Goal: Task Accomplishment & Management: Manage account settings

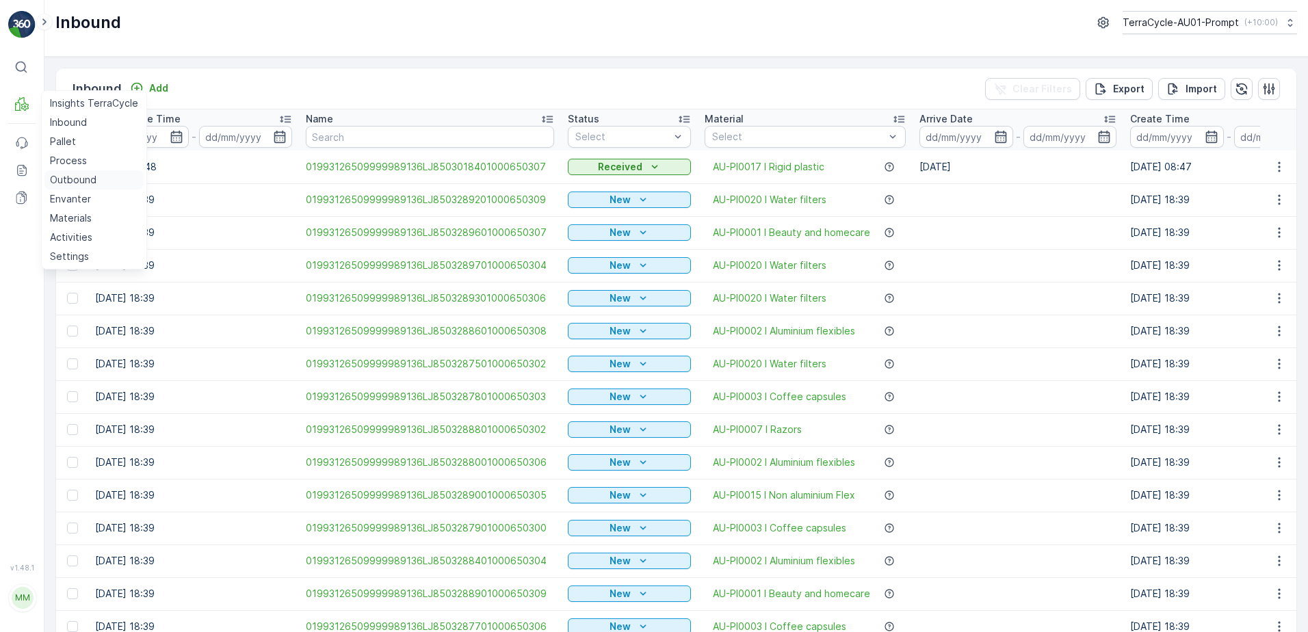
click at [102, 185] on link "Outbound" at bounding box center [93, 179] width 99 height 19
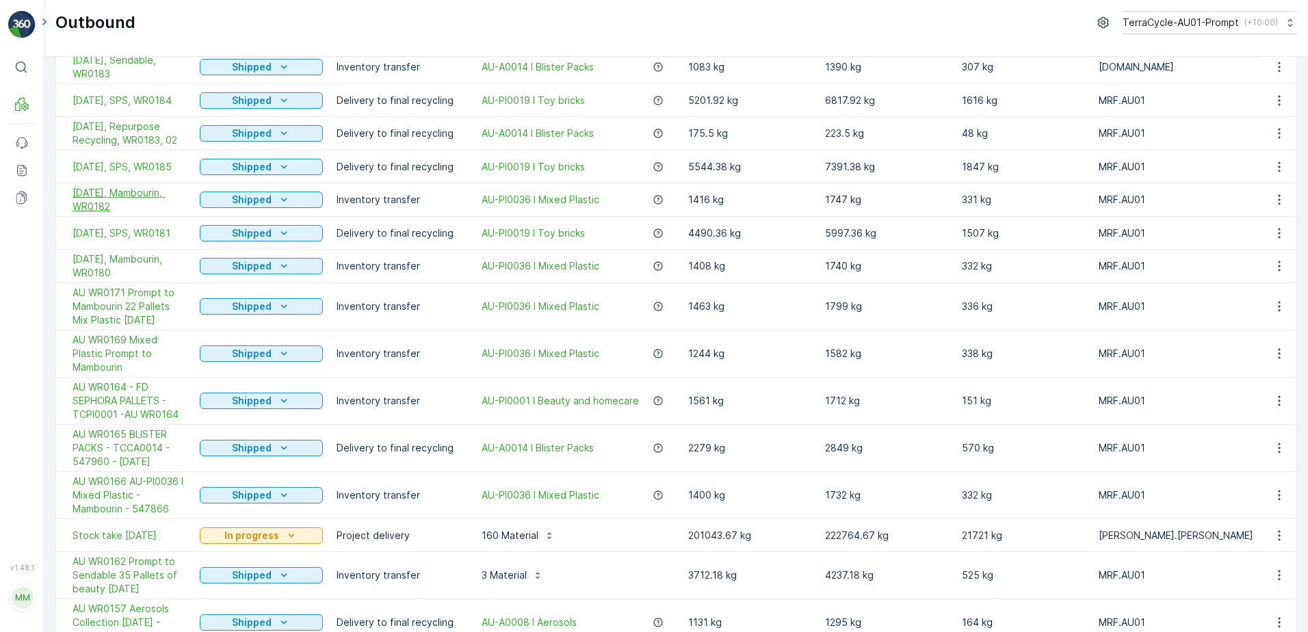
scroll to position [479, 0]
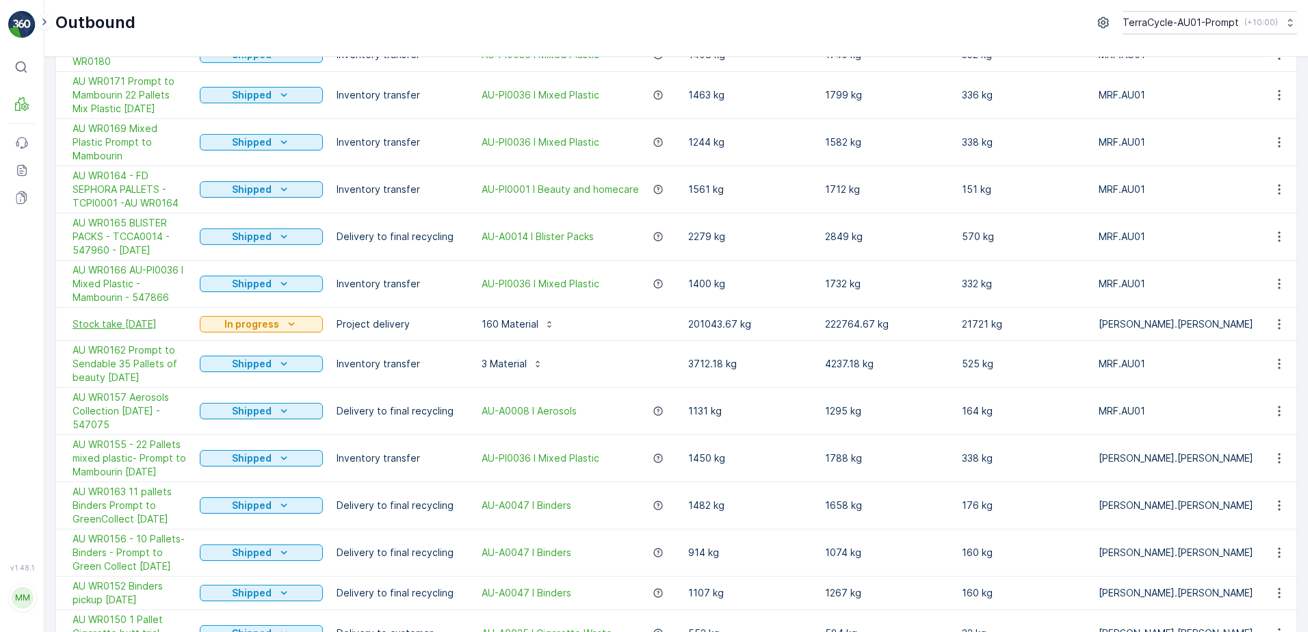
click at [151, 329] on span "Stock take [DATE]" at bounding box center [130, 324] width 114 height 14
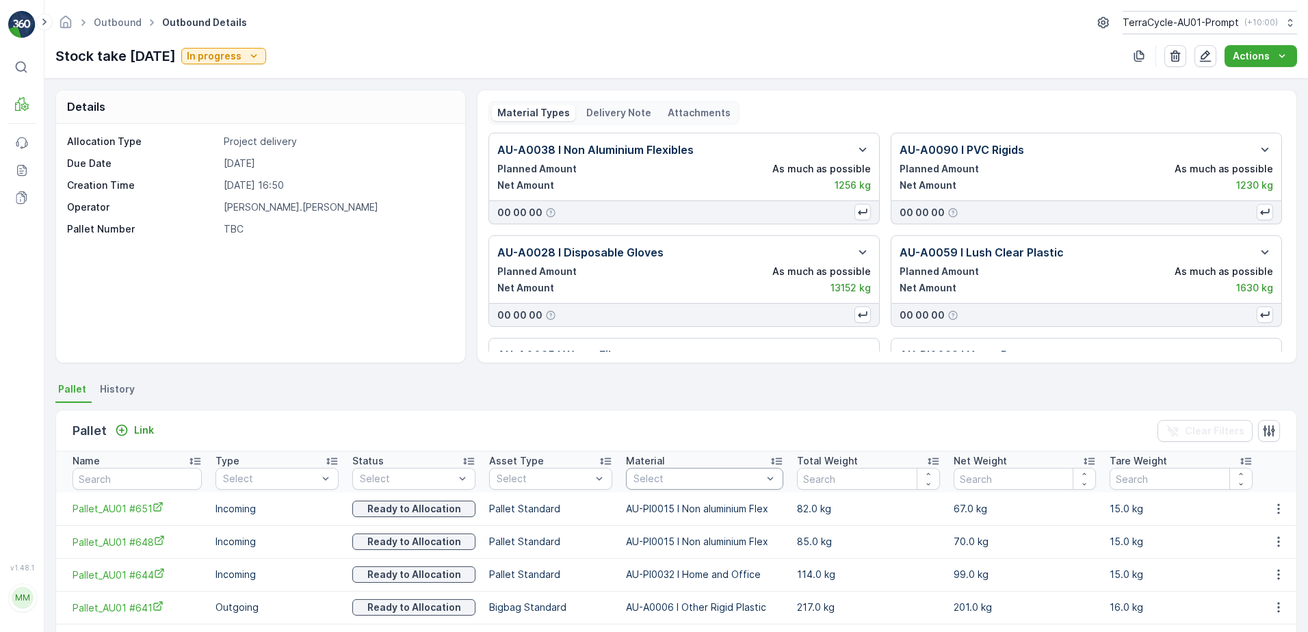
click at [668, 477] on div at bounding box center [697, 478] width 131 height 11
type input "0038"
click at [684, 533] on span "AU-PI0038 I PPE" at bounding box center [671, 530] width 75 height 11
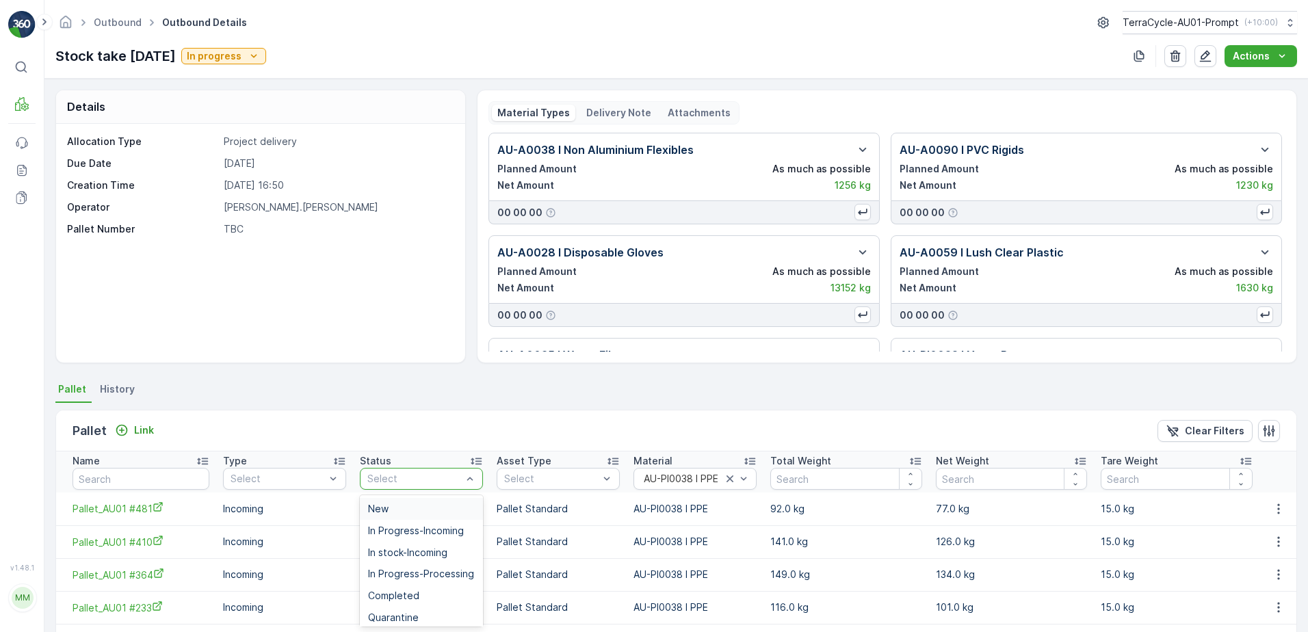
click at [455, 481] on div at bounding box center [414, 478] width 97 height 11
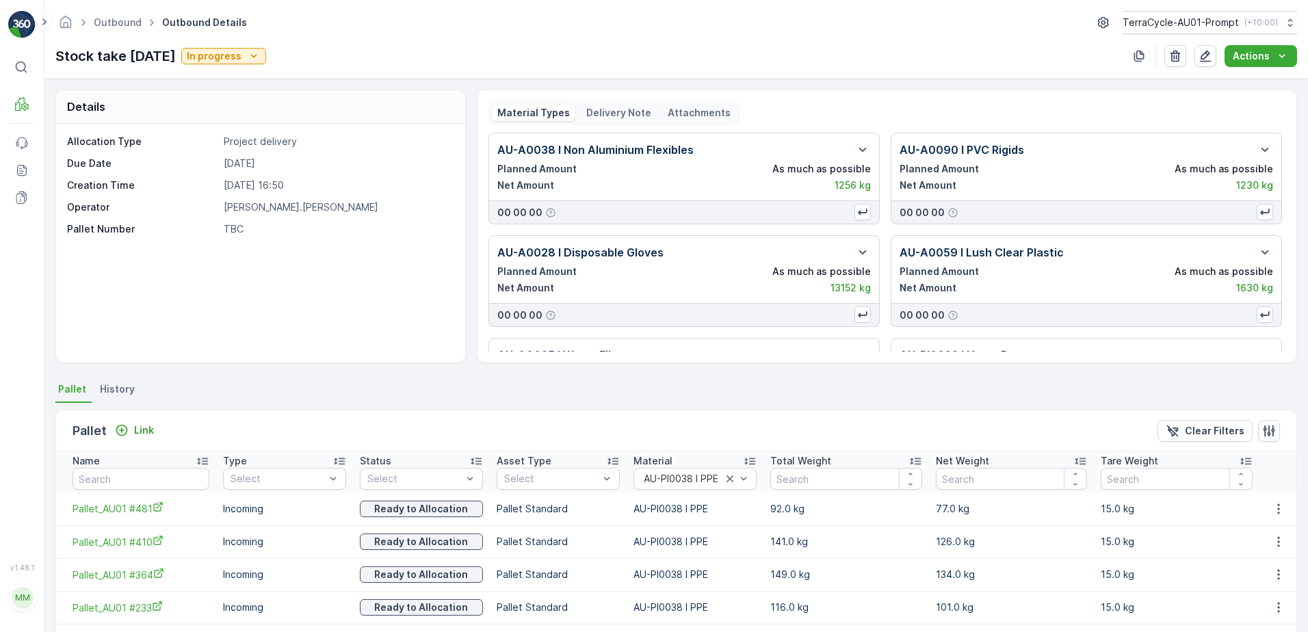
click at [410, 419] on div "Pallet Link Clear Filters" at bounding box center [676, 430] width 1240 height 41
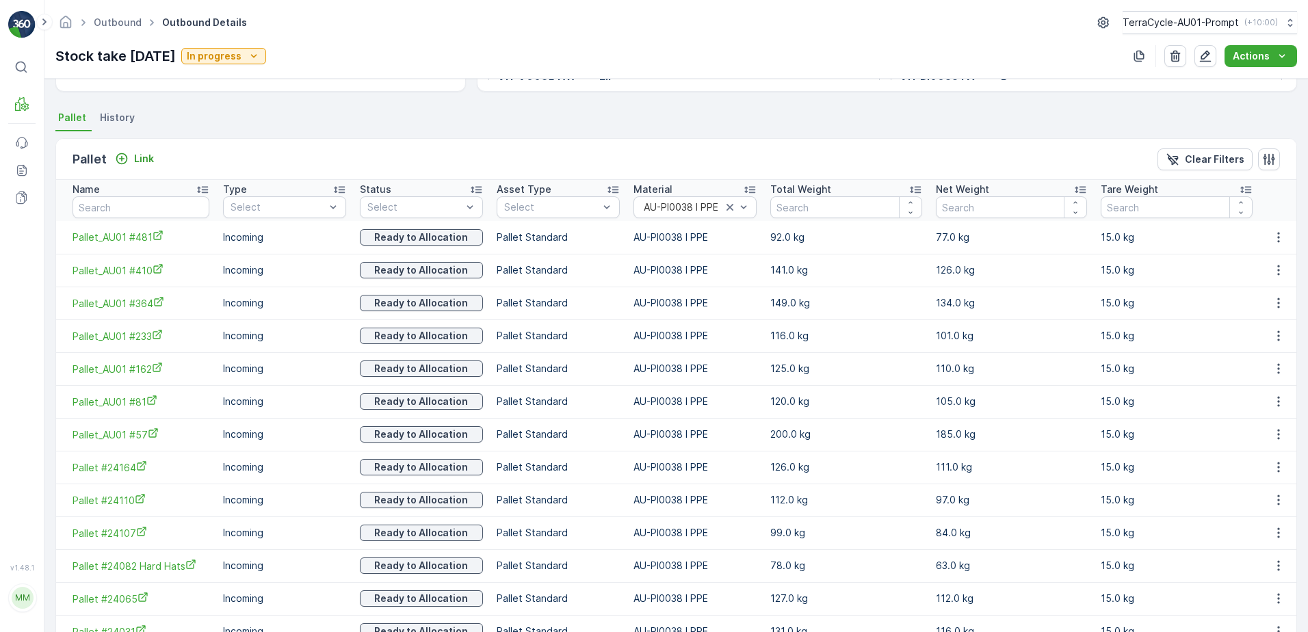
scroll to position [274, 0]
click at [1277, 236] on icon "button" at bounding box center [1278, 235] width 2 height 10
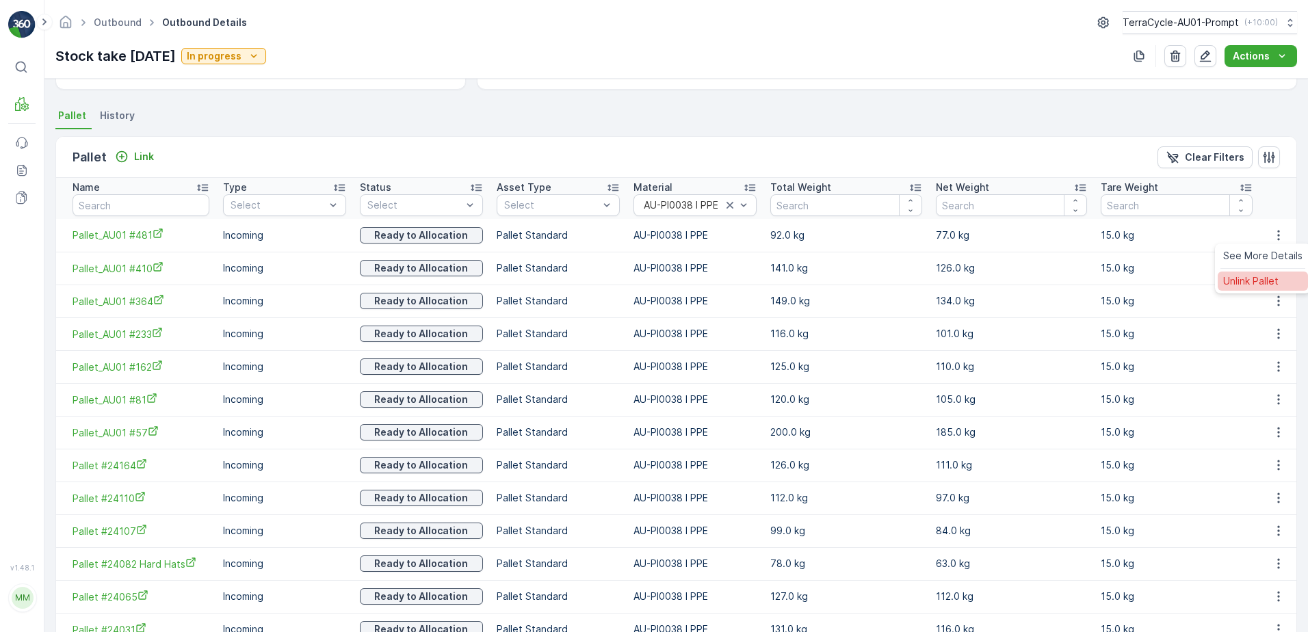
click at [1270, 284] on span "Unlink Pallet" at bounding box center [1250, 281] width 55 height 14
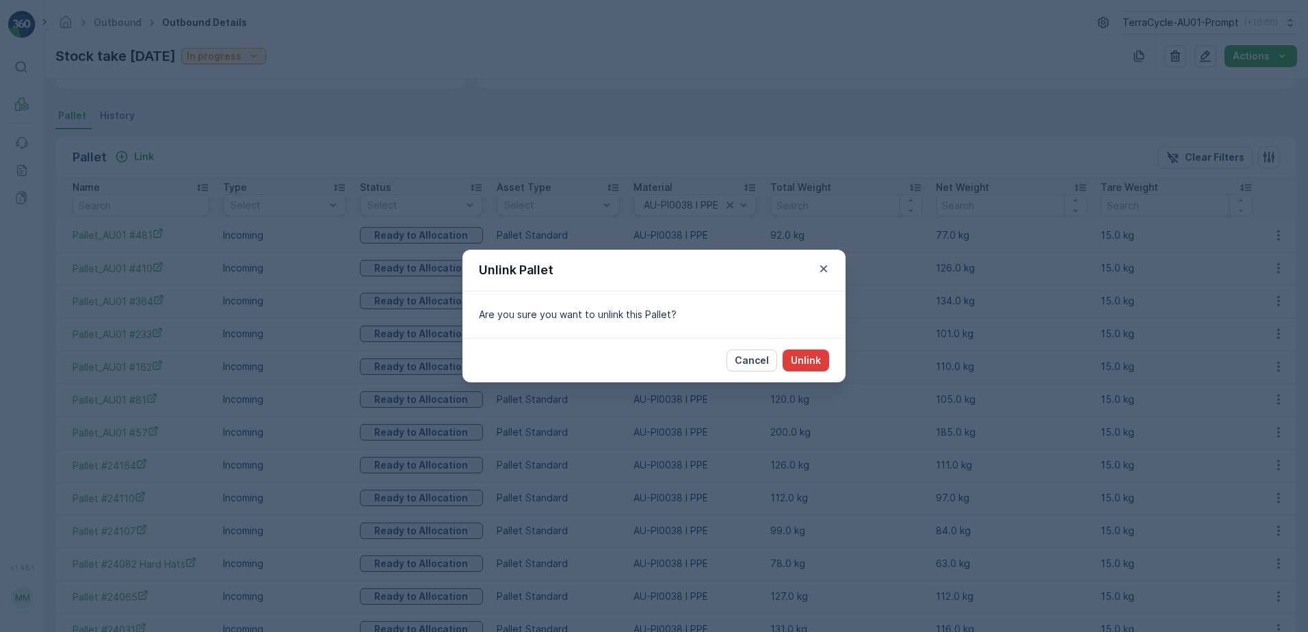
click at [819, 360] on p "Unlink" at bounding box center [806, 361] width 30 height 14
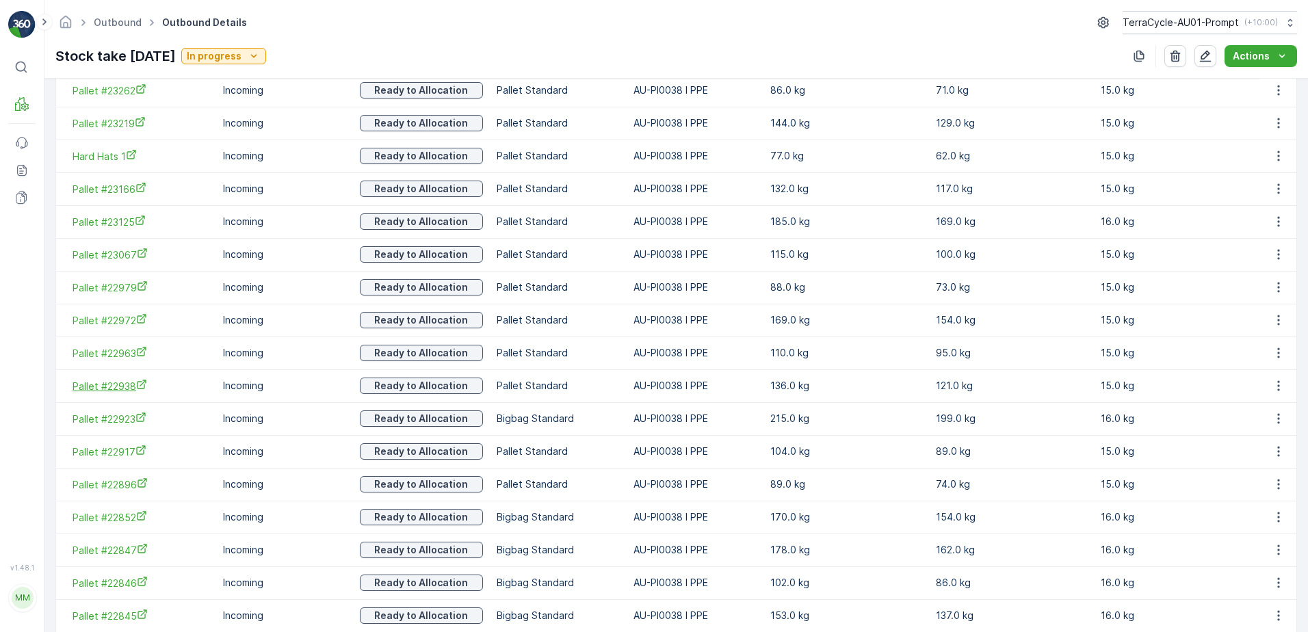
scroll to position [1560, 0]
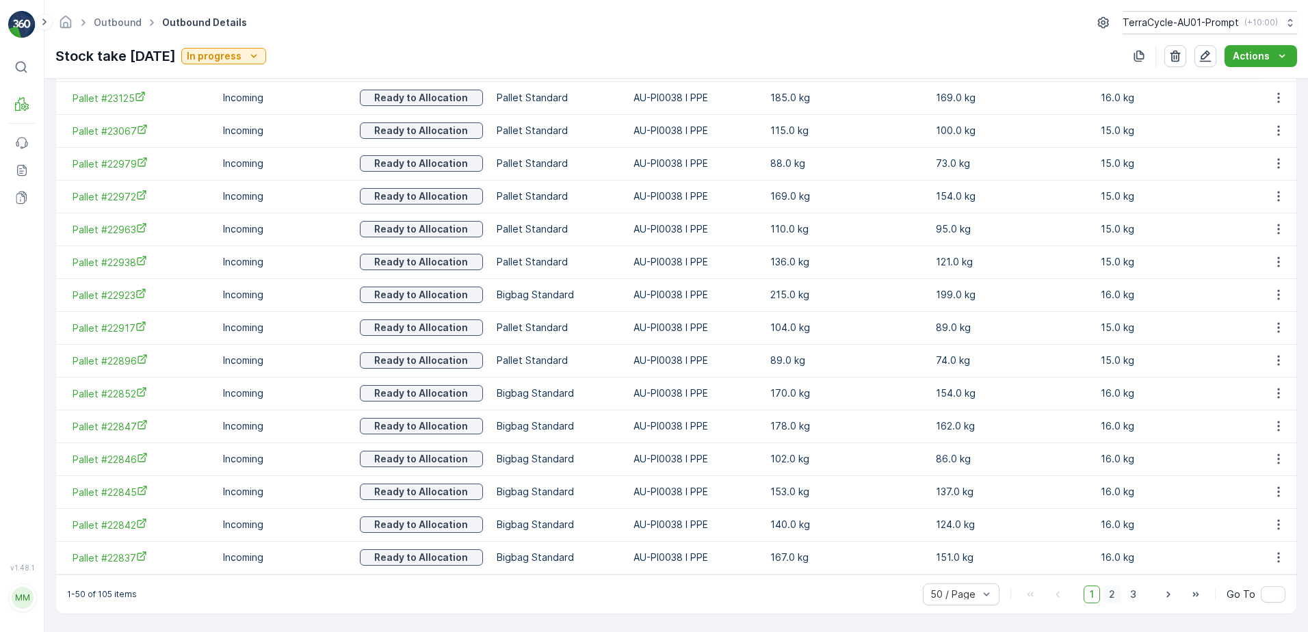
click at [1109, 598] on span "2" at bounding box center [1112, 594] width 18 height 18
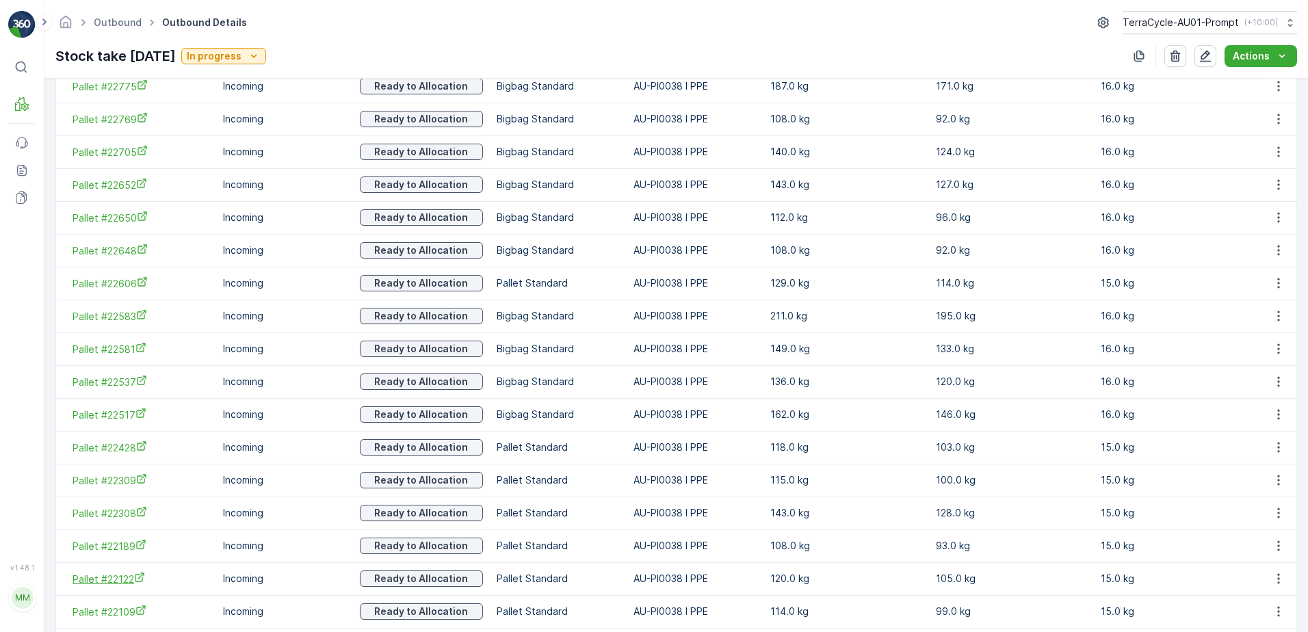
scroll to position [467, 0]
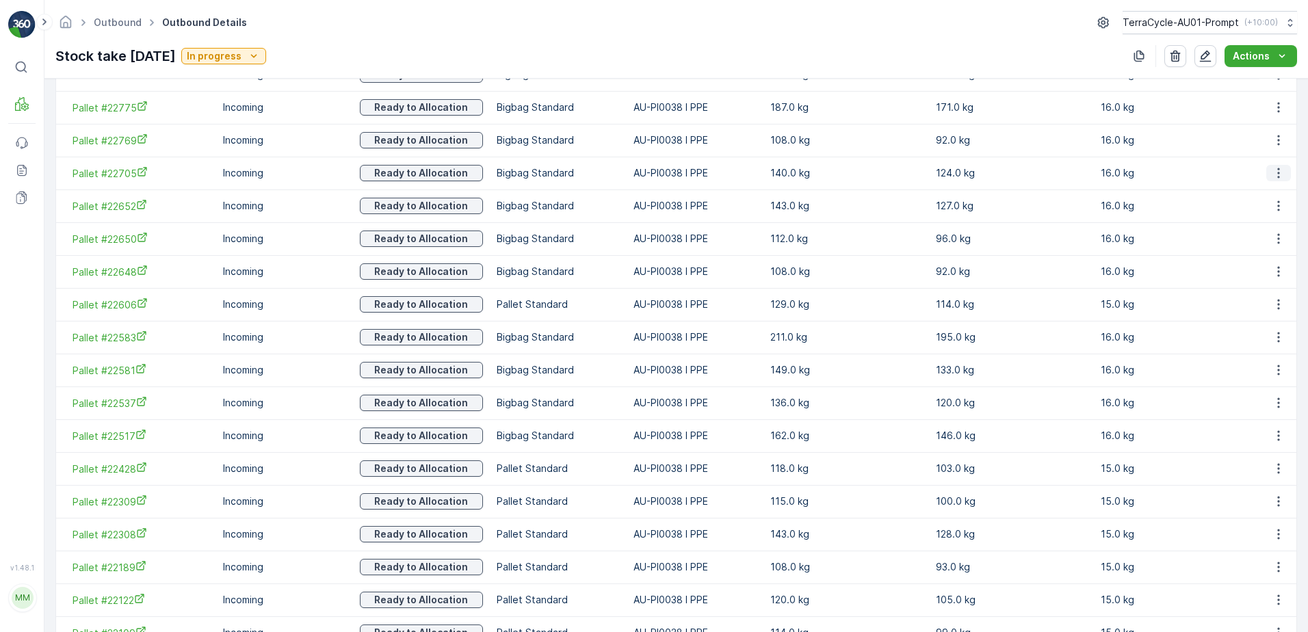
click at [1275, 170] on icon "button" at bounding box center [1278, 173] width 14 height 14
click at [1269, 218] on span "Unlink Pallet" at bounding box center [1250, 219] width 55 height 14
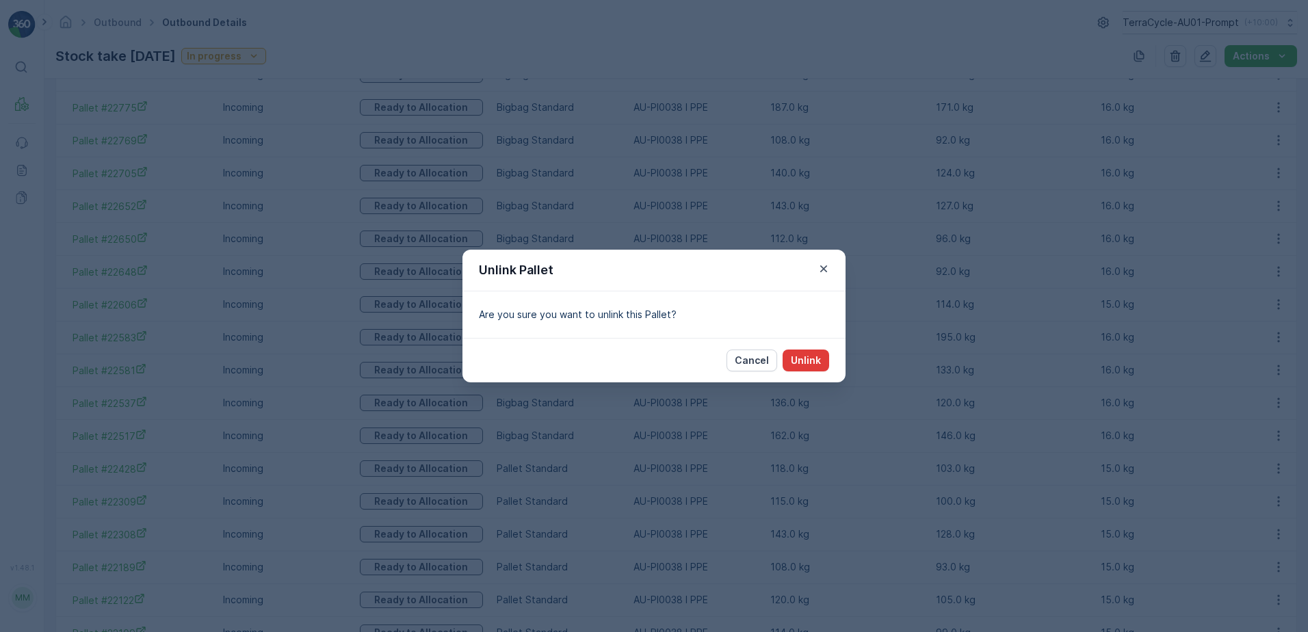
click at [804, 366] on p "Unlink" at bounding box center [806, 361] width 30 height 14
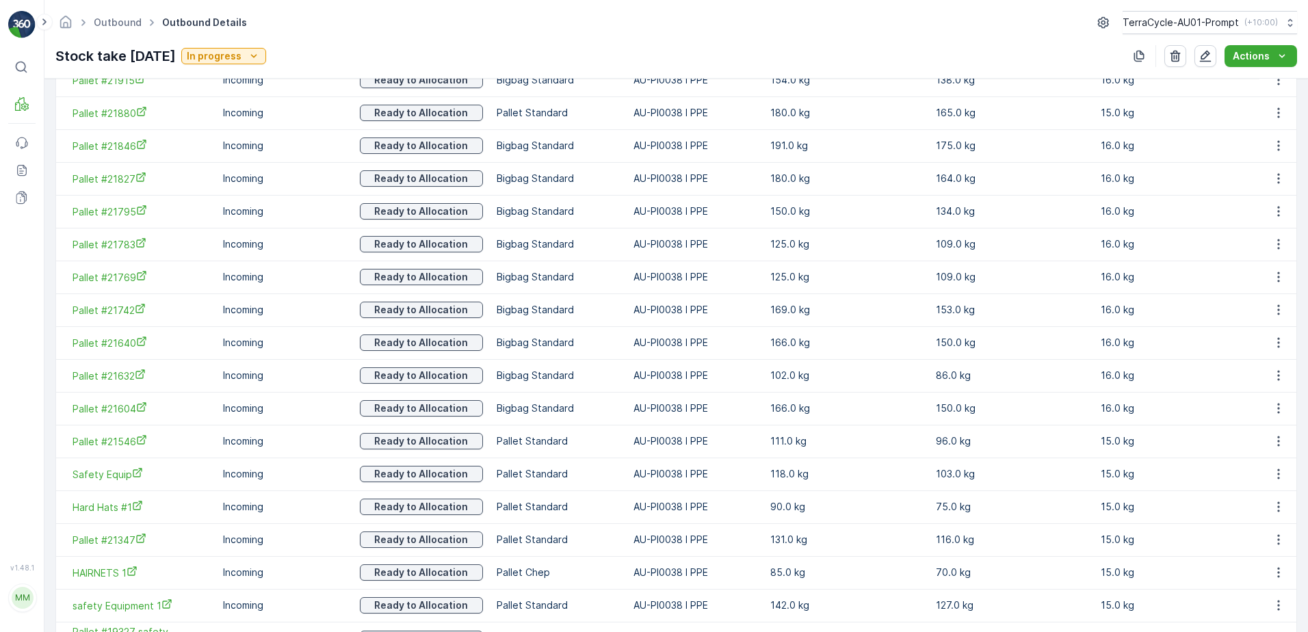
scroll to position [1151, 0]
click at [1283, 341] on button "button" at bounding box center [1278, 342] width 25 height 16
click at [1276, 386] on span "Unlink Pallet" at bounding box center [1250, 389] width 55 height 14
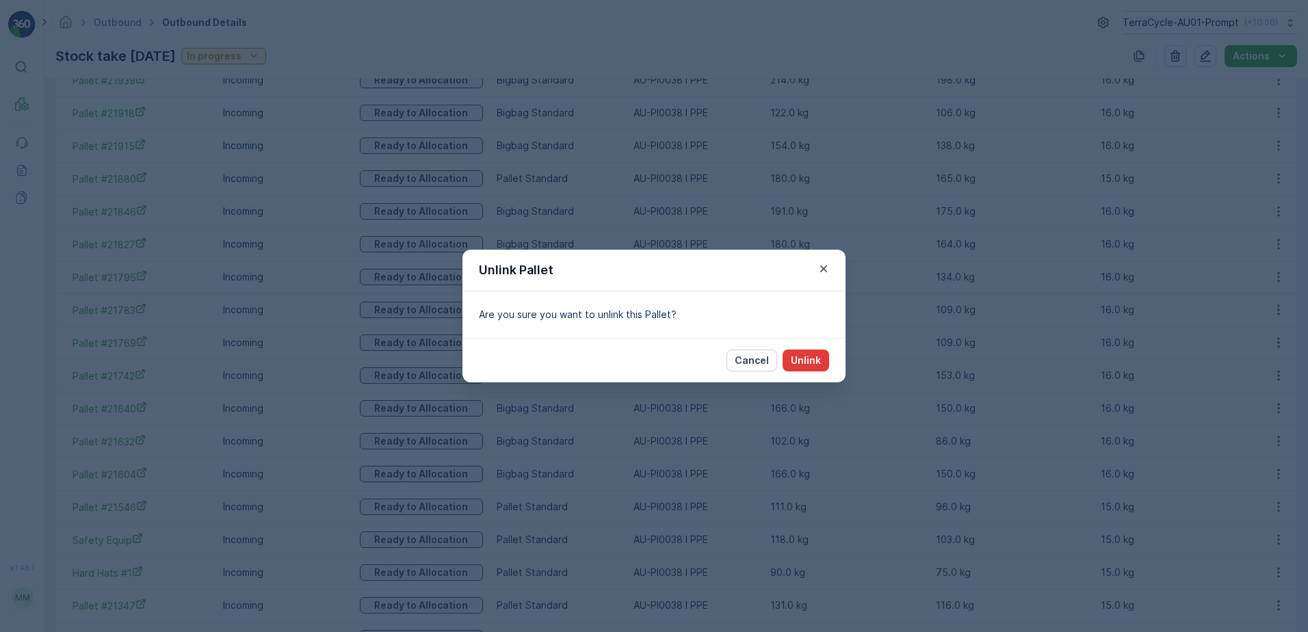
click at [816, 365] on p "Unlink" at bounding box center [806, 361] width 30 height 14
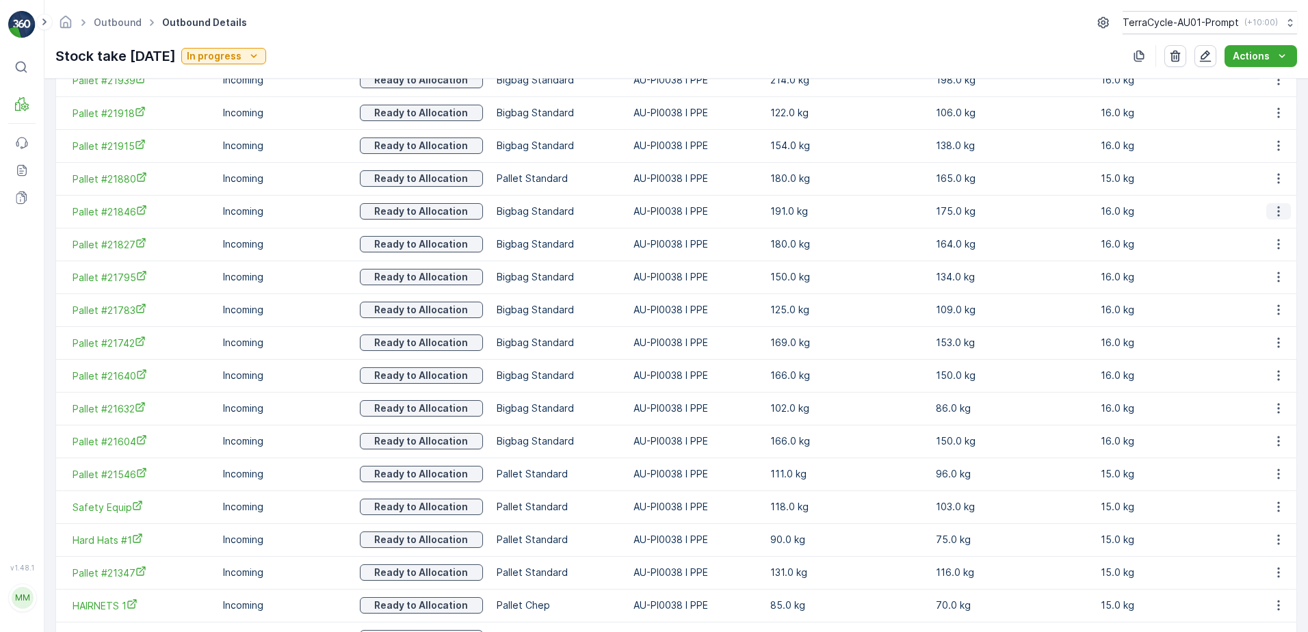
click at [1276, 214] on icon "button" at bounding box center [1278, 212] width 14 height 14
click at [1265, 259] on span "Unlink Pallet" at bounding box center [1250, 257] width 55 height 14
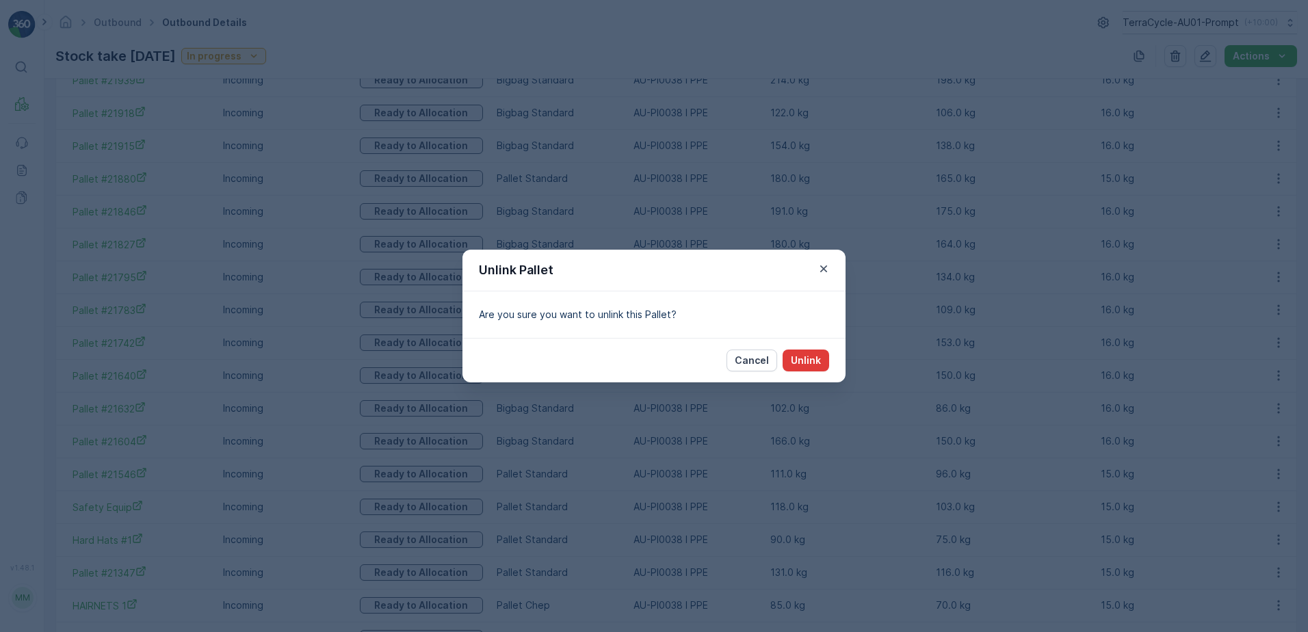
click at [809, 361] on p "Unlink" at bounding box center [806, 361] width 30 height 14
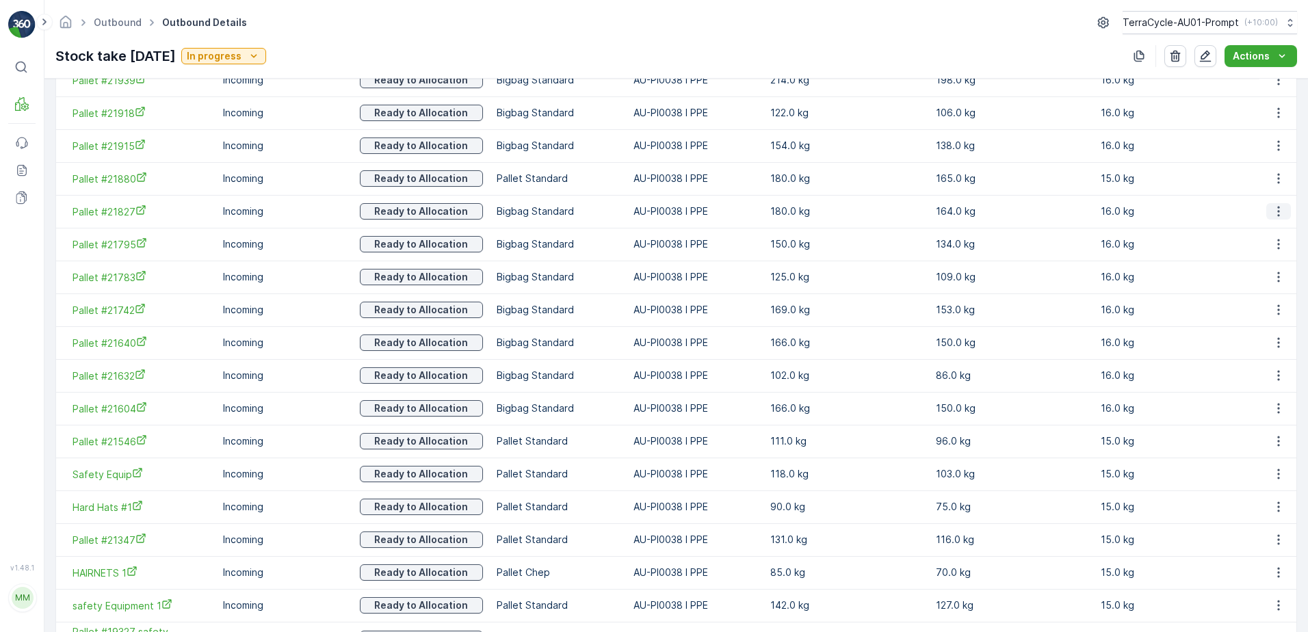
click at [1277, 215] on icon "button" at bounding box center [1278, 212] width 2 height 10
click at [1269, 257] on span "Unlink Pallet" at bounding box center [1250, 257] width 55 height 14
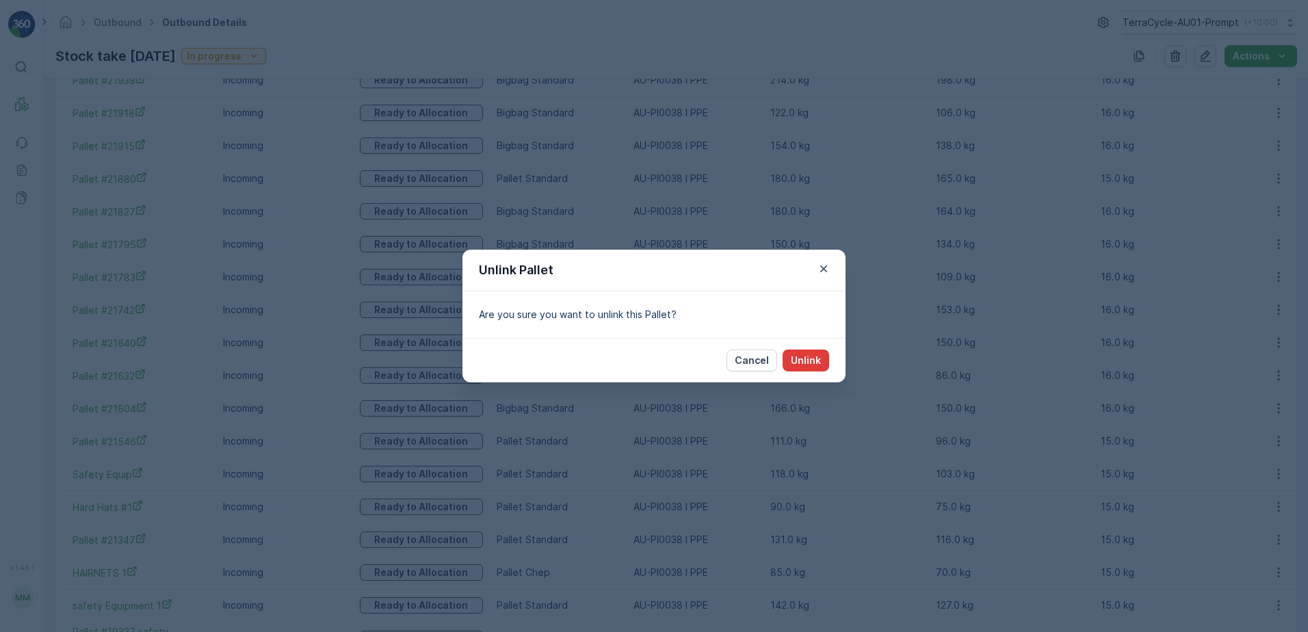
click at [817, 352] on button "Unlink" at bounding box center [805, 361] width 47 height 22
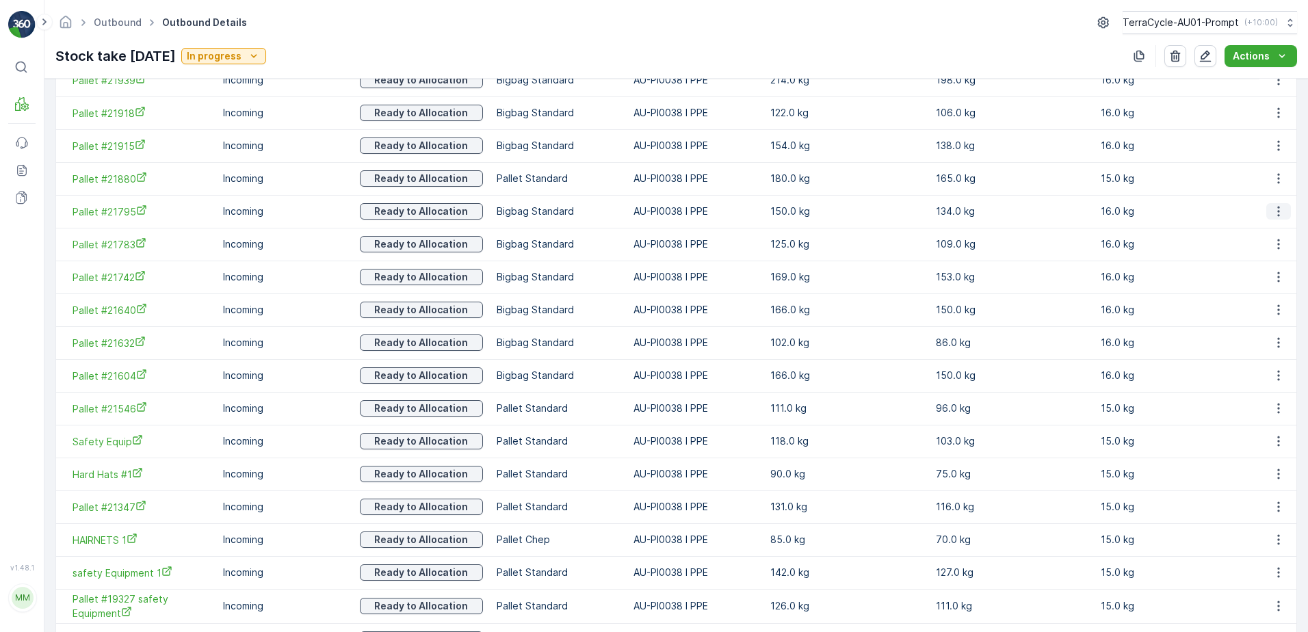
click at [1280, 213] on icon "button" at bounding box center [1278, 212] width 14 height 14
click at [1265, 255] on span "Unlink Pallet" at bounding box center [1250, 257] width 55 height 14
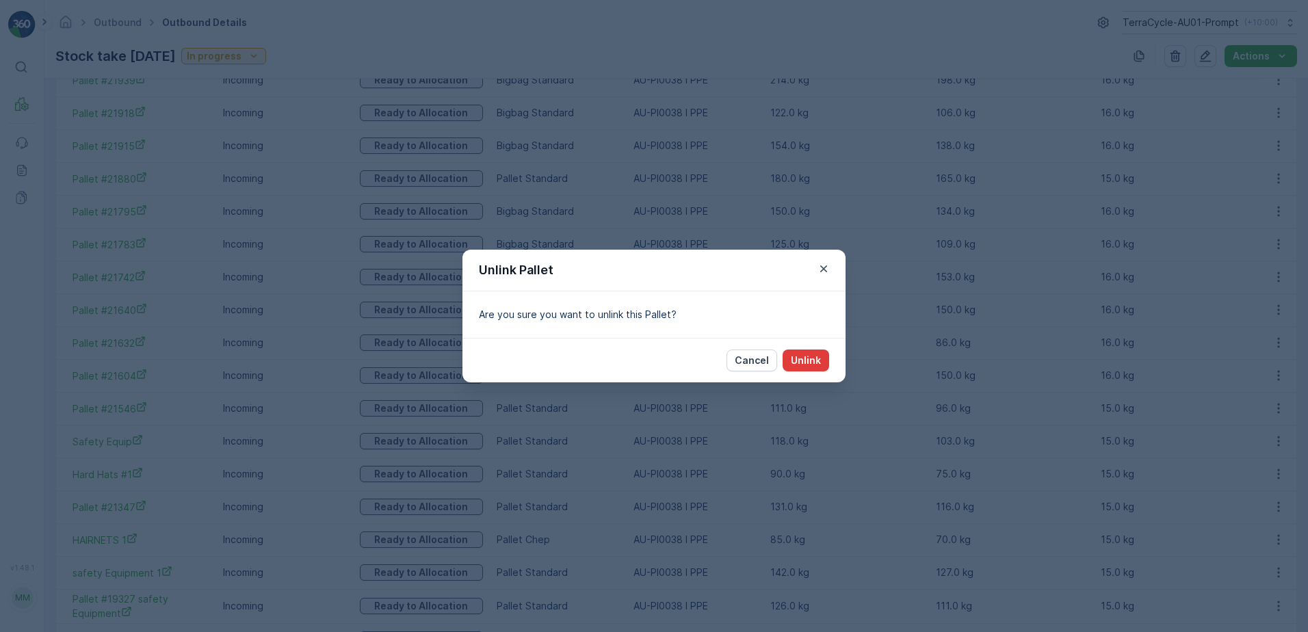
click at [819, 363] on p "Unlink" at bounding box center [806, 361] width 30 height 14
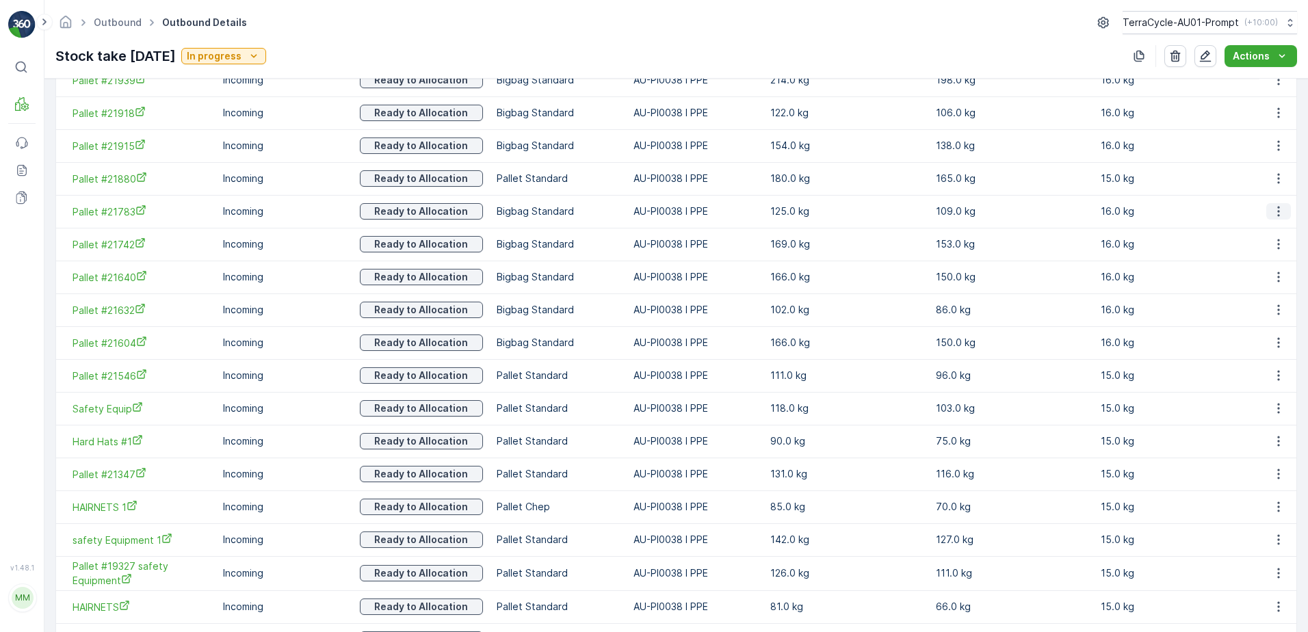
click at [1279, 215] on icon "button" at bounding box center [1278, 212] width 14 height 14
click at [1274, 260] on span "Unlink Pallet" at bounding box center [1250, 257] width 55 height 14
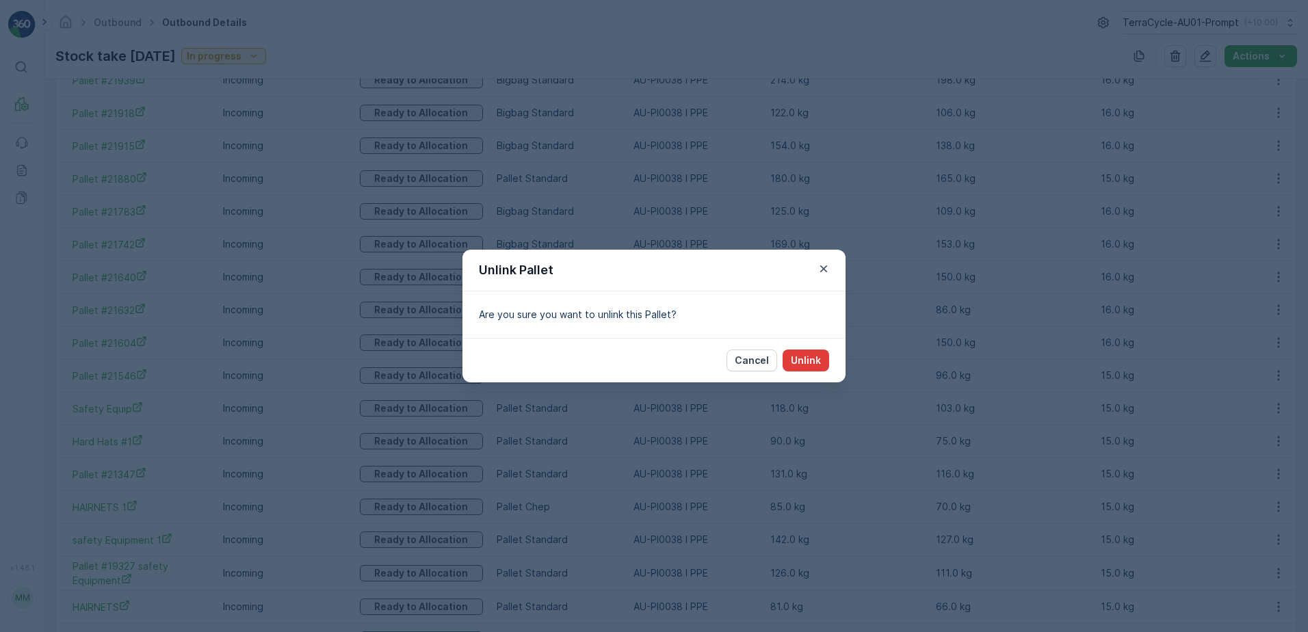
click at [795, 360] on p "Unlink" at bounding box center [806, 361] width 30 height 14
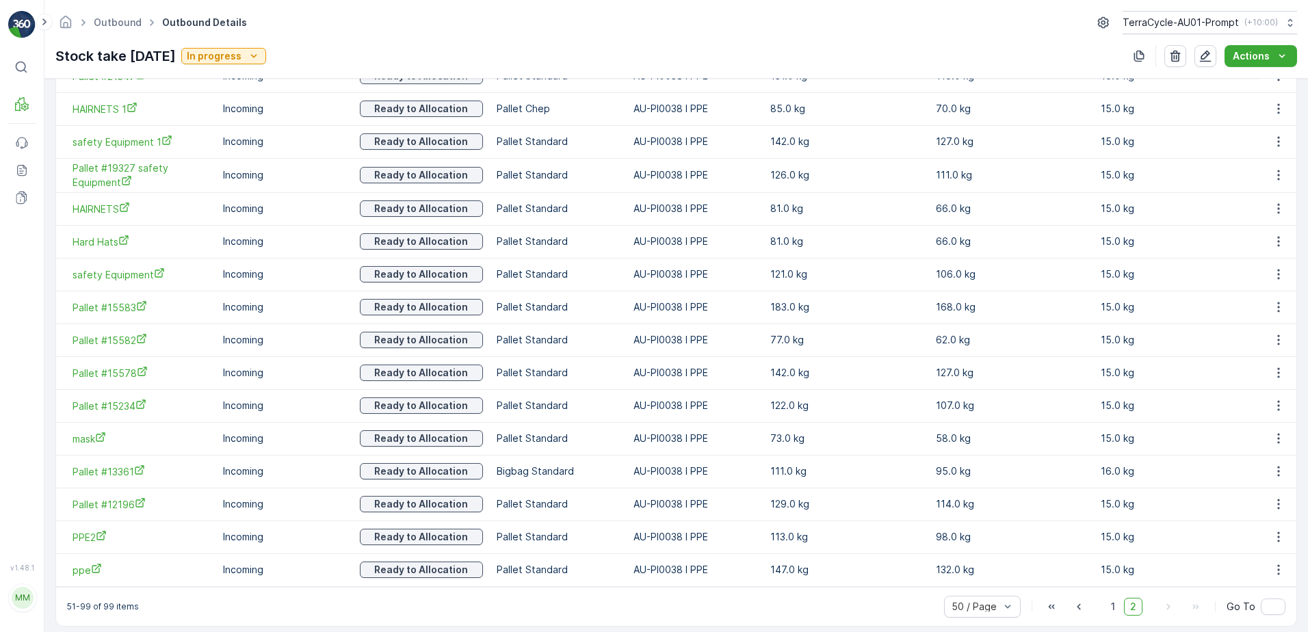
scroll to position [1529, 0]
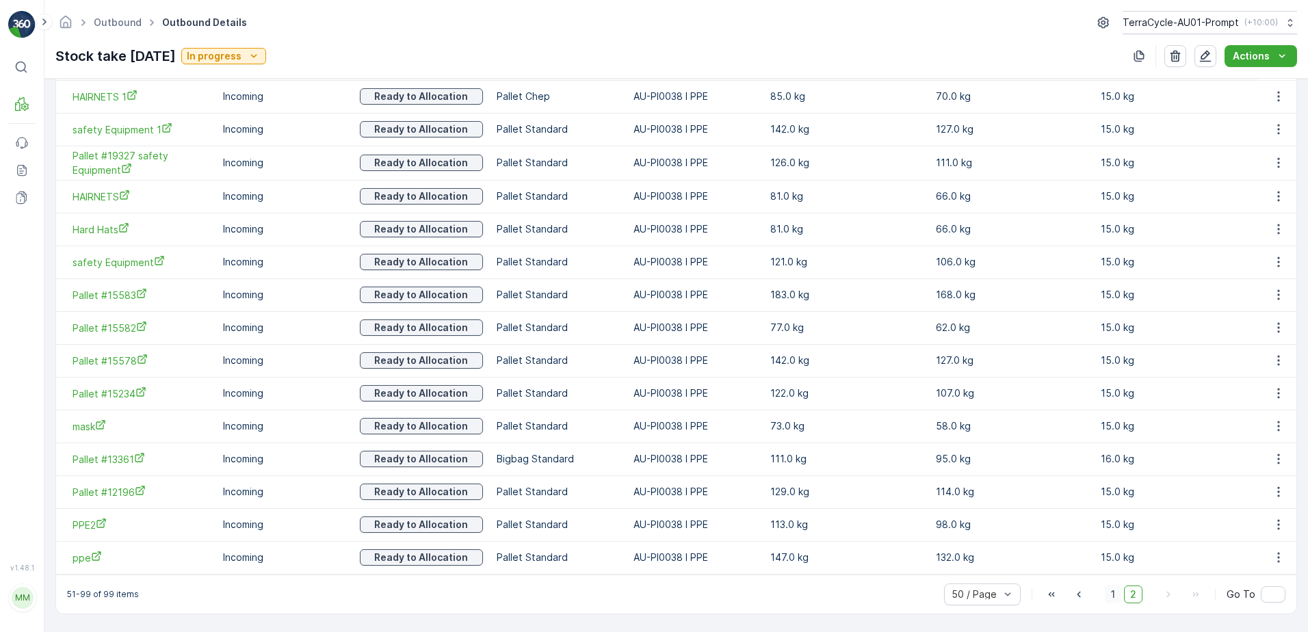
click at [1114, 594] on span "1" at bounding box center [1113, 594] width 16 height 18
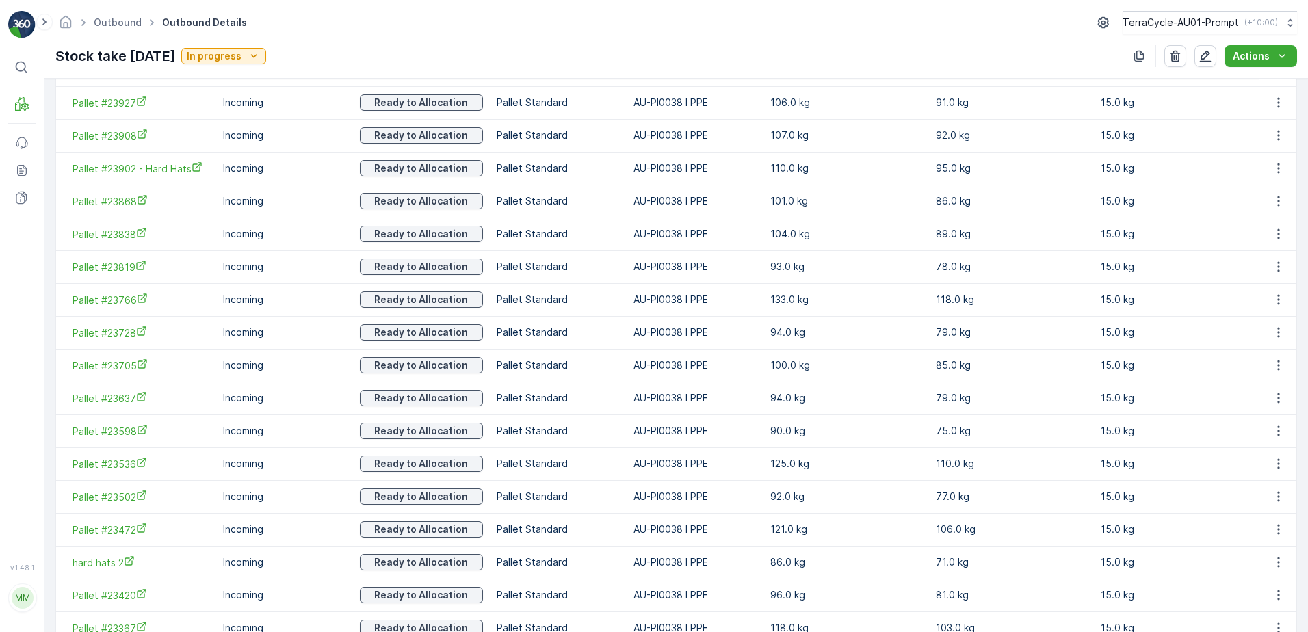
scroll to position [607, 0]
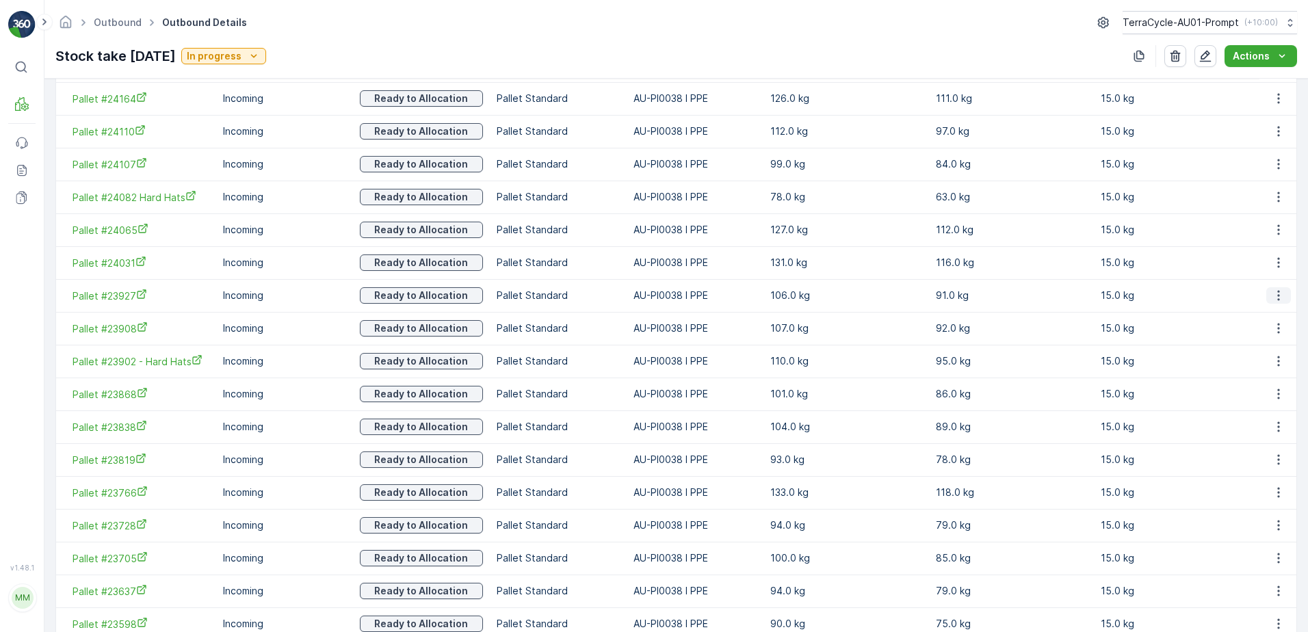
click at [1275, 293] on icon "button" at bounding box center [1278, 296] width 14 height 14
click at [1265, 337] on span "Unlink Pallet" at bounding box center [1250, 341] width 55 height 14
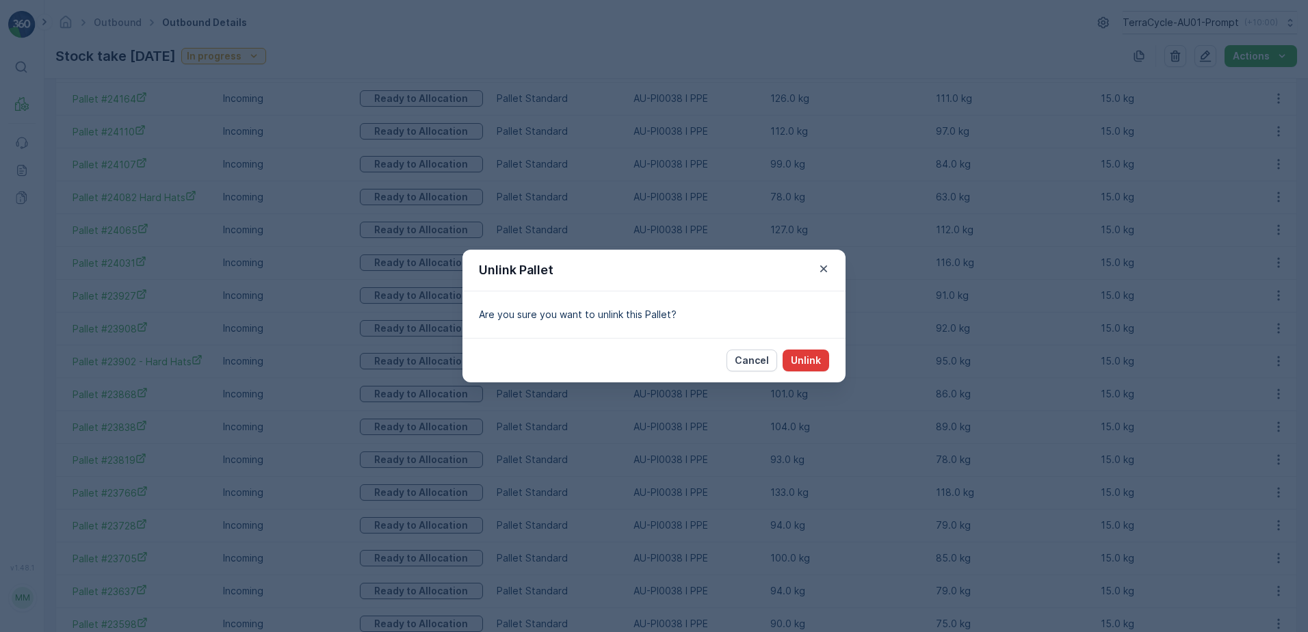
click at [806, 357] on p "Unlink" at bounding box center [806, 361] width 30 height 14
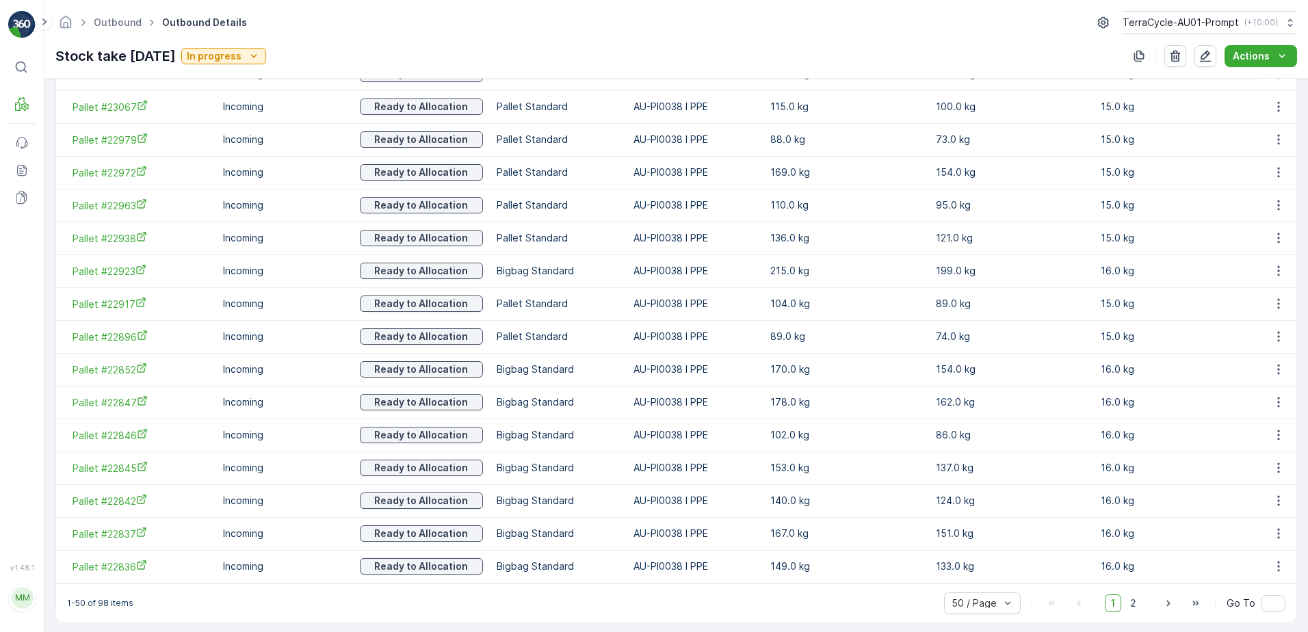
scroll to position [1560, 0]
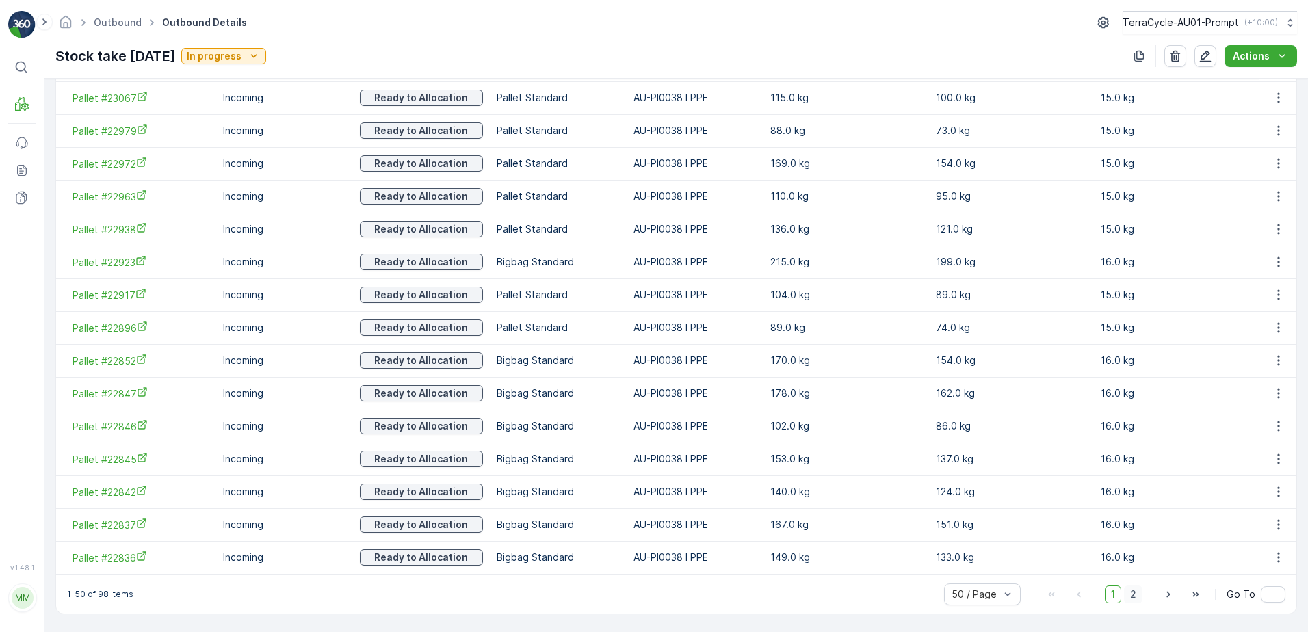
click at [1125, 596] on span "2" at bounding box center [1133, 594] width 18 height 18
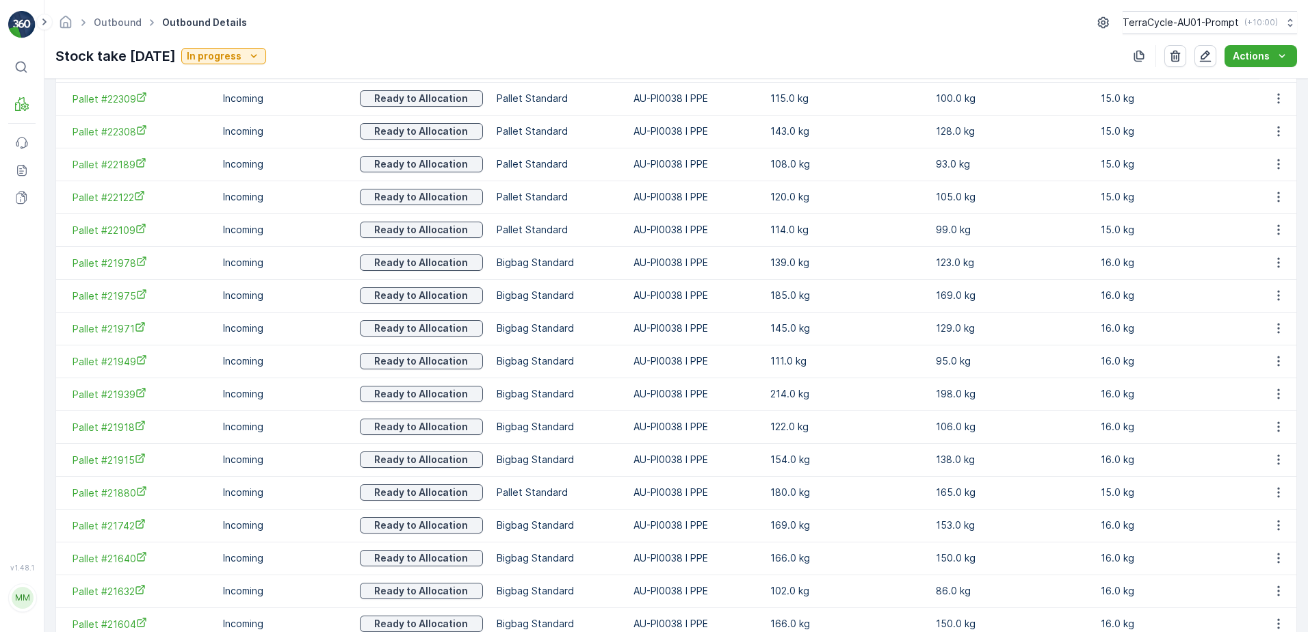
scroll to position [812, 0]
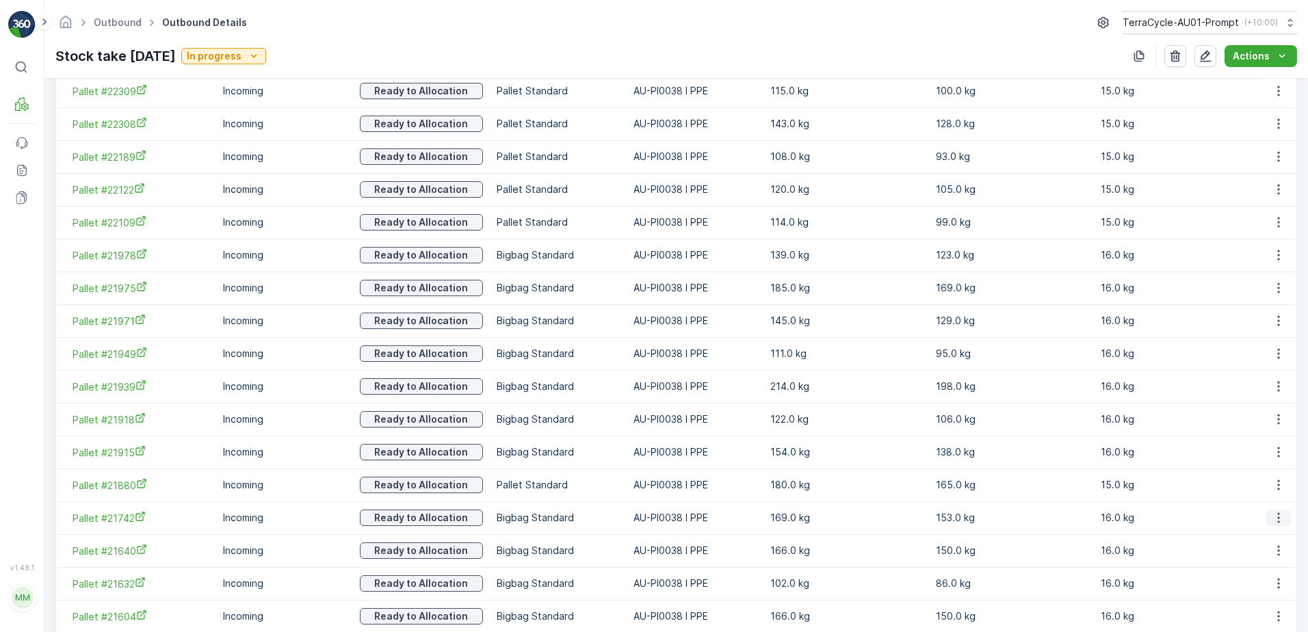
click at [1279, 521] on icon "button" at bounding box center [1278, 518] width 14 height 14
click at [1276, 562] on span "Unlink Pallet" at bounding box center [1250, 564] width 55 height 14
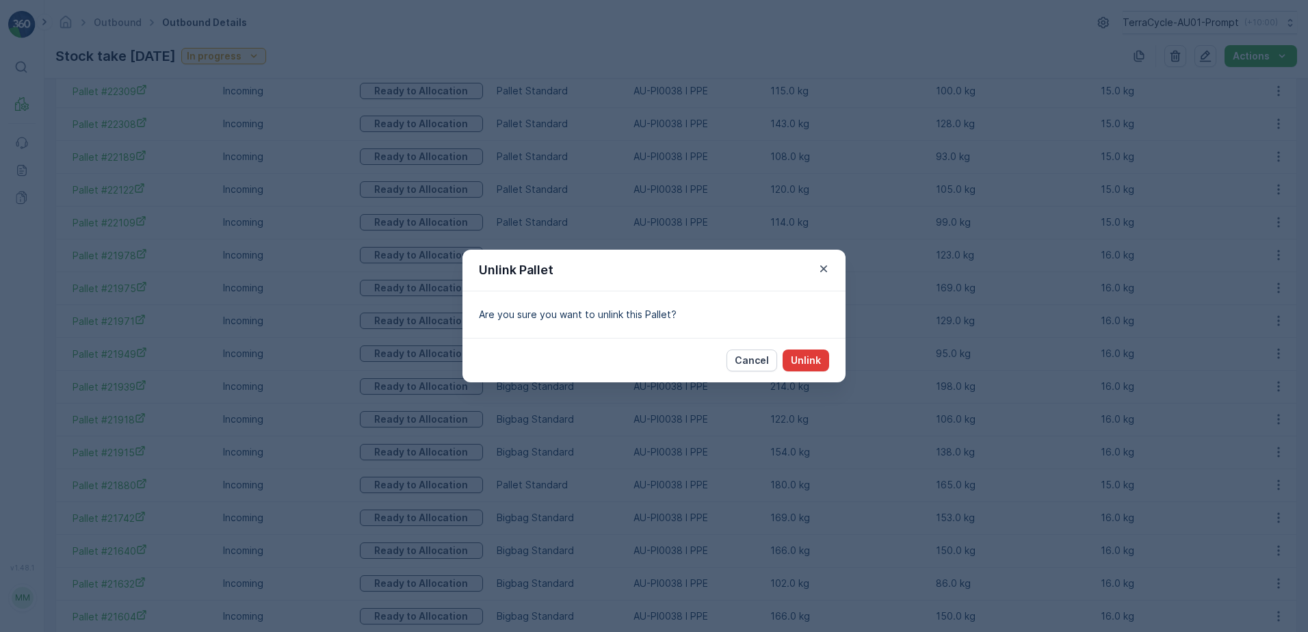
click at [825, 356] on button "Unlink" at bounding box center [805, 361] width 47 height 22
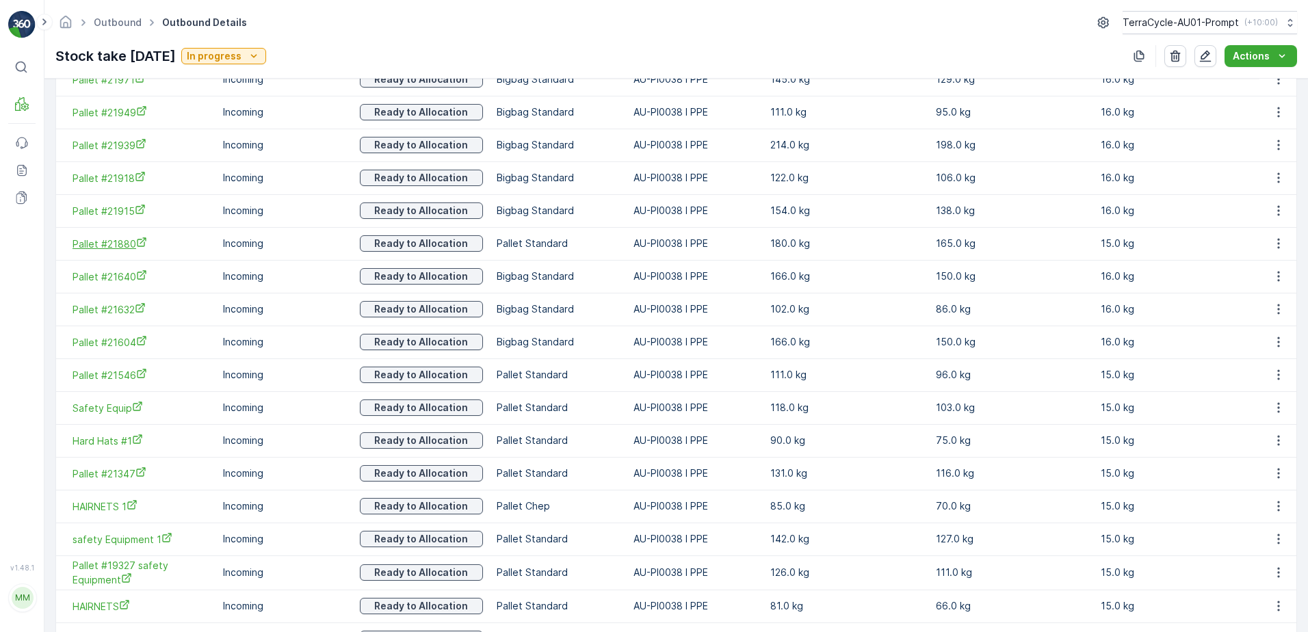
scroll to position [1053, 0]
click at [1278, 308] on icon "button" at bounding box center [1278, 310] width 14 height 14
click at [1245, 352] on span "Unlink Pallet" at bounding box center [1250, 356] width 55 height 14
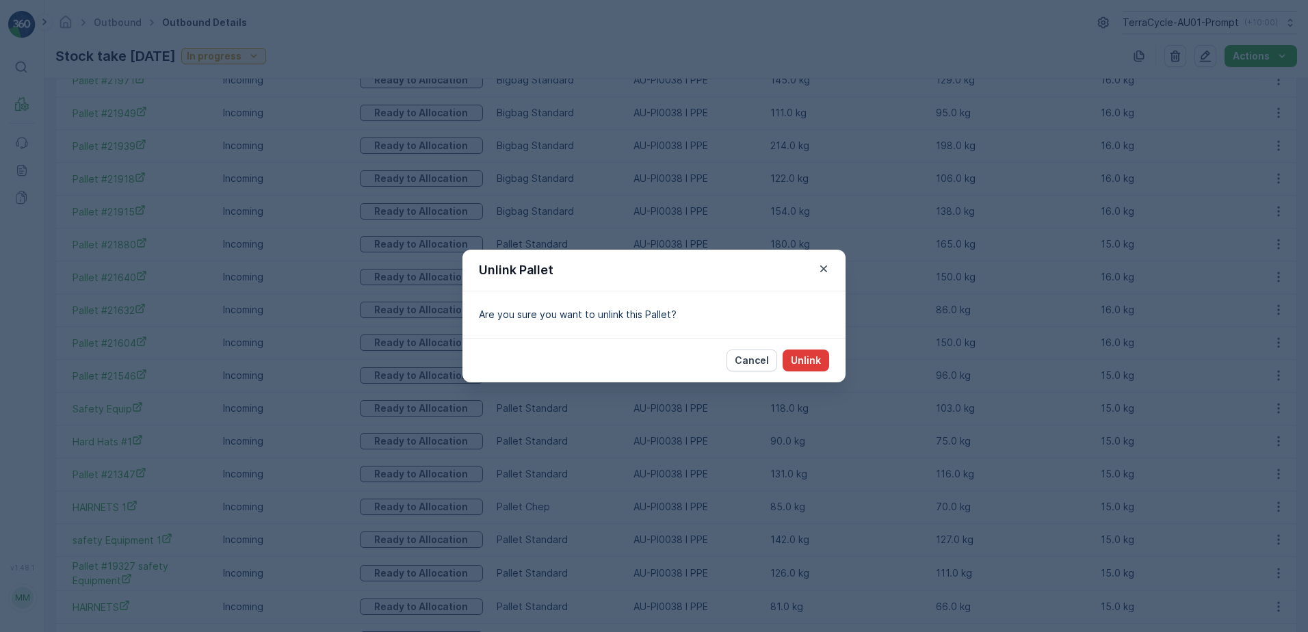
click at [811, 357] on p "Unlink" at bounding box center [806, 361] width 30 height 14
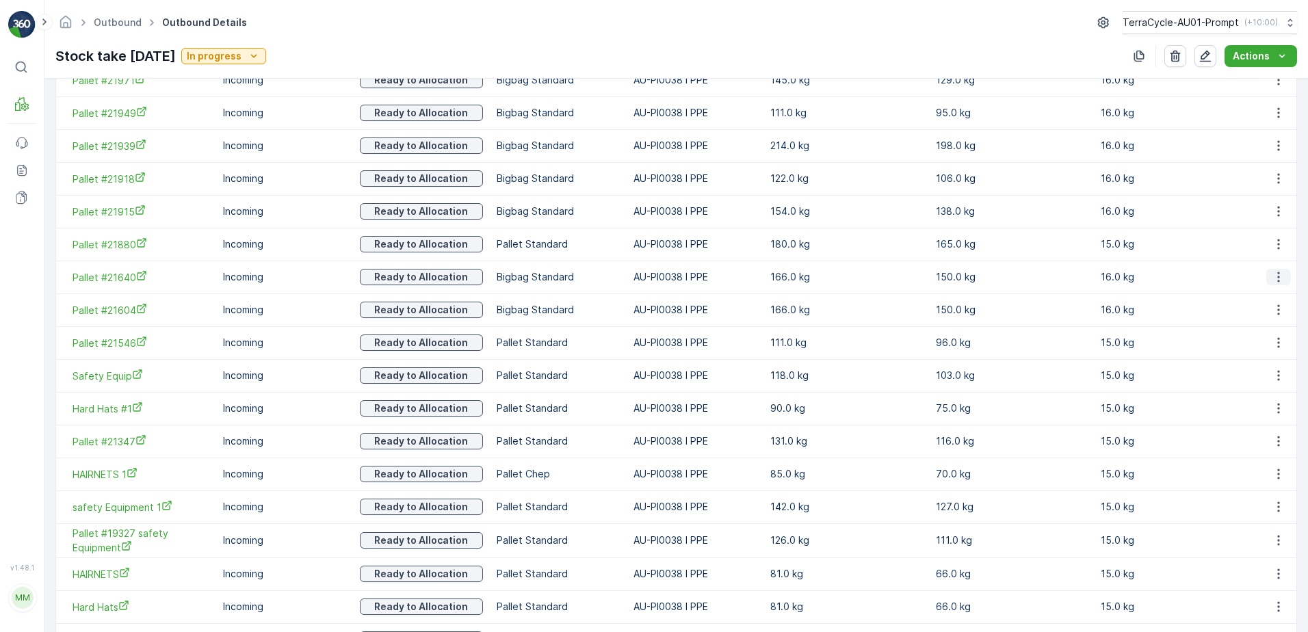
click at [1277, 277] on icon "button" at bounding box center [1278, 277] width 14 height 14
click at [1266, 325] on span "Unlink Pallet" at bounding box center [1250, 323] width 55 height 14
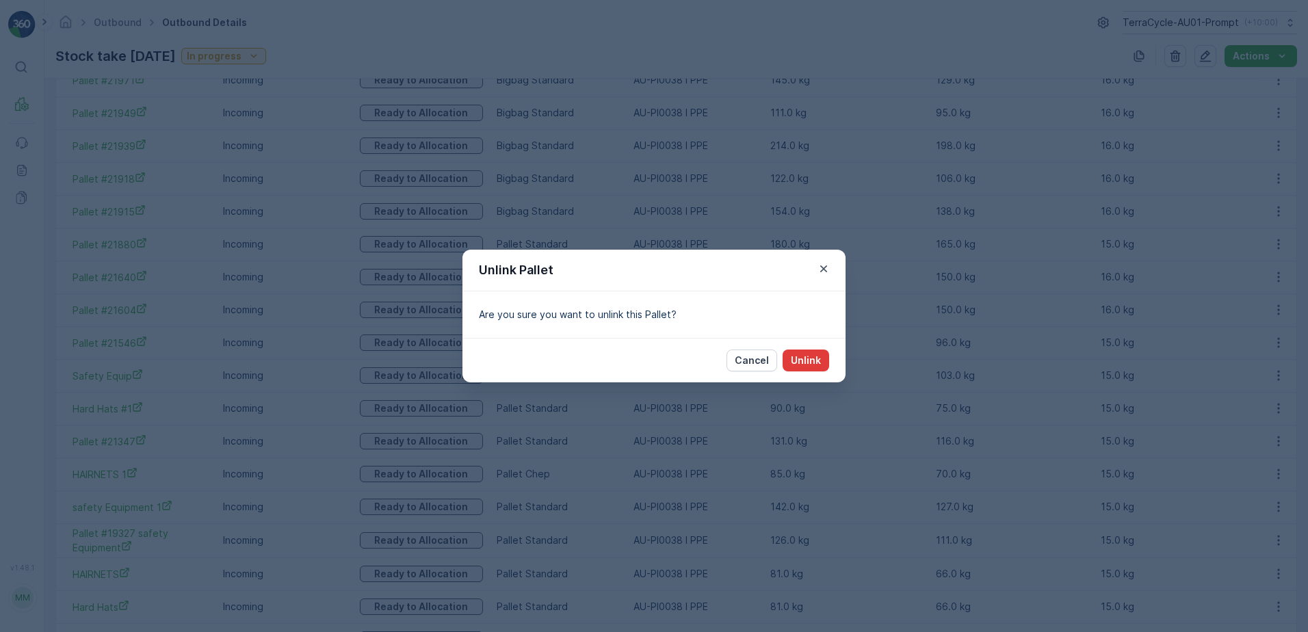
click at [807, 358] on p "Unlink" at bounding box center [806, 361] width 30 height 14
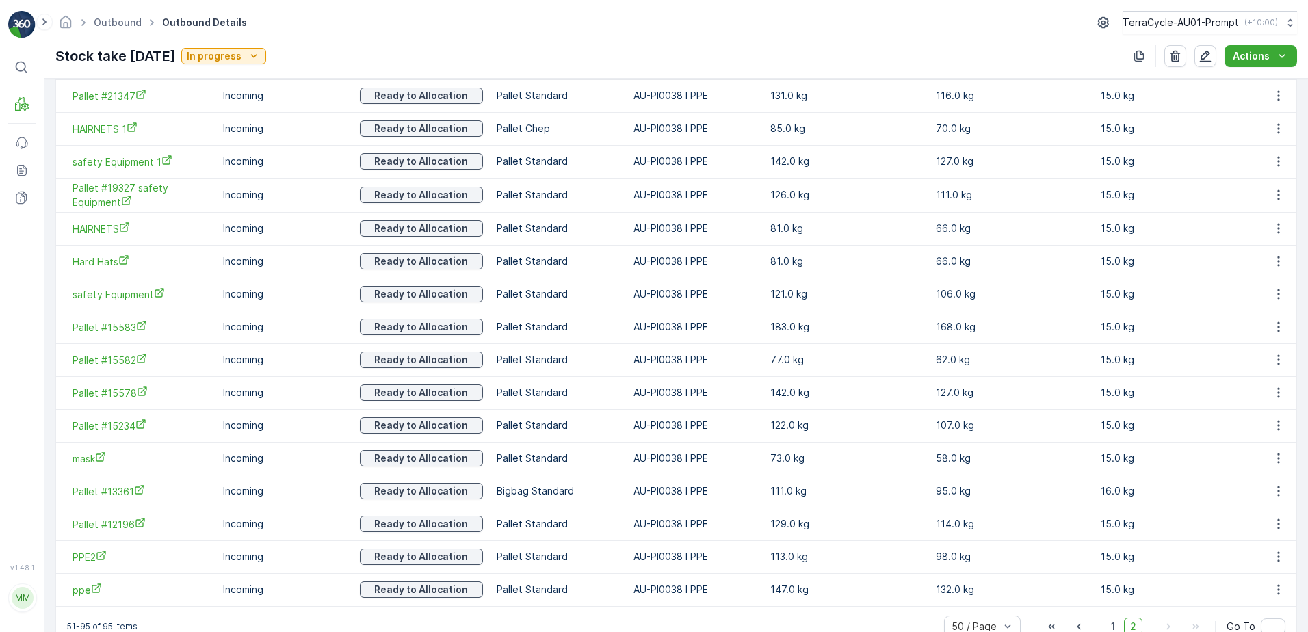
scroll to position [1397, 0]
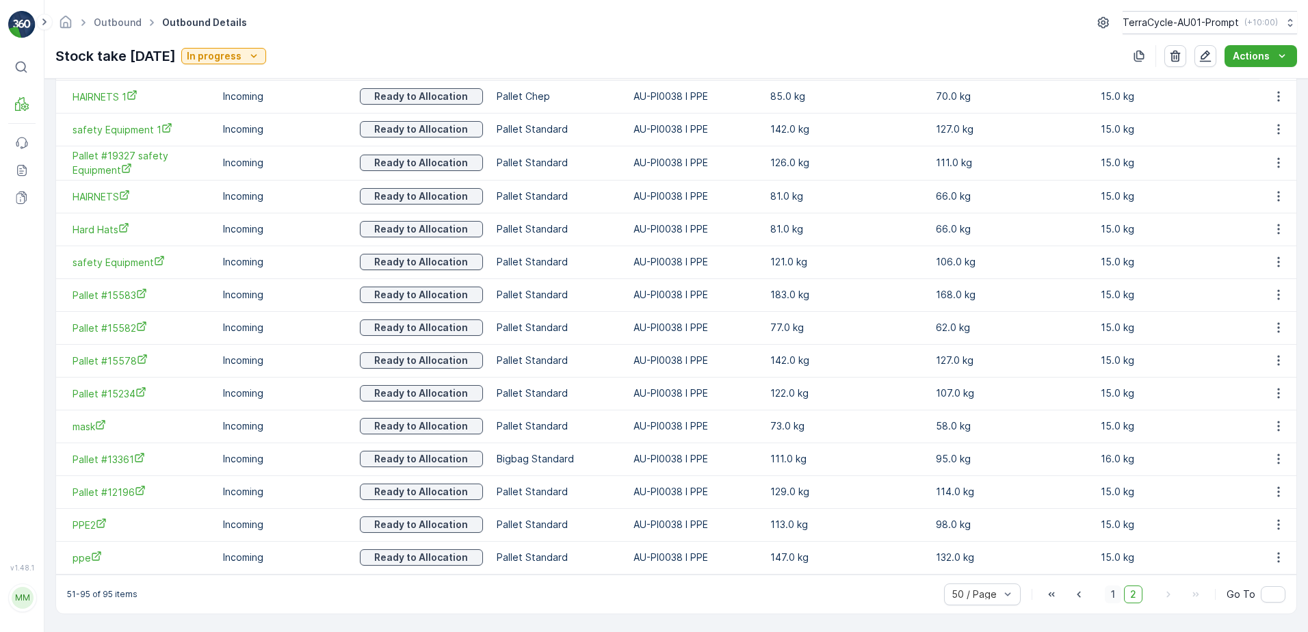
click at [1105, 593] on span "1" at bounding box center [1113, 594] width 16 height 18
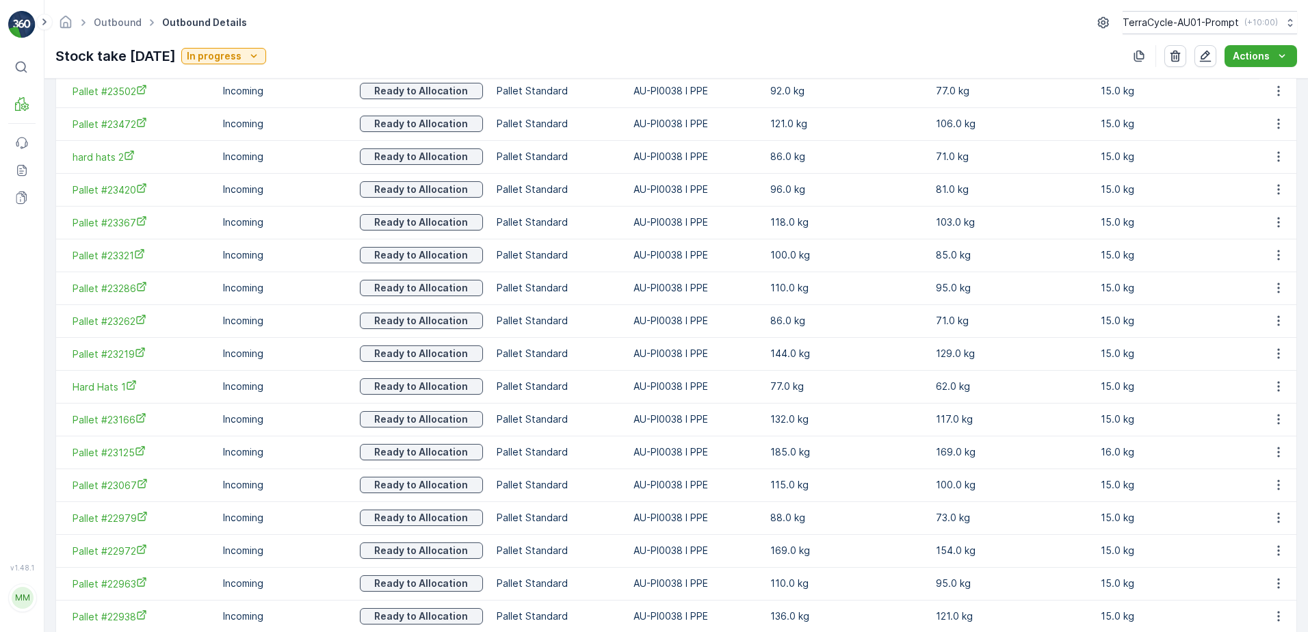
scroll to position [1150, 0]
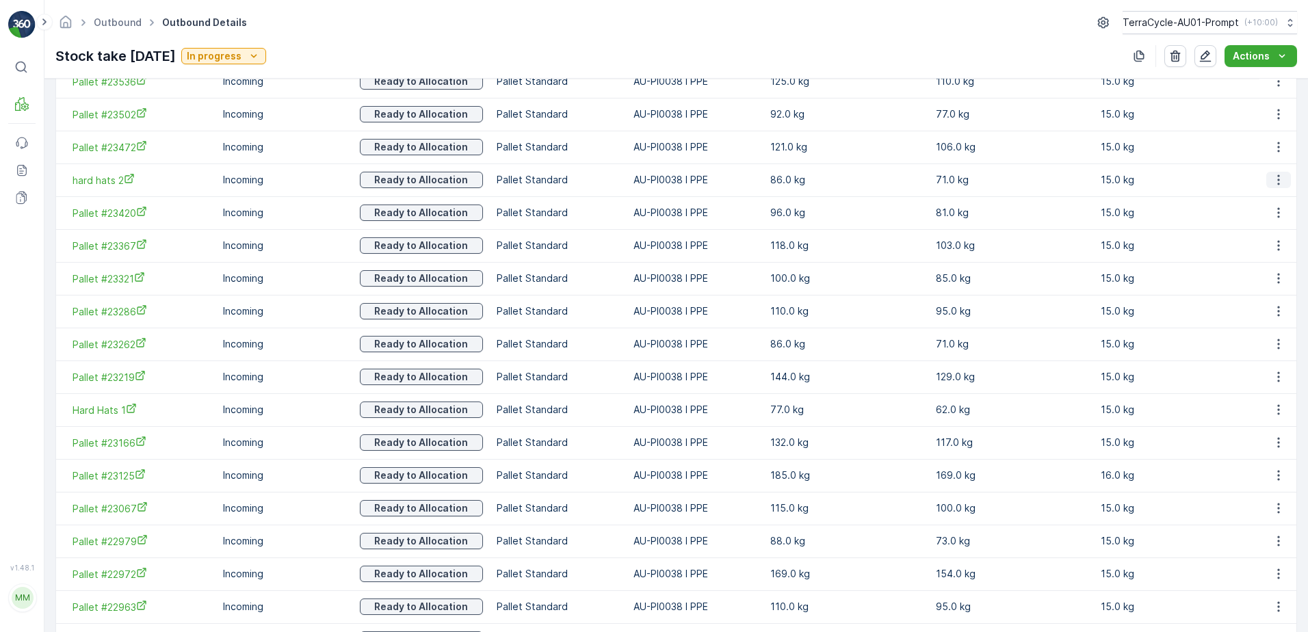
click at [1279, 179] on icon "button" at bounding box center [1278, 180] width 14 height 14
click at [1267, 225] on span "Unlink Pallet" at bounding box center [1250, 226] width 55 height 14
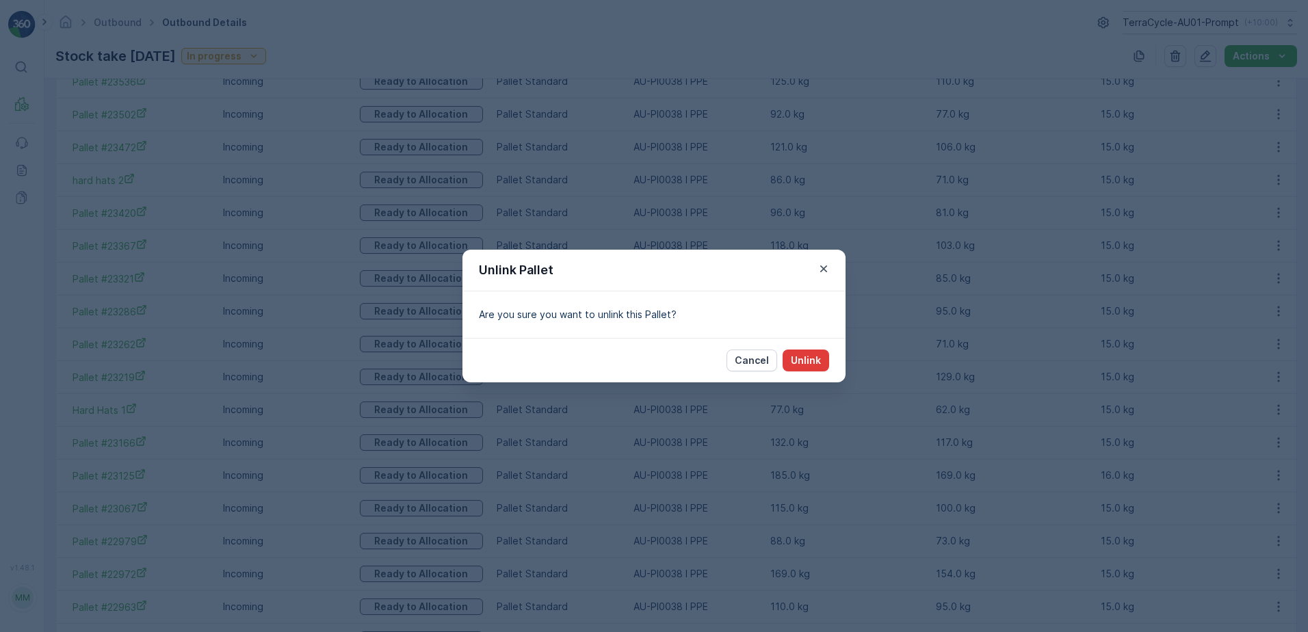
click at [813, 357] on p "Unlink" at bounding box center [806, 361] width 30 height 14
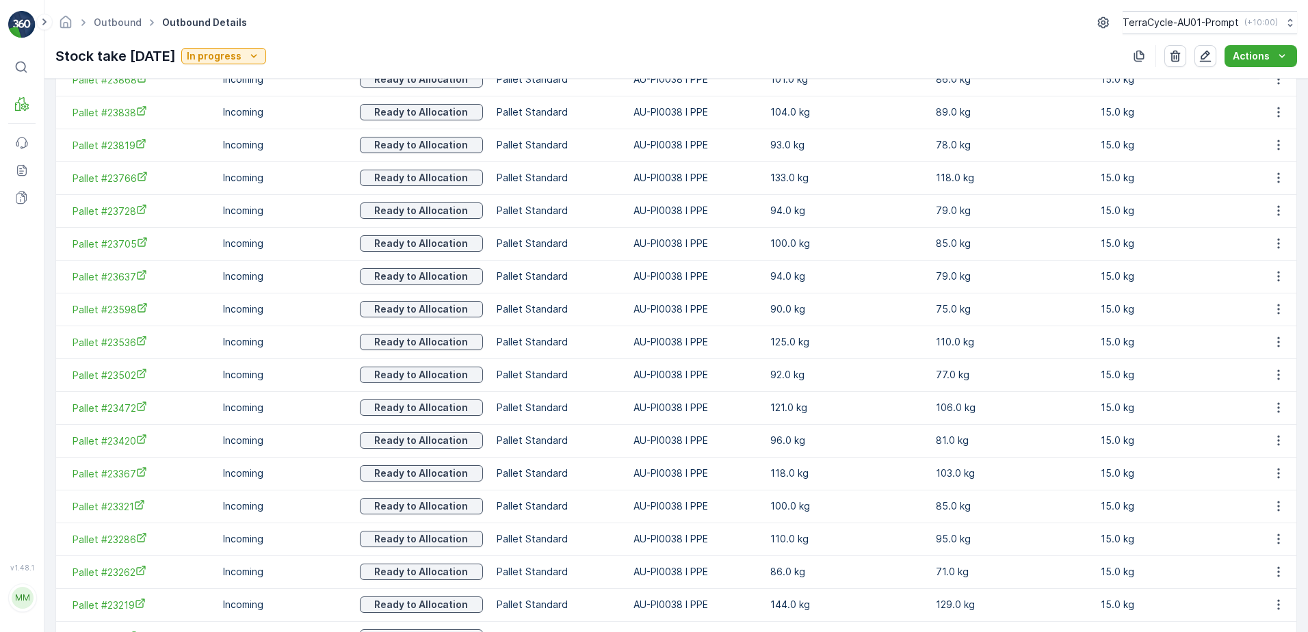
scroll to position [876, 0]
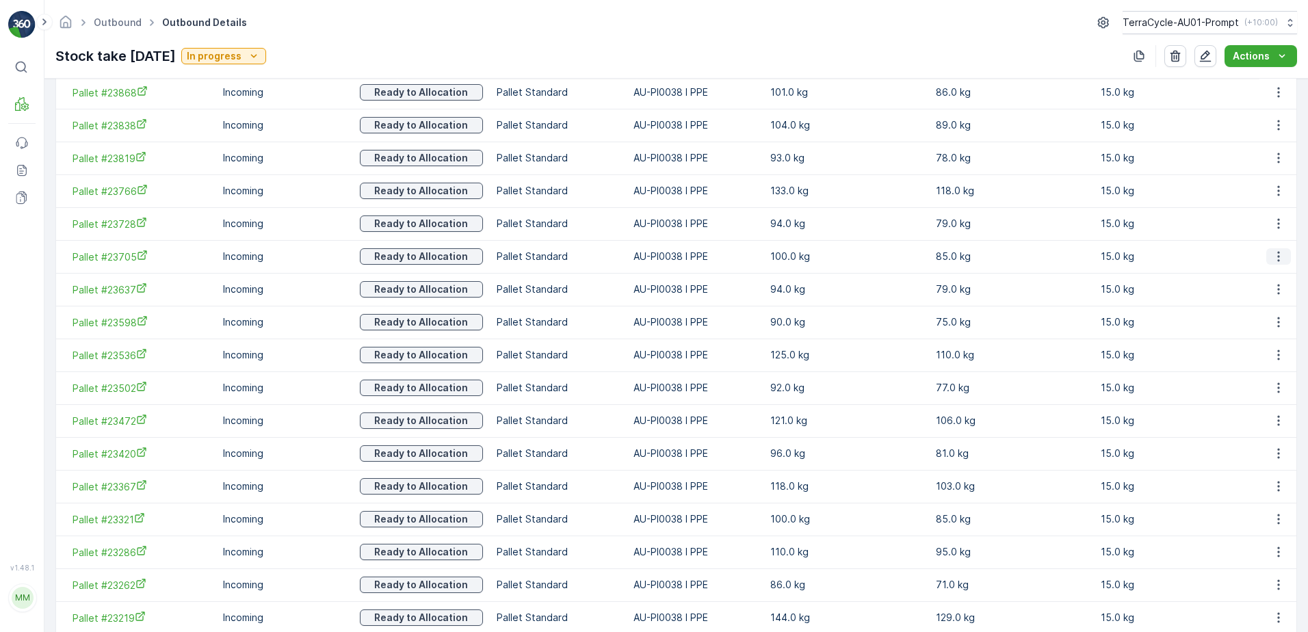
click at [1280, 252] on icon "button" at bounding box center [1278, 257] width 14 height 14
click at [1267, 306] on span "Unlink Pallet" at bounding box center [1250, 302] width 55 height 14
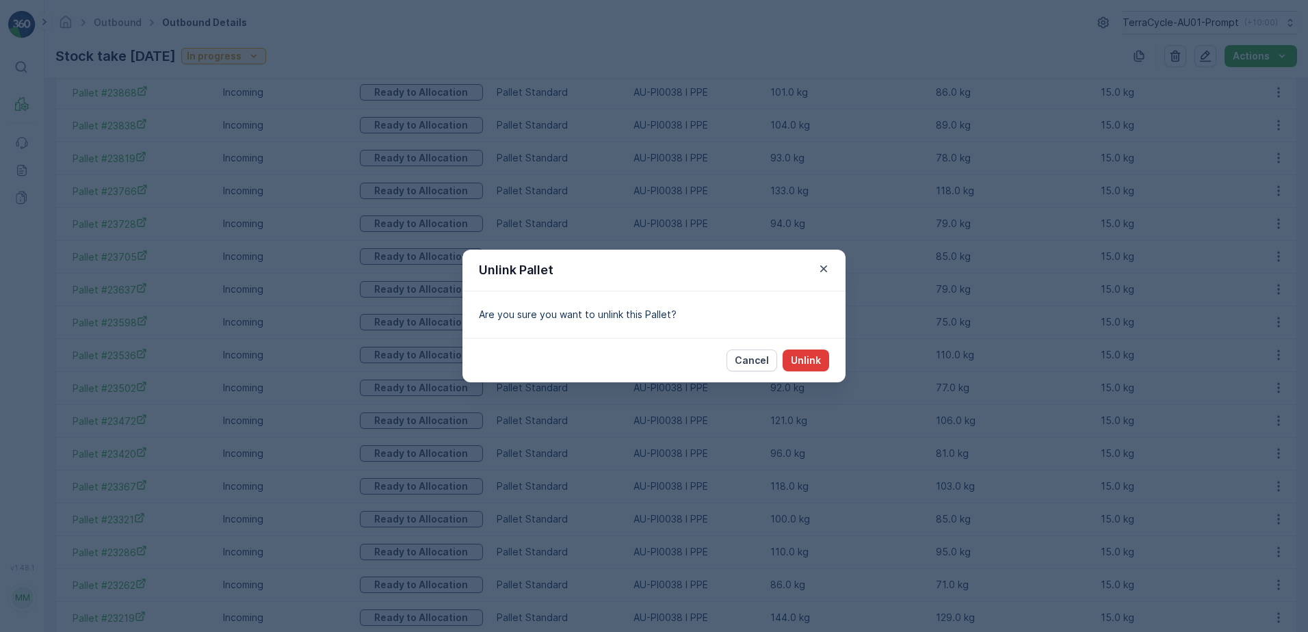
click at [802, 354] on p "Unlink" at bounding box center [806, 361] width 30 height 14
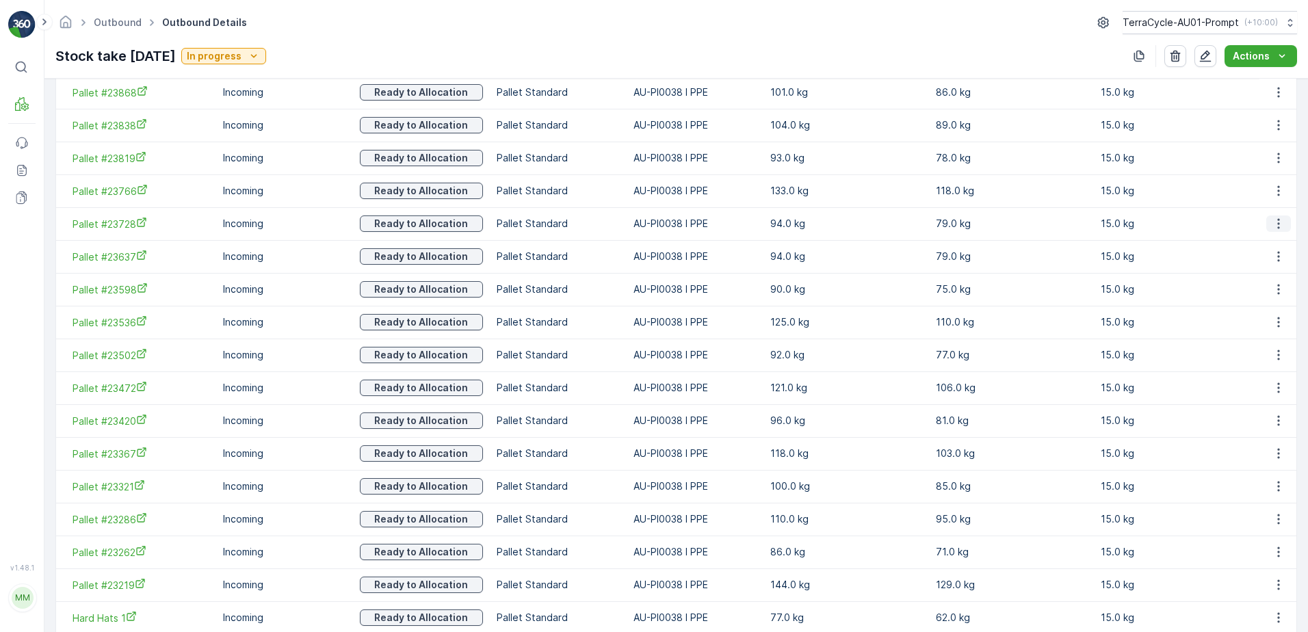
click at [1281, 228] on icon "button" at bounding box center [1278, 224] width 14 height 14
click at [1276, 264] on span "Unlink Pallet" at bounding box center [1250, 270] width 55 height 14
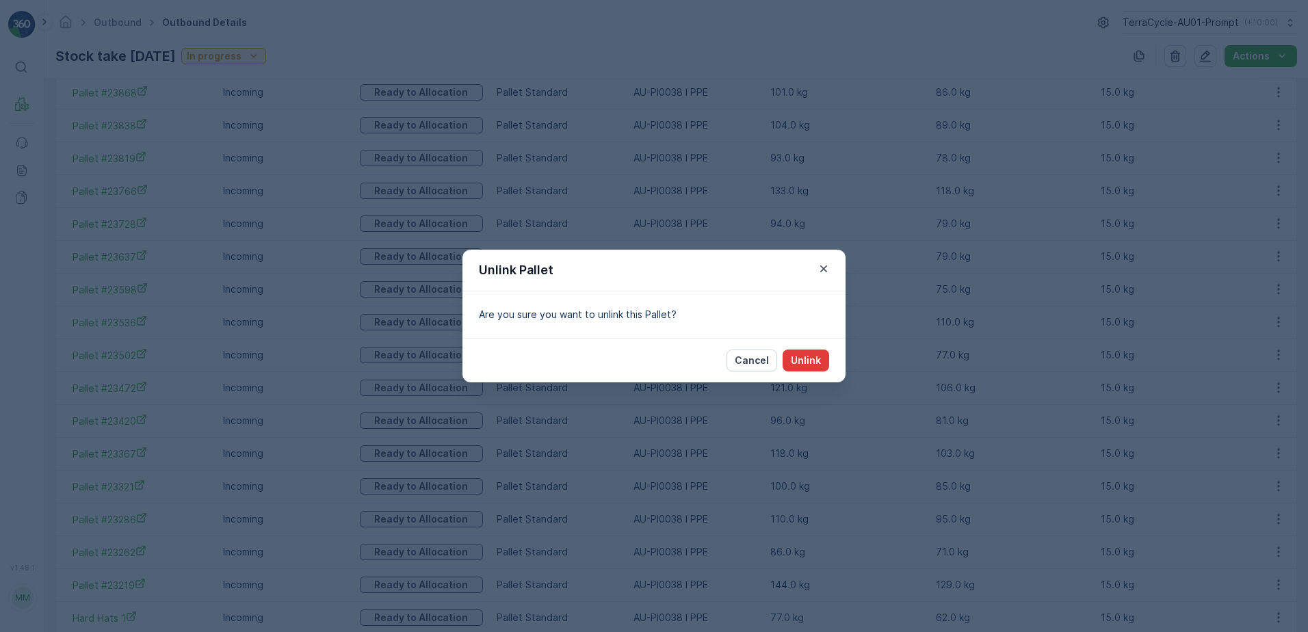
click at [804, 357] on p "Unlink" at bounding box center [806, 361] width 30 height 14
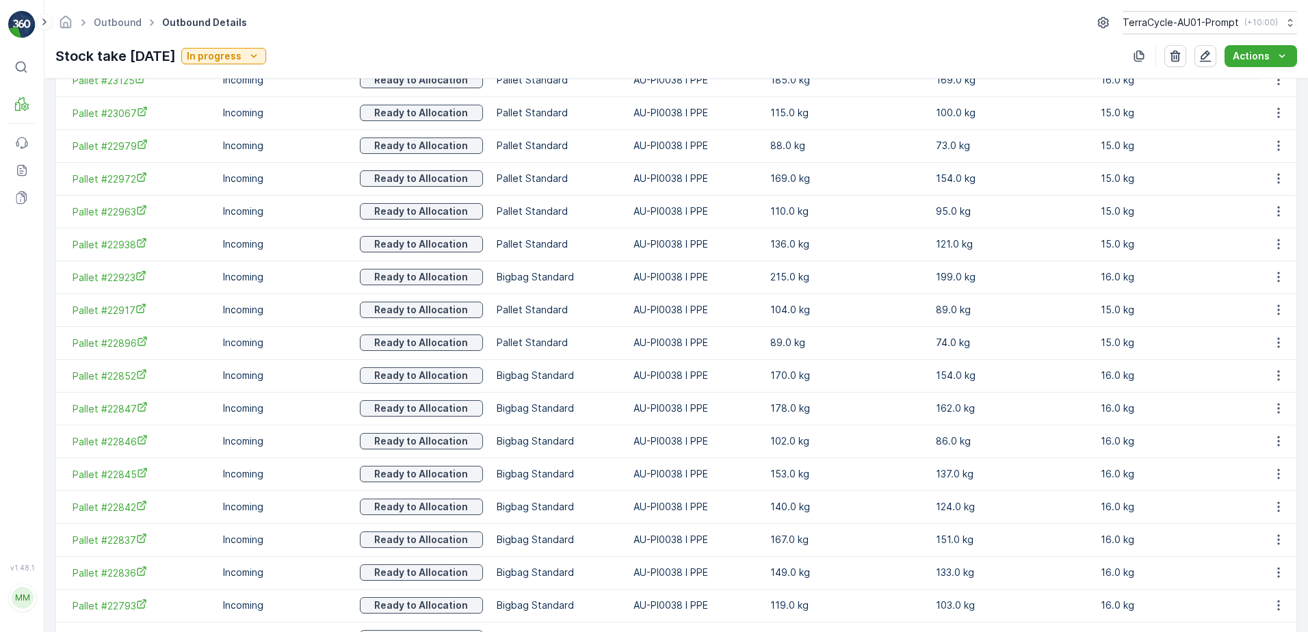
scroll to position [1560, 0]
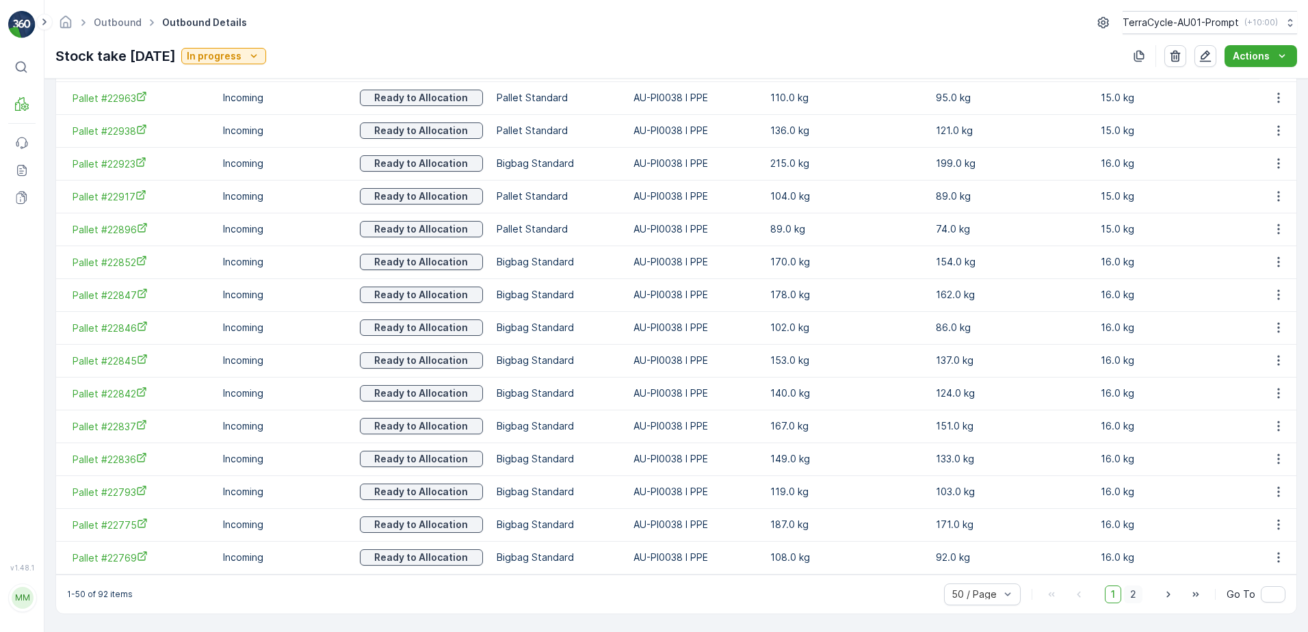
click at [1127, 592] on span "2" at bounding box center [1133, 594] width 18 height 18
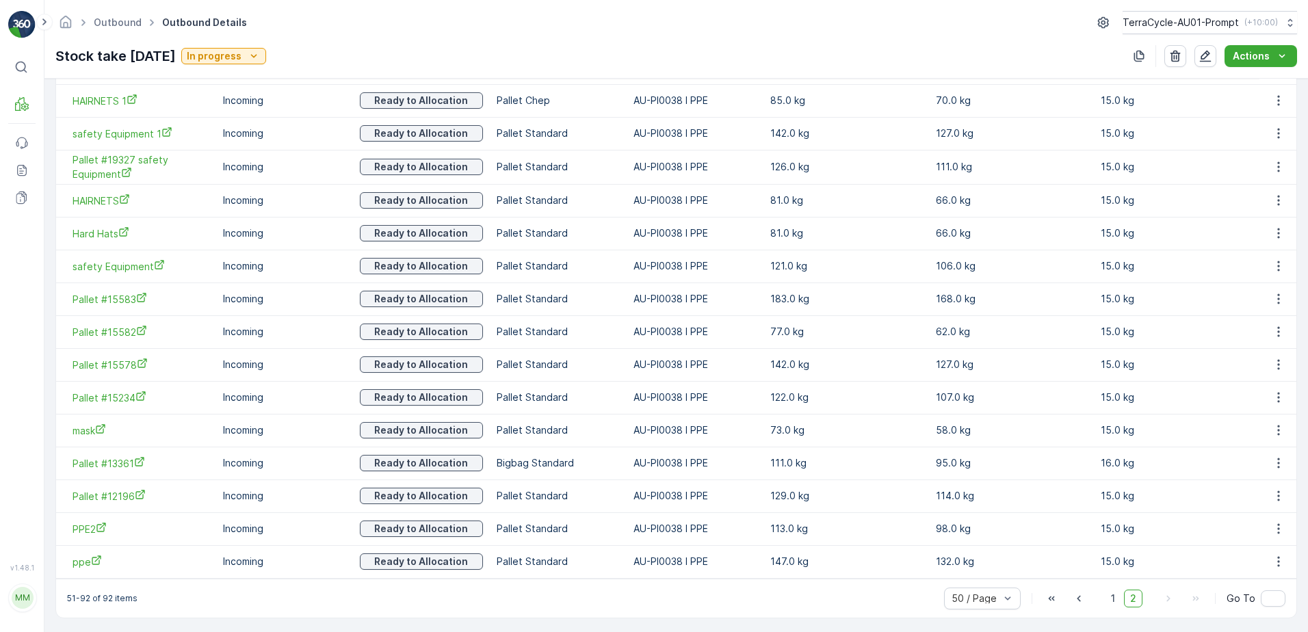
scroll to position [1299, 0]
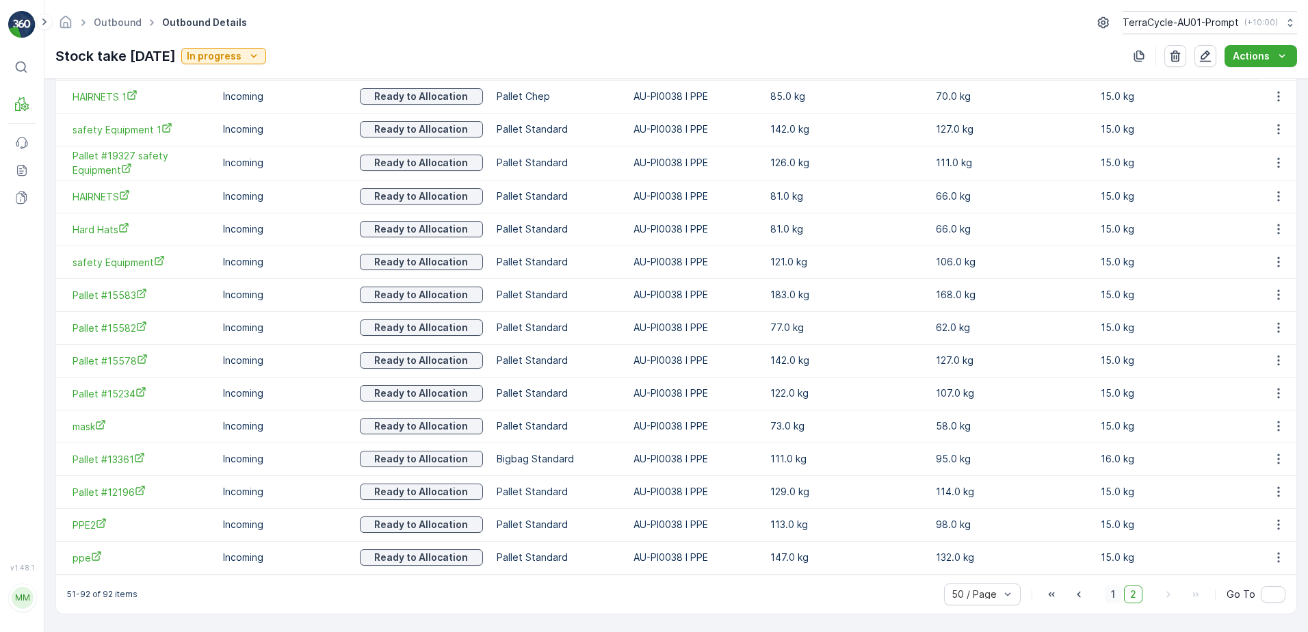
click at [1113, 596] on span "1" at bounding box center [1113, 594] width 16 height 18
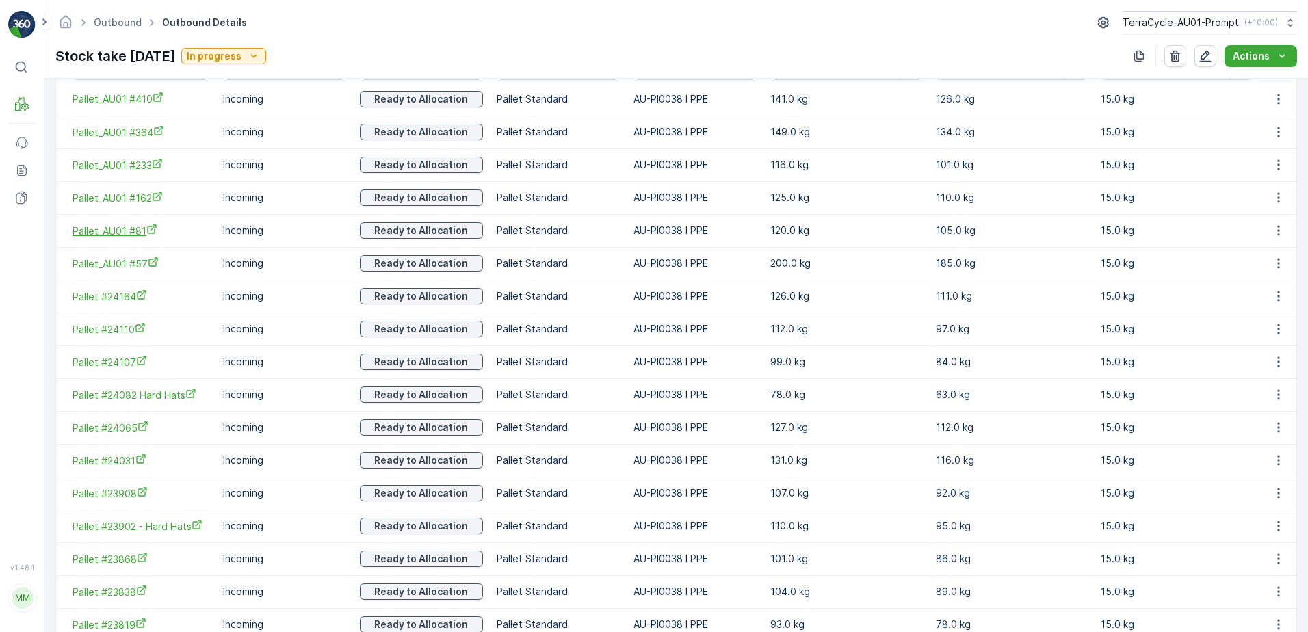
scroll to position [341, 0]
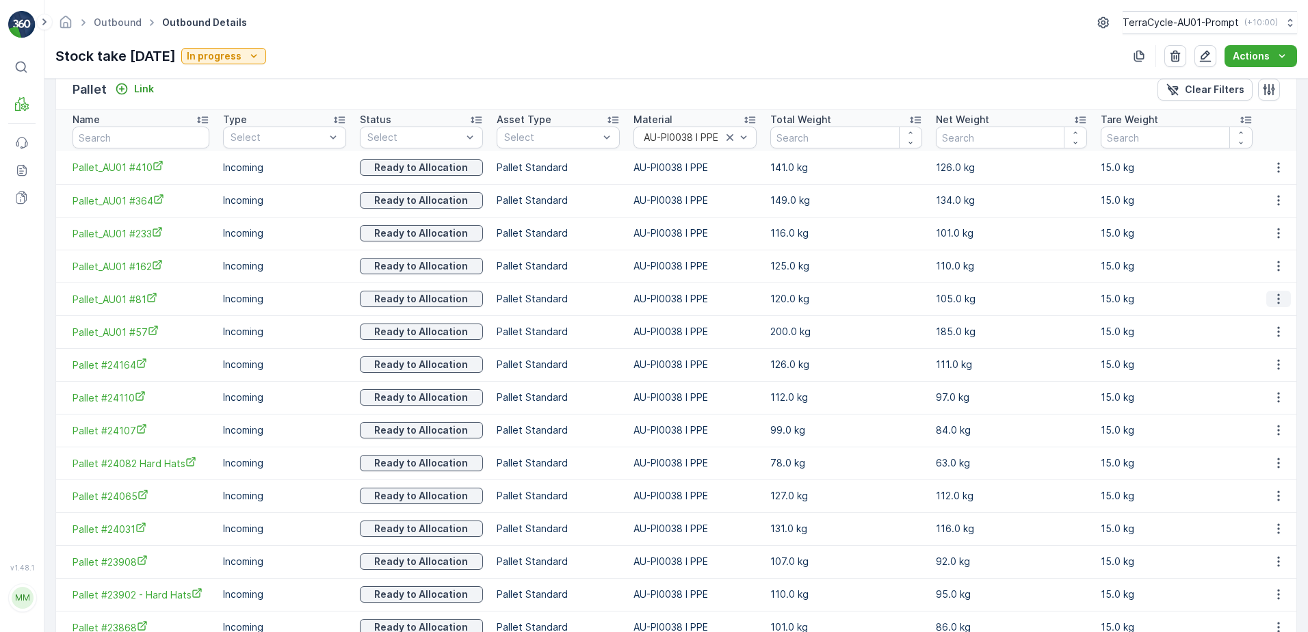
click at [1281, 301] on icon "button" at bounding box center [1278, 299] width 14 height 14
click at [1267, 346] on span "Unlink Pallet" at bounding box center [1250, 345] width 55 height 14
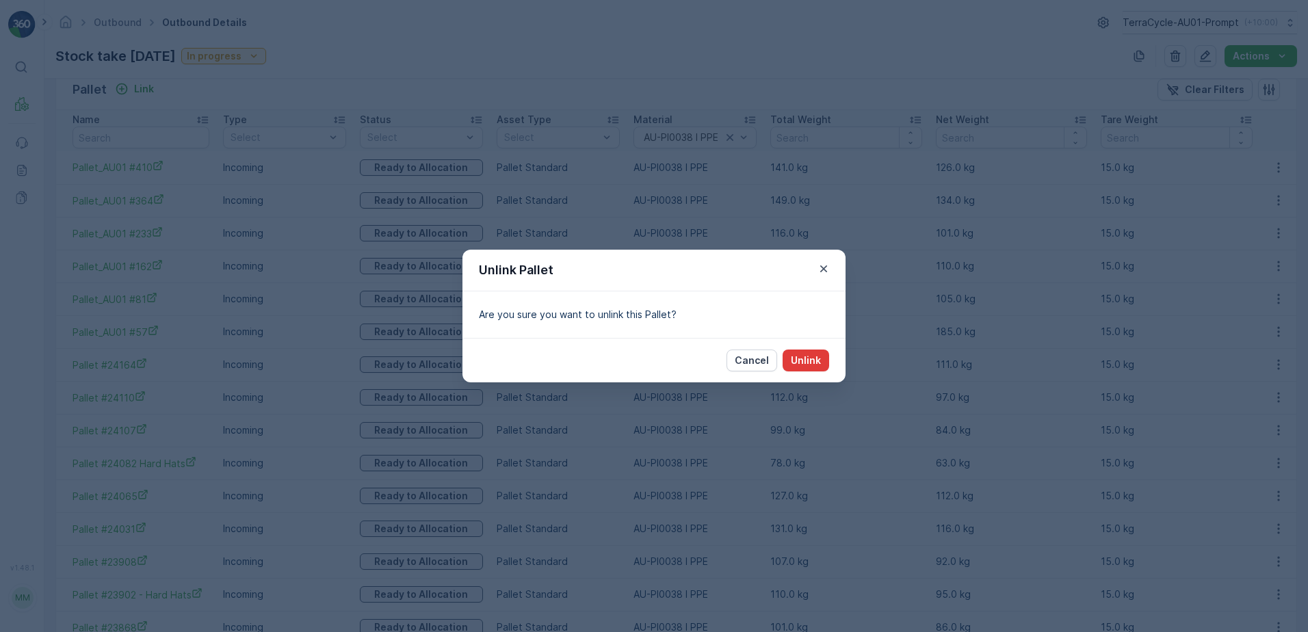
click at [814, 362] on p "Unlink" at bounding box center [806, 361] width 30 height 14
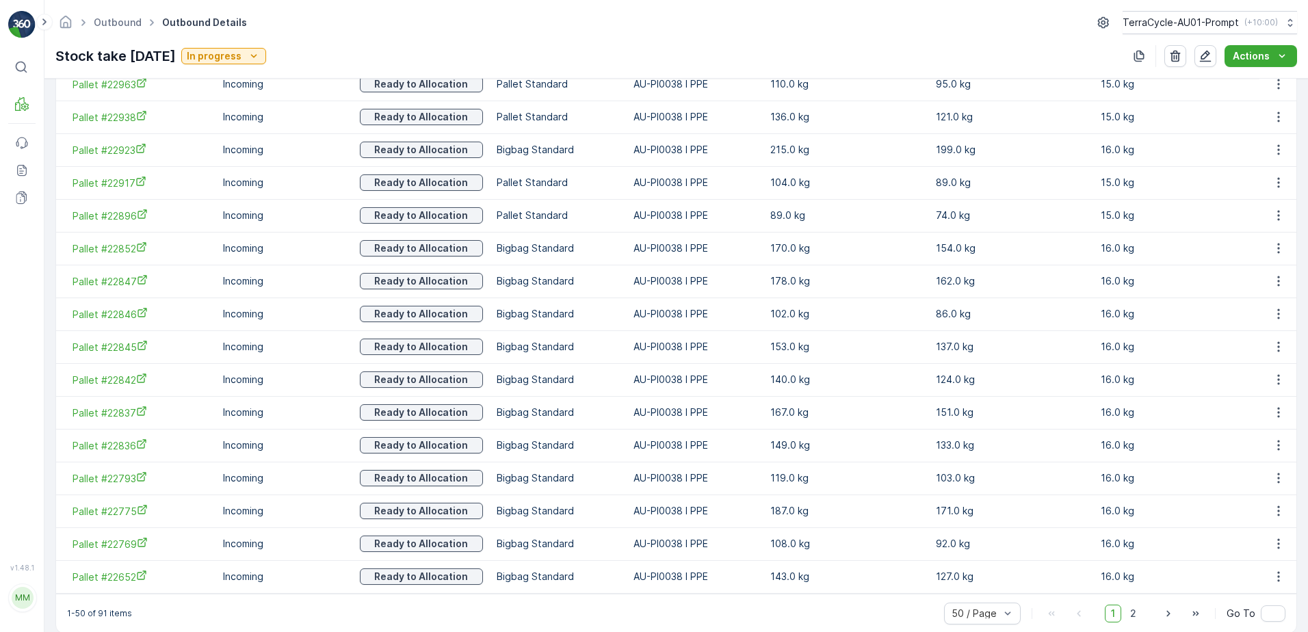
scroll to position [1560, 0]
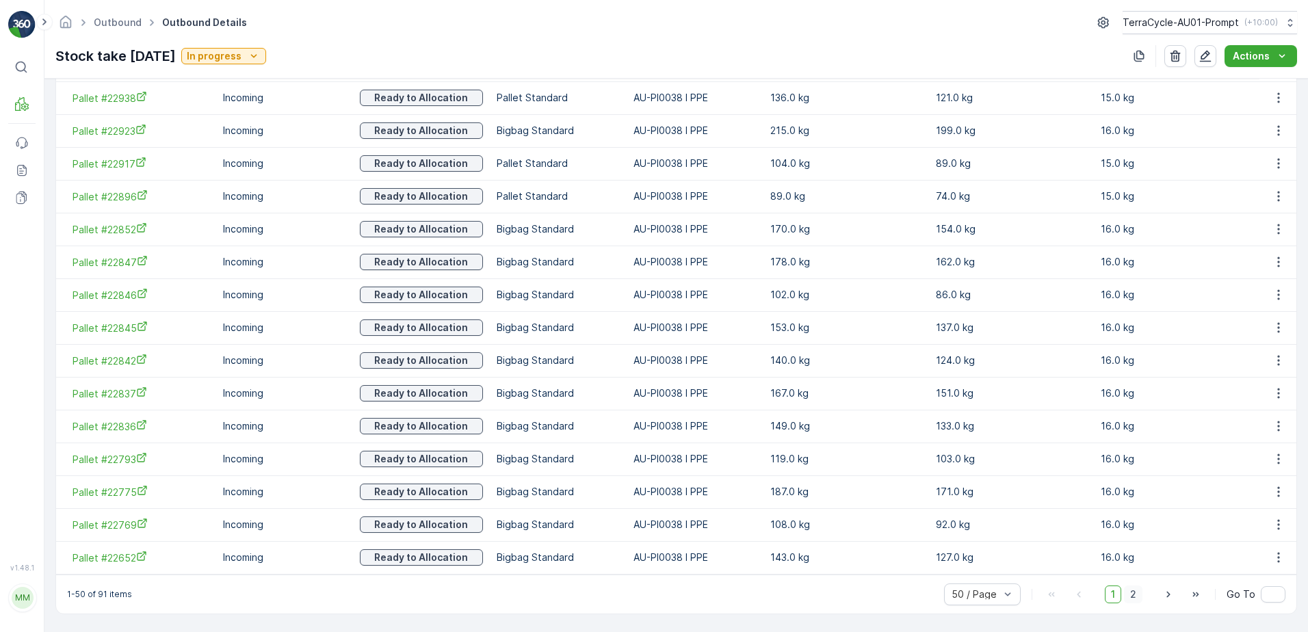
click at [1129, 593] on span "2" at bounding box center [1133, 594] width 18 height 18
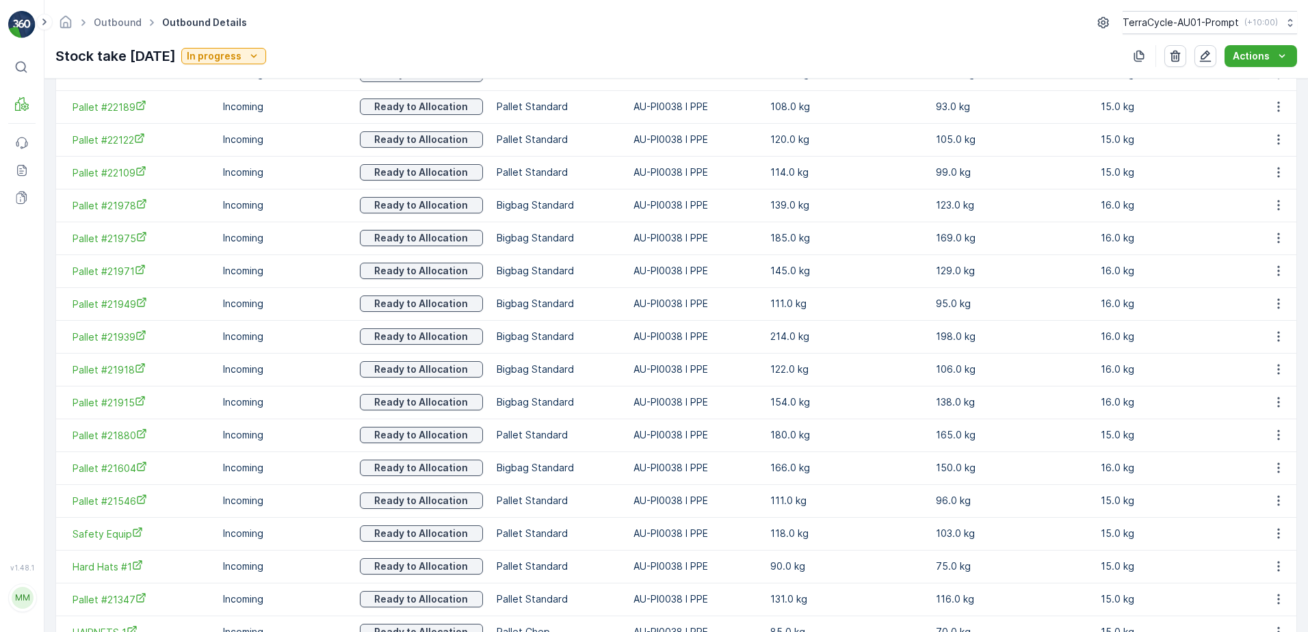
scroll to position [854, 0]
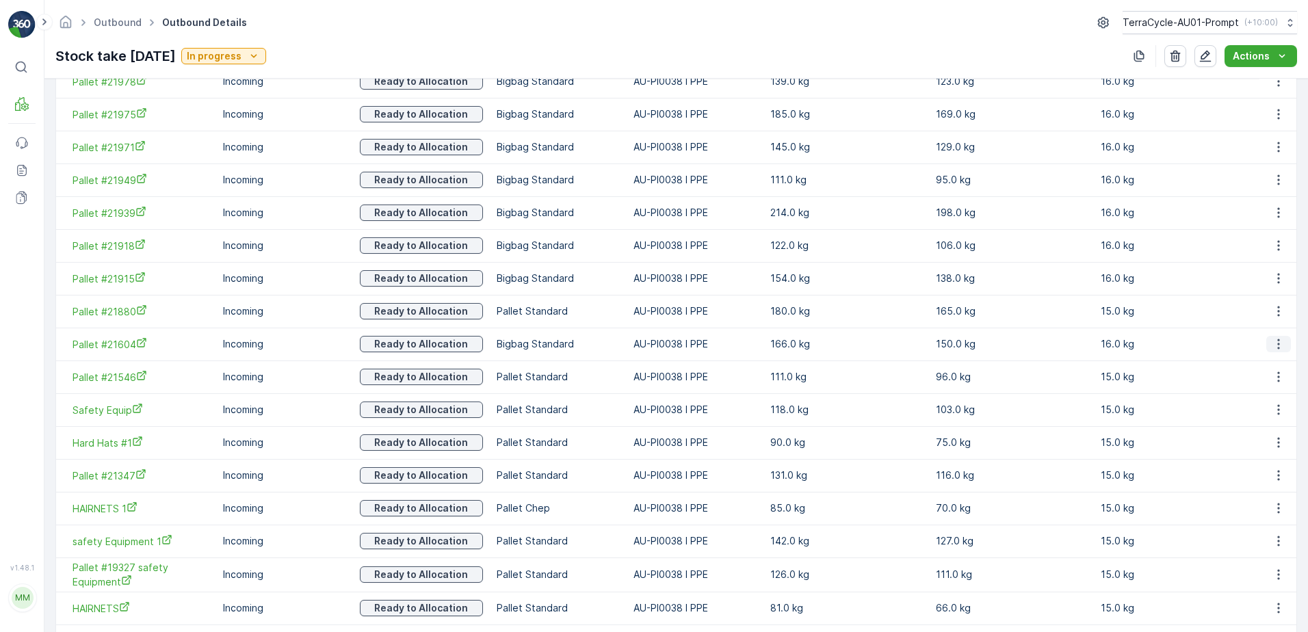
click at [1279, 345] on icon "button" at bounding box center [1278, 344] width 14 height 14
click at [1262, 392] on span "Unlink Pallet" at bounding box center [1250, 390] width 55 height 14
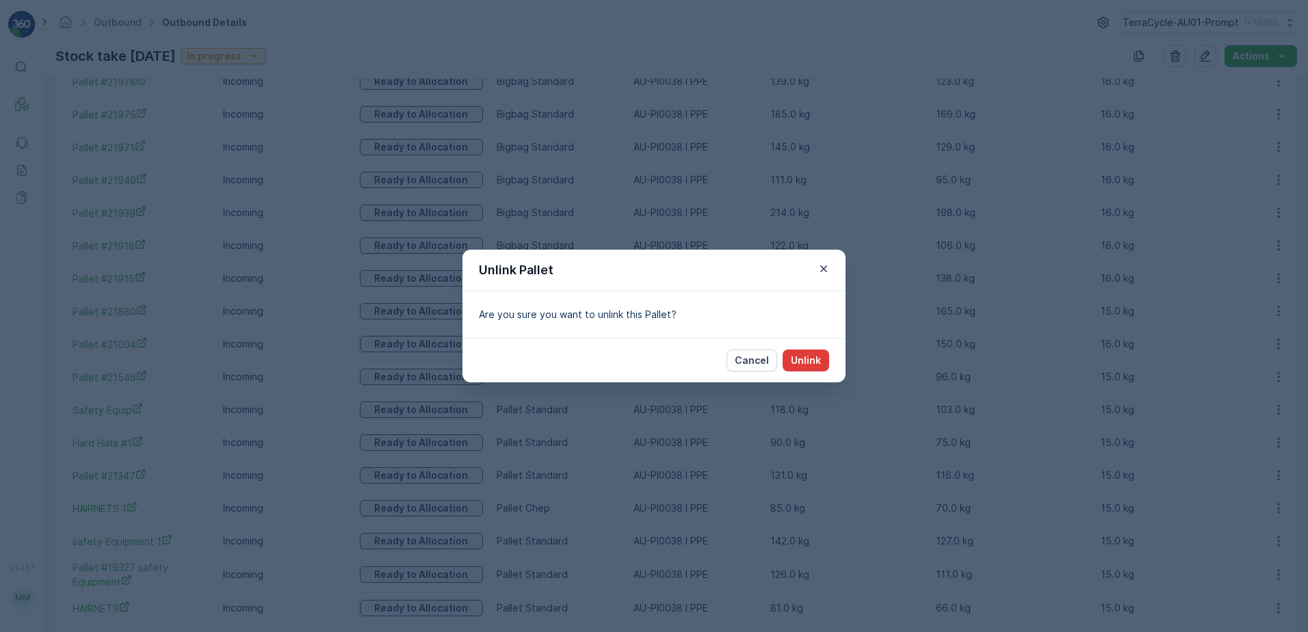
click at [805, 360] on p "Unlink" at bounding box center [806, 361] width 30 height 14
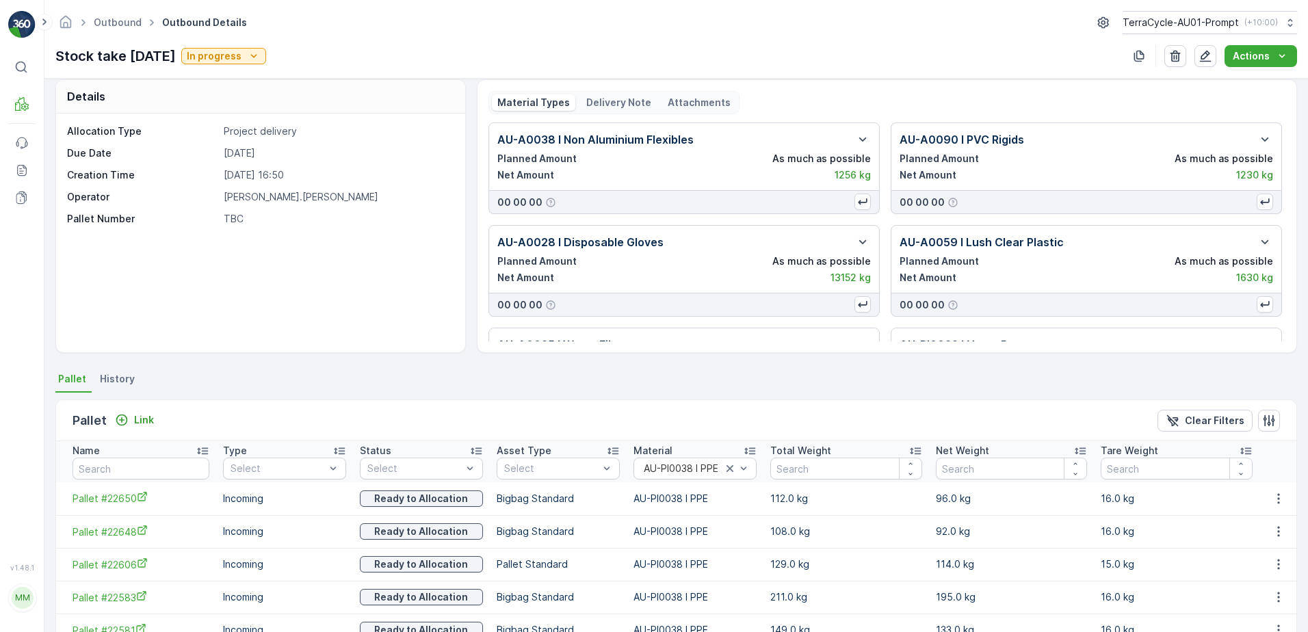
scroll to position [0, 0]
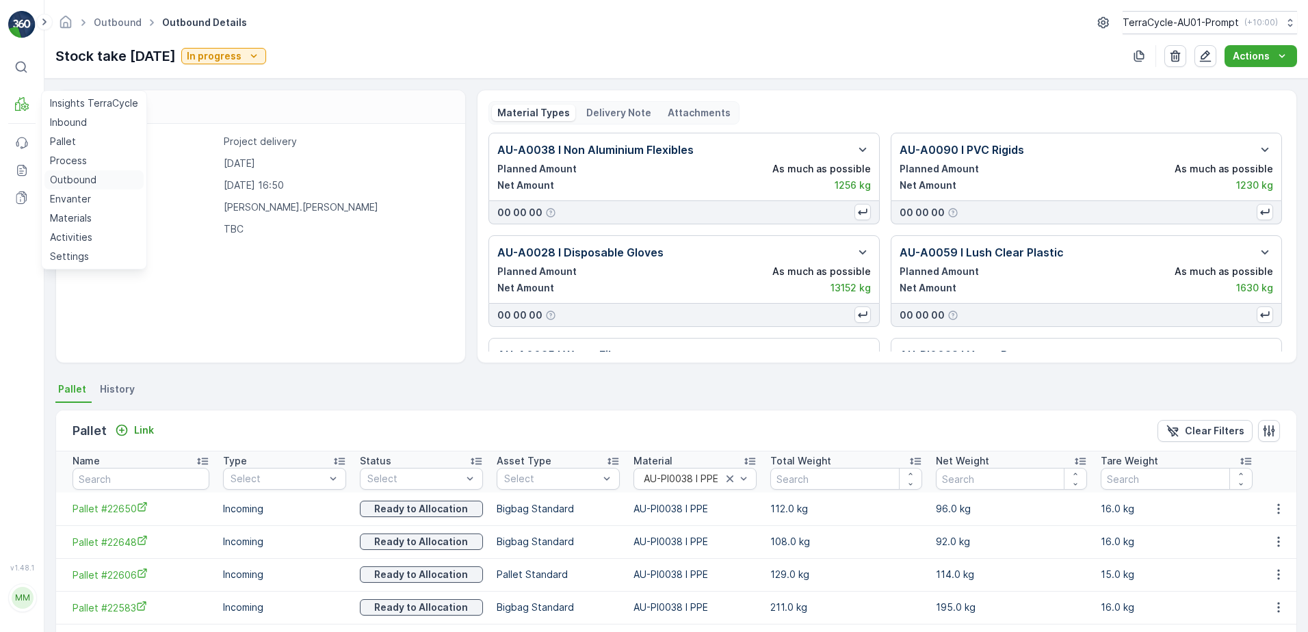
click at [75, 183] on p "Outbound" at bounding box center [73, 180] width 47 height 14
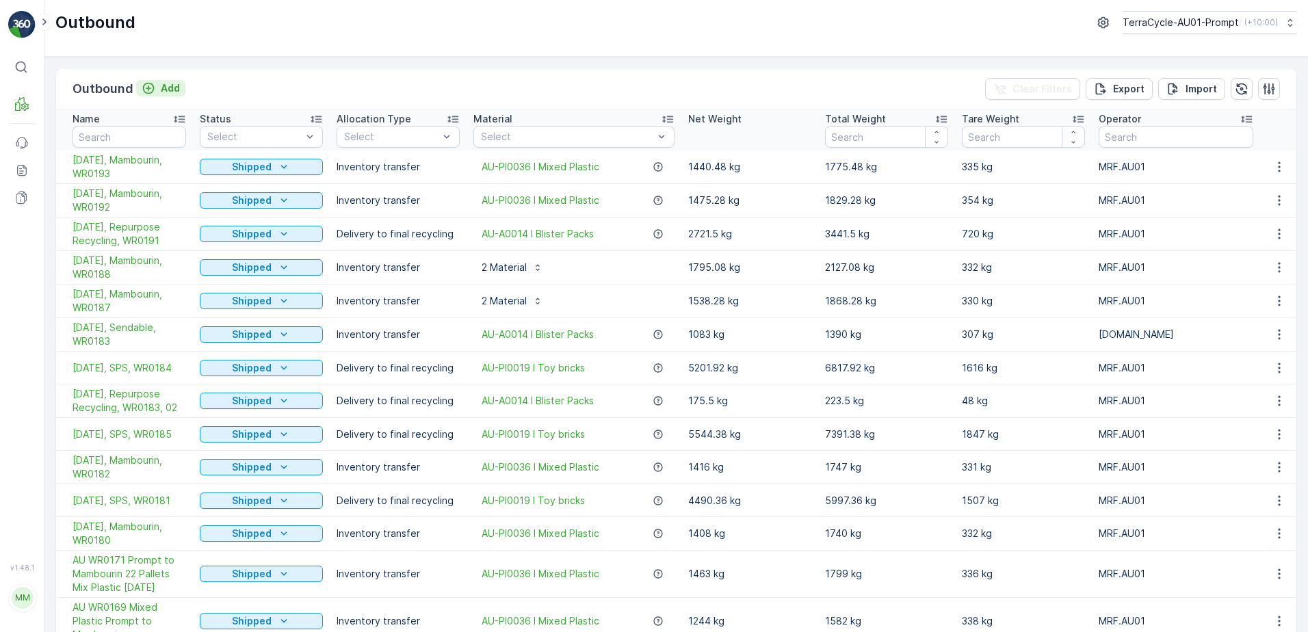
click at [162, 83] on p "Add" at bounding box center [170, 88] width 19 height 14
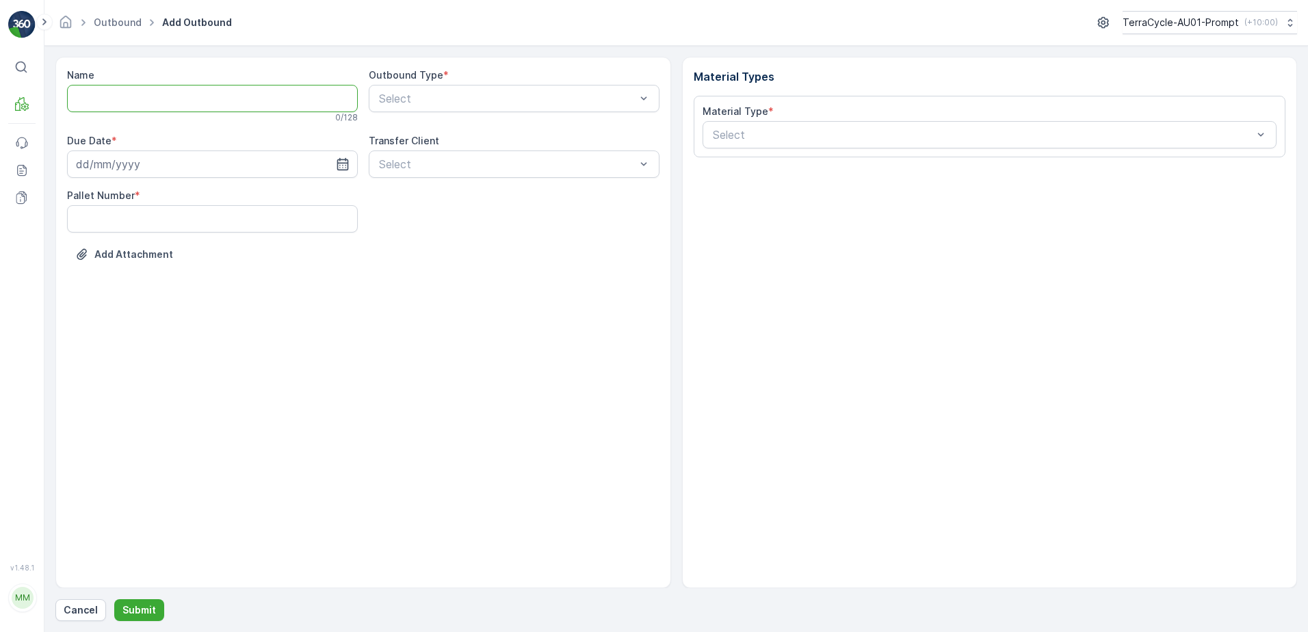
click at [79, 94] on input "Name" at bounding box center [212, 98] width 291 height 27
click at [246, 102] on input "21/08/2025 - Mambourin - PPE - LUSH" at bounding box center [212, 98] width 291 height 27
click at [335, 96] on icon at bounding box center [342, 99] width 14 height 14
click at [328, 97] on input "21/08/2025 - Mambourin - PPE -TCPI0038 - LUSH" at bounding box center [212, 98] width 291 height 27
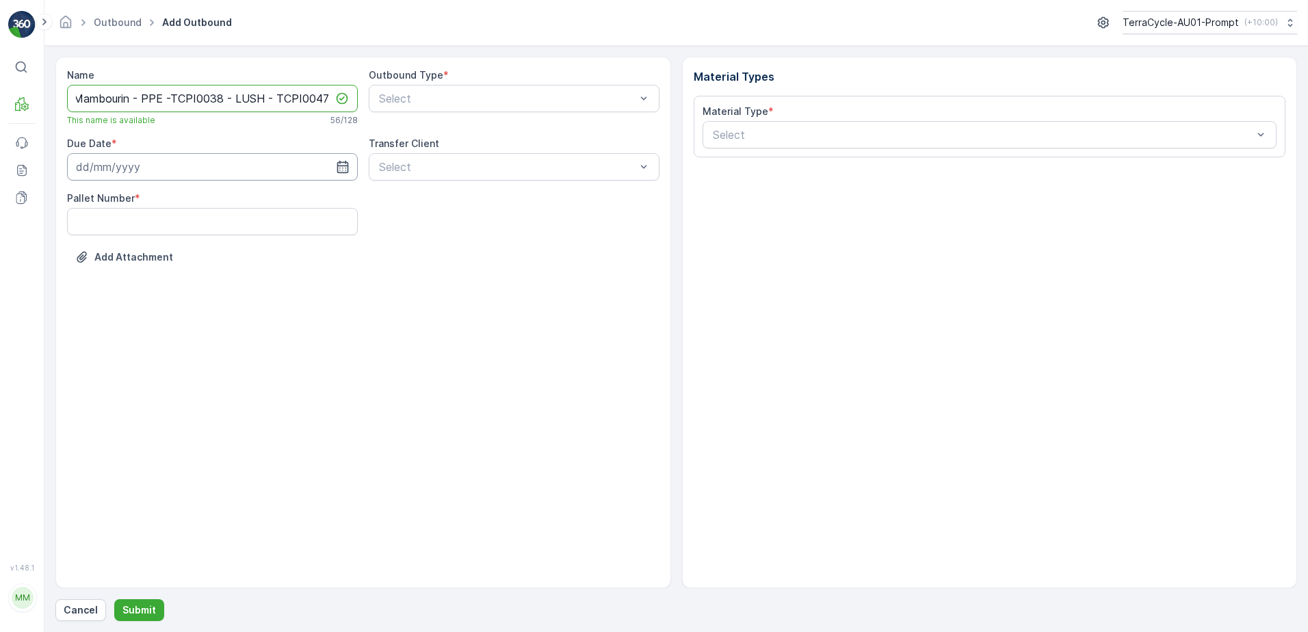
type input "[DATE] - Mambourin - PPE -TCPI0038 - LUSH - TCPI0047"
click at [173, 172] on input at bounding box center [212, 166] width 291 height 27
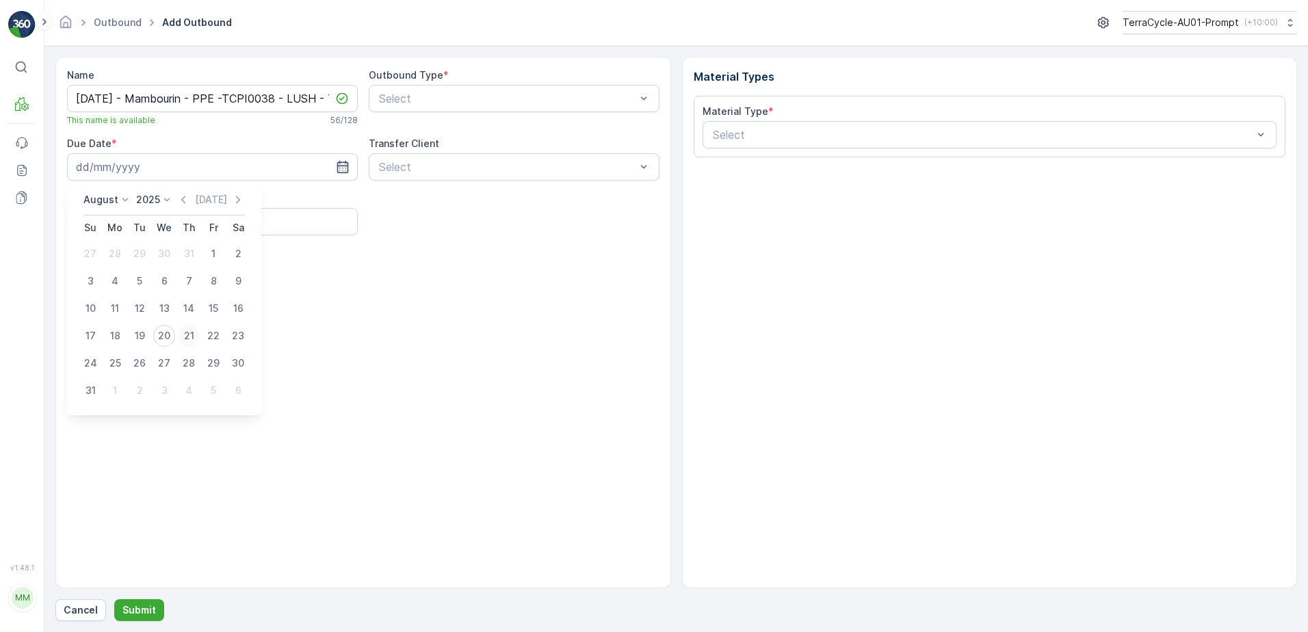
click at [185, 340] on div "21" at bounding box center [189, 336] width 22 height 22
type input "21.08.2025"
click at [120, 220] on Number "Pallet Number" at bounding box center [212, 221] width 291 height 27
type Number "22"
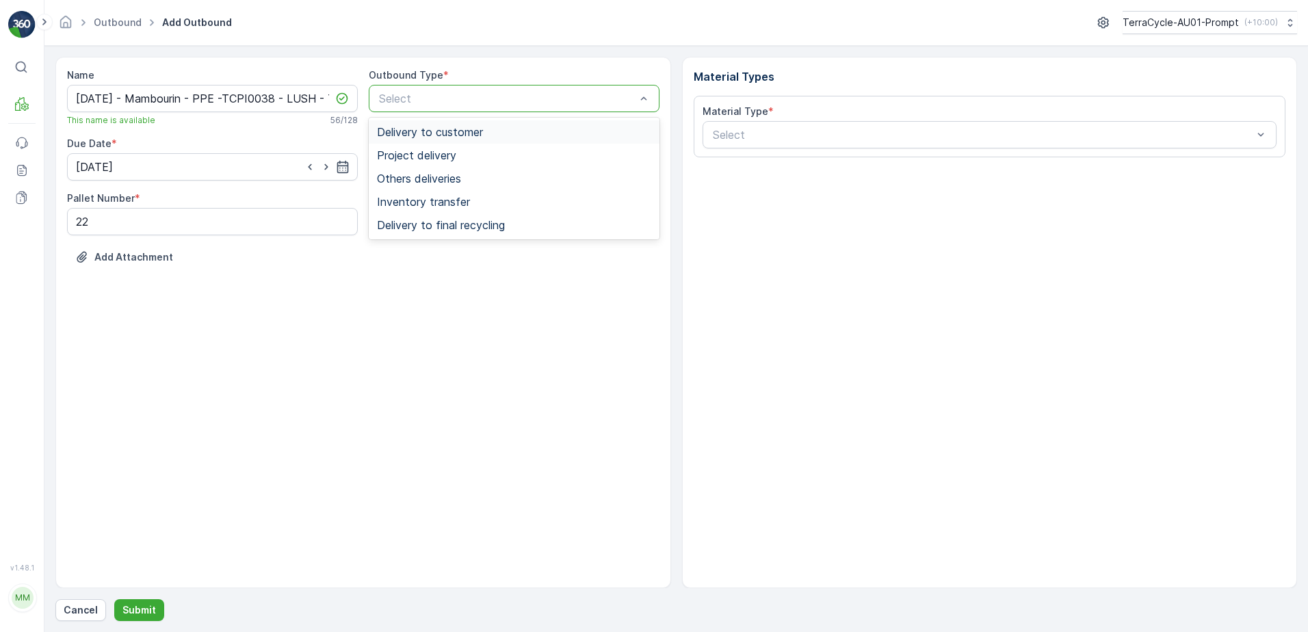
click at [432, 89] on div "Select" at bounding box center [514, 98] width 291 height 27
click at [449, 202] on span "Inventory transfer" at bounding box center [423, 202] width 93 height 12
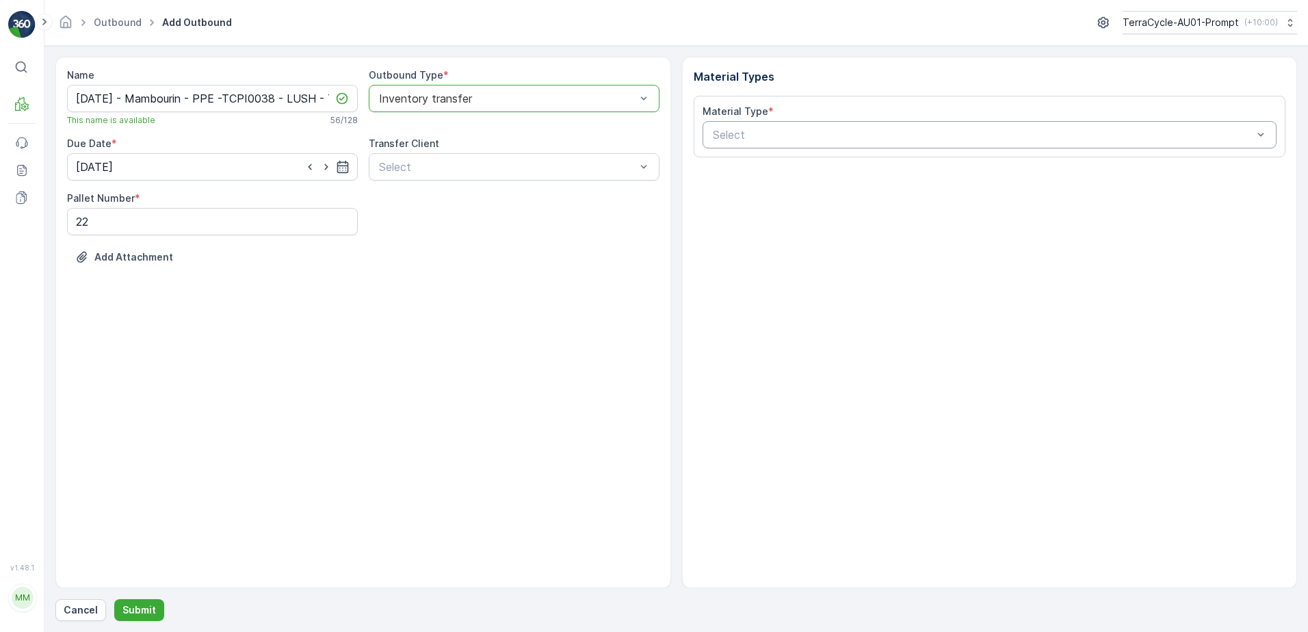
click at [708, 135] on div "Select" at bounding box center [989, 134] width 575 height 27
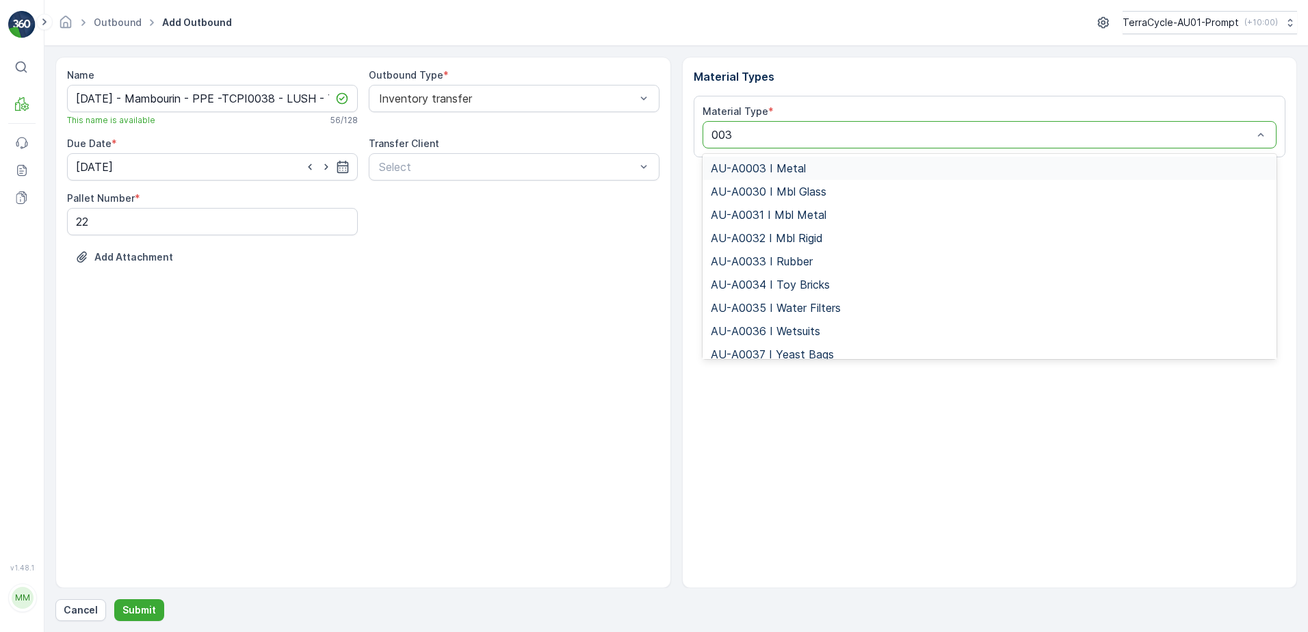
type input "0038"
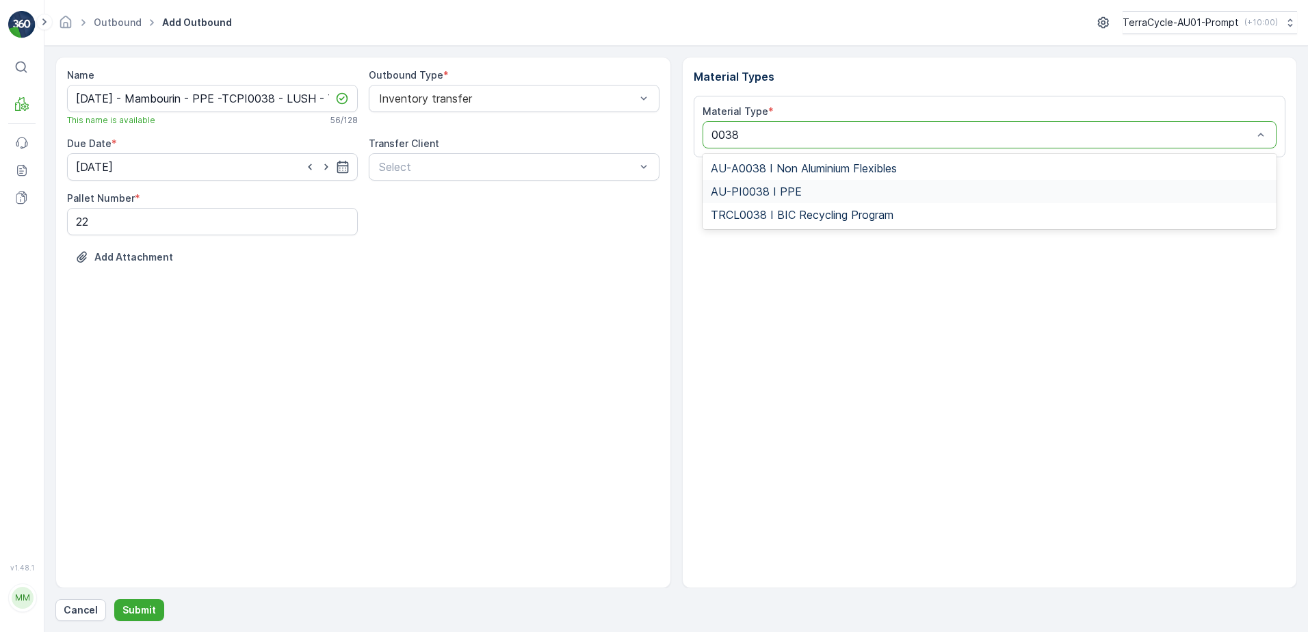
click at [775, 187] on span "AU-PI0038 I PPE" at bounding box center [756, 191] width 91 height 12
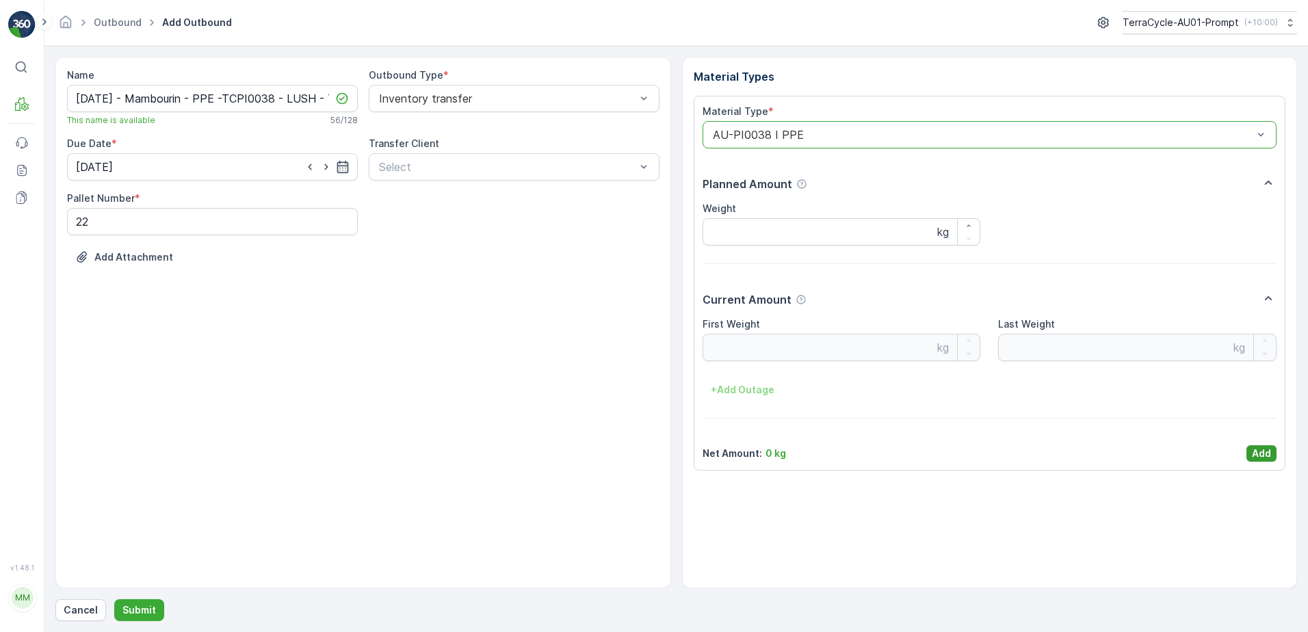
click at [1255, 453] on p "Add" at bounding box center [1261, 454] width 19 height 14
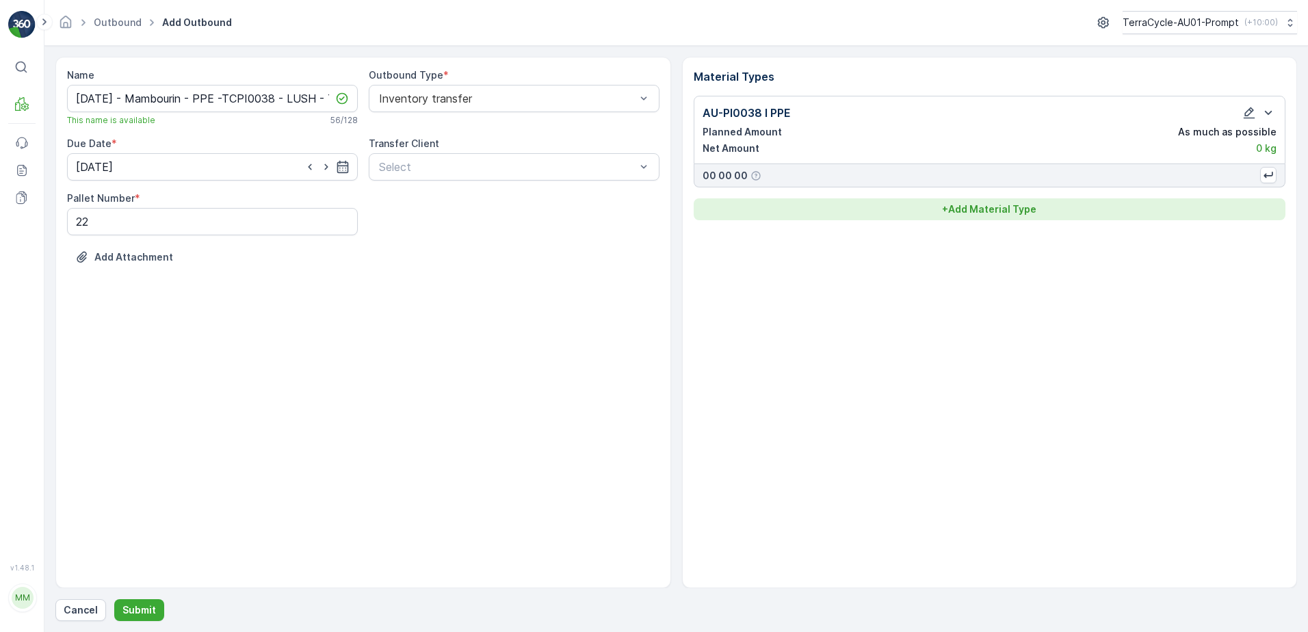
click at [986, 208] on p "+ Add Material Type" at bounding box center [989, 209] width 94 height 14
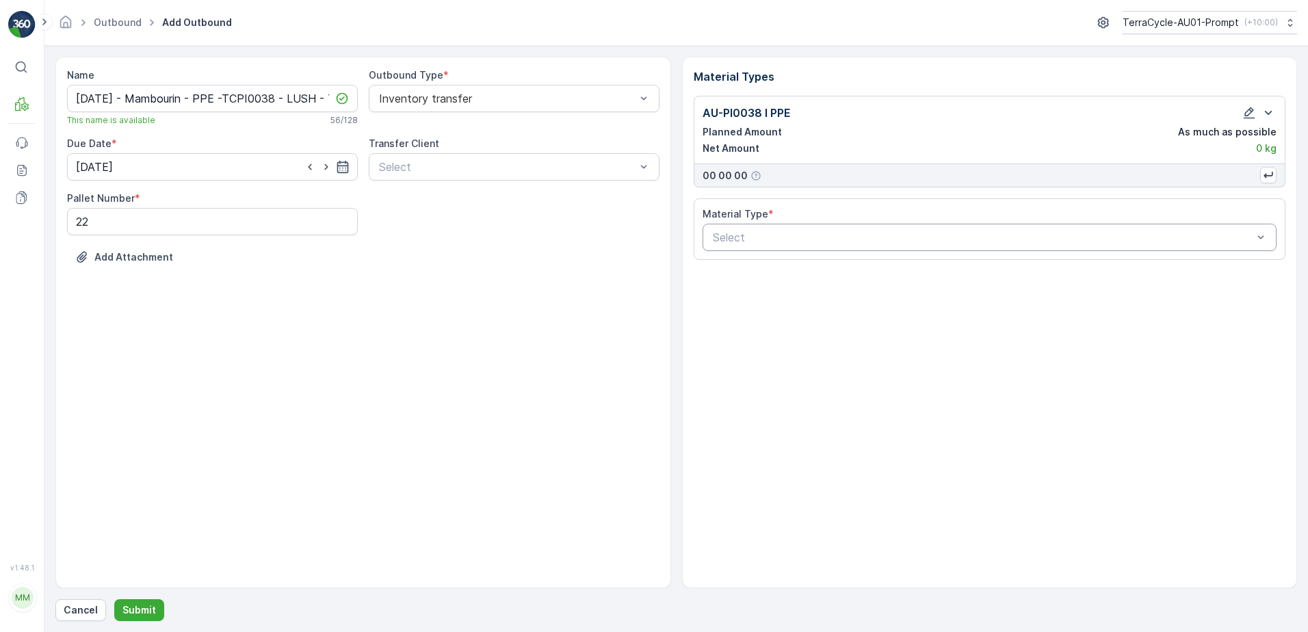
click at [812, 237] on div at bounding box center [982, 237] width 543 height 12
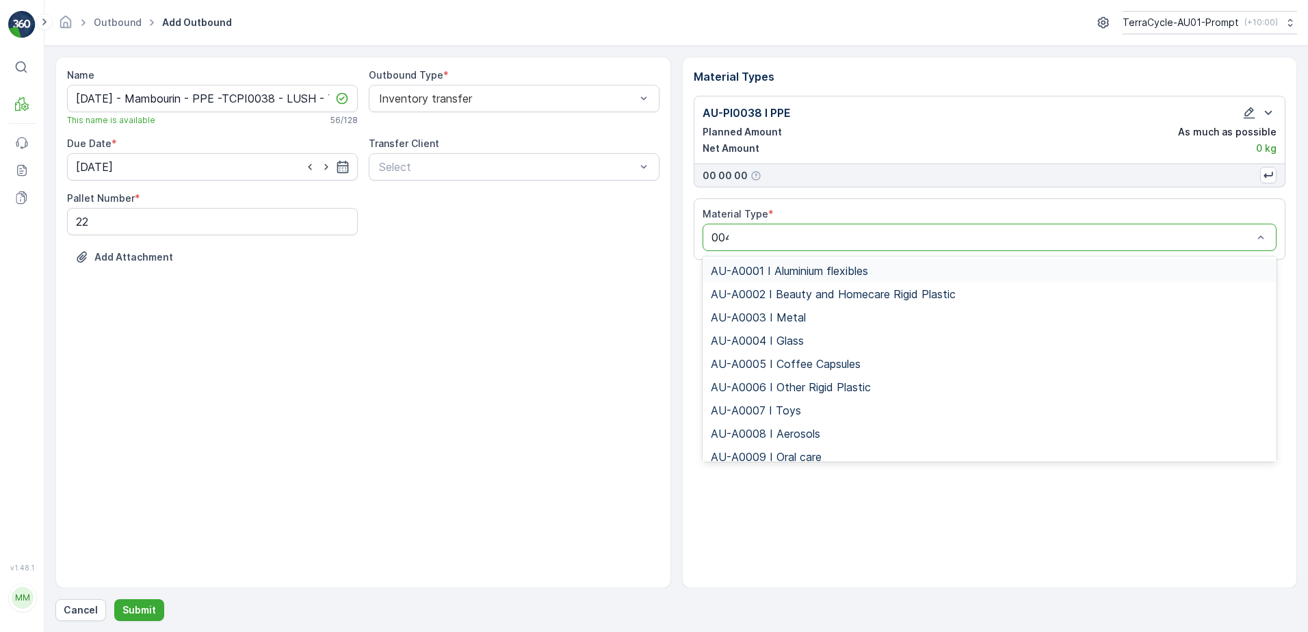
type input "0047"
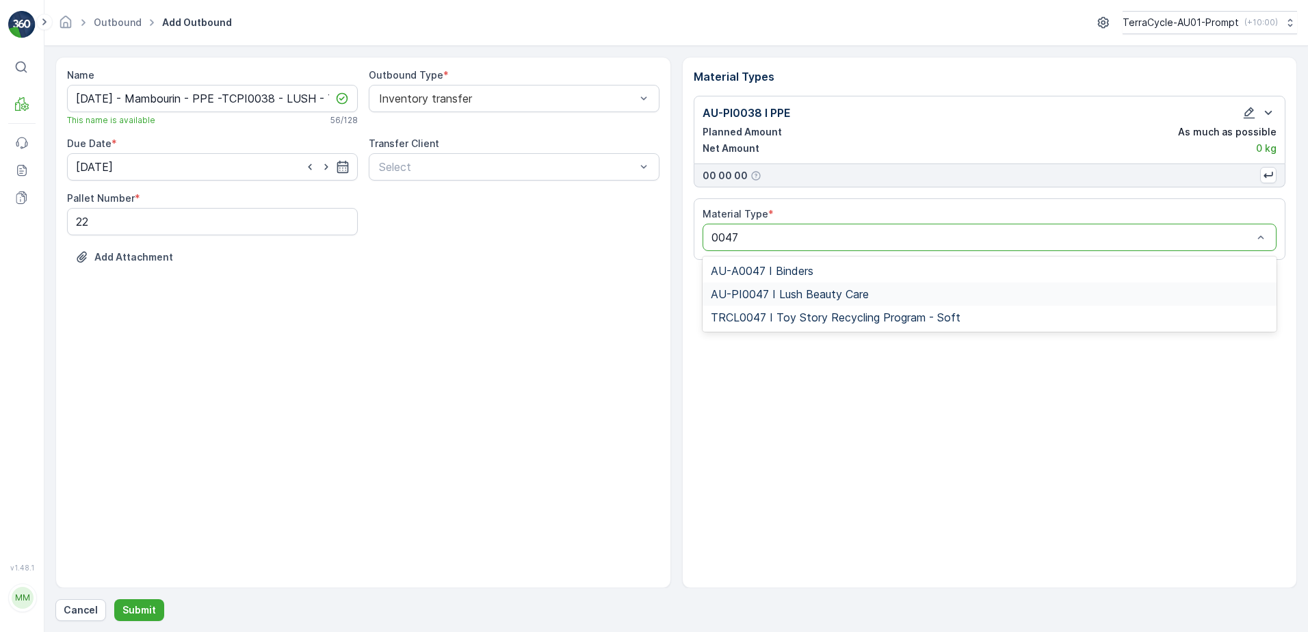
click at [833, 298] on span "AU-PI0047 I Lush Beauty Care" at bounding box center [790, 294] width 158 height 12
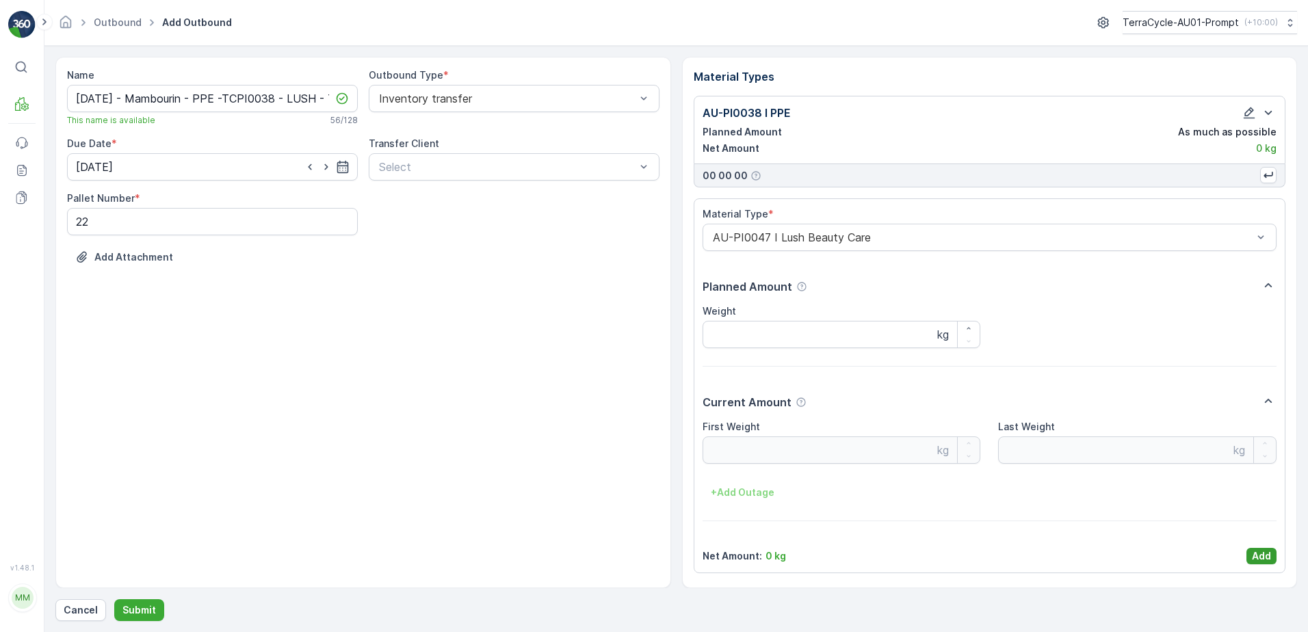
click at [1259, 549] on p "Add" at bounding box center [1261, 556] width 19 height 14
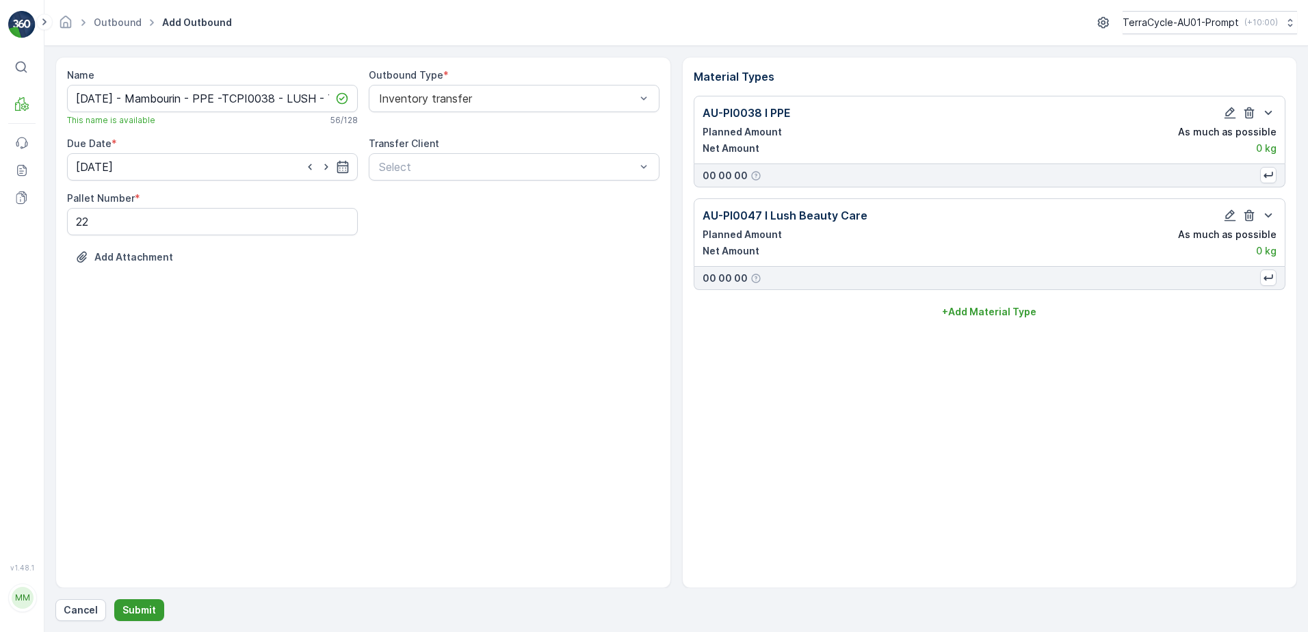
click at [144, 610] on p "Submit" at bounding box center [139, 610] width 34 height 14
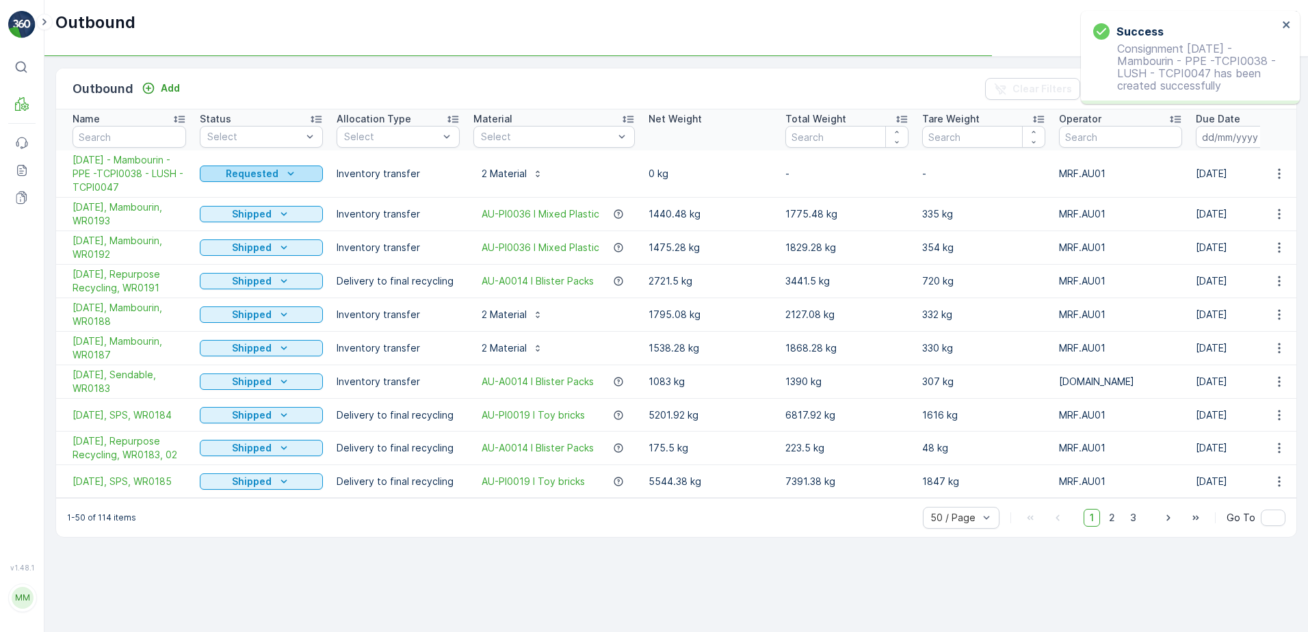
click at [260, 172] on p "Requested" at bounding box center [252, 174] width 53 height 14
click at [248, 213] on span "In progress" at bounding box center [233, 214] width 51 height 14
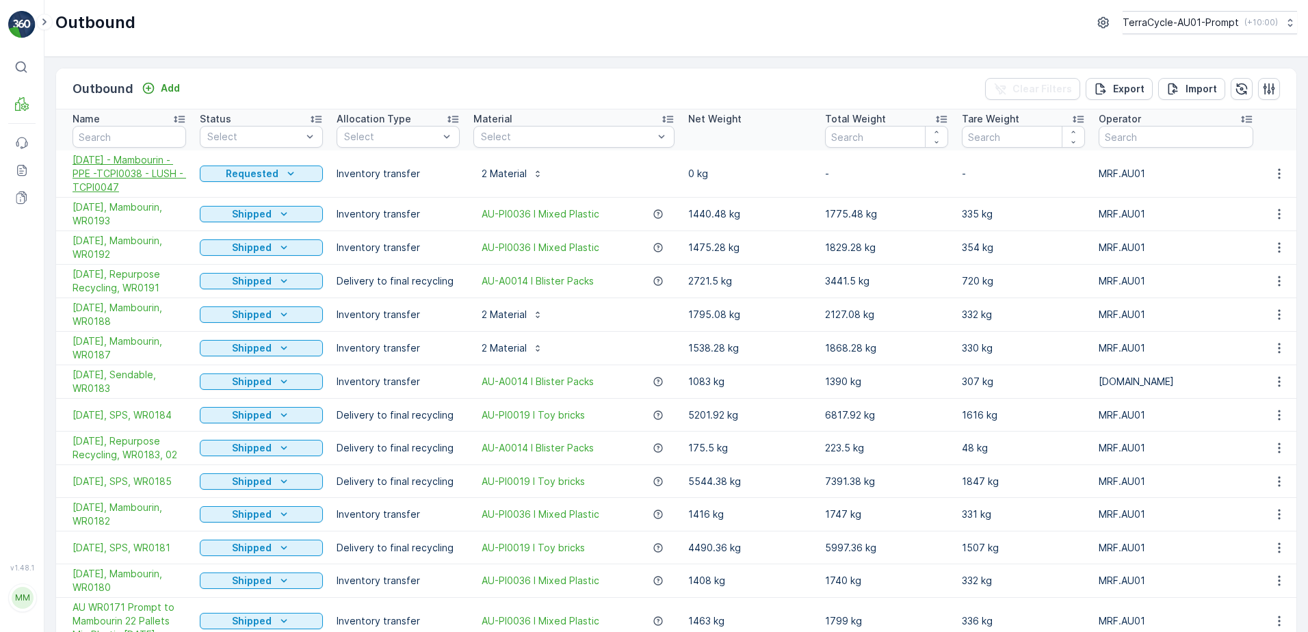
click at [133, 168] on span "[DATE] - Mambourin - PPE -TCPI0038 - LUSH - TCPI0047" at bounding box center [130, 173] width 114 height 41
click at [1272, 177] on icon "button" at bounding box center [1279, 174] width 14 height 14
click at [1249, 252] on span "Create Delivery Note" at bounding box center [1254, 252] width 98 height 14
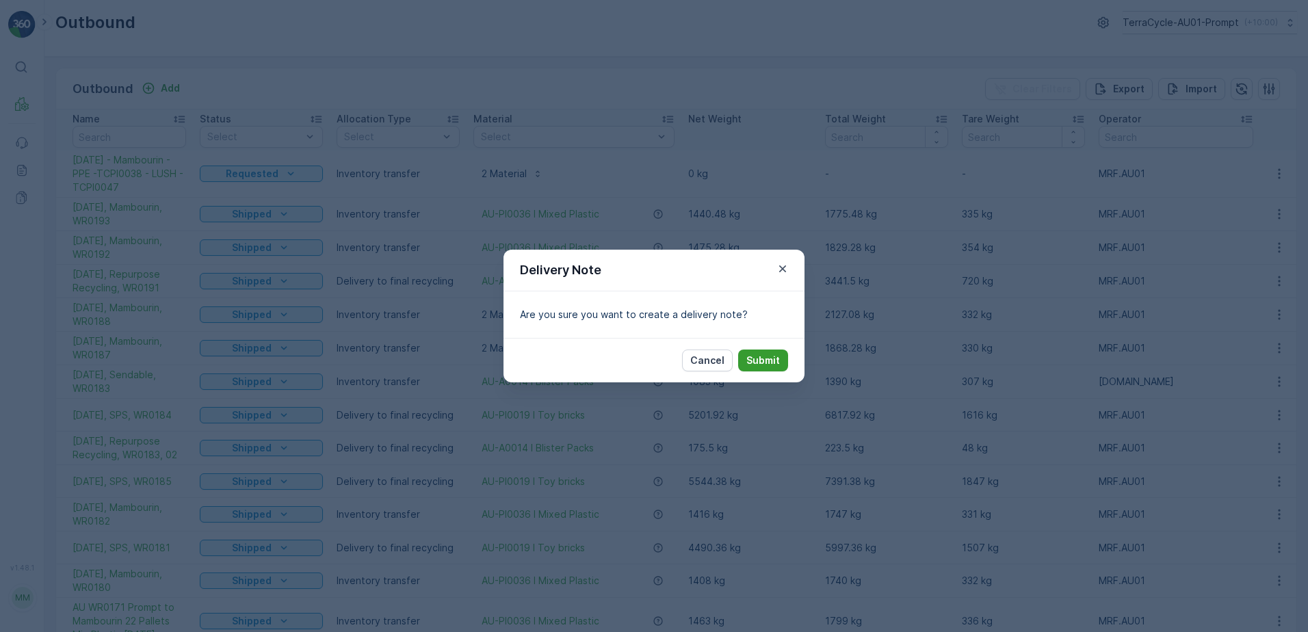
click at [756, 363] on p "Submit" at bounding box center [763, 361] width 34 height 14
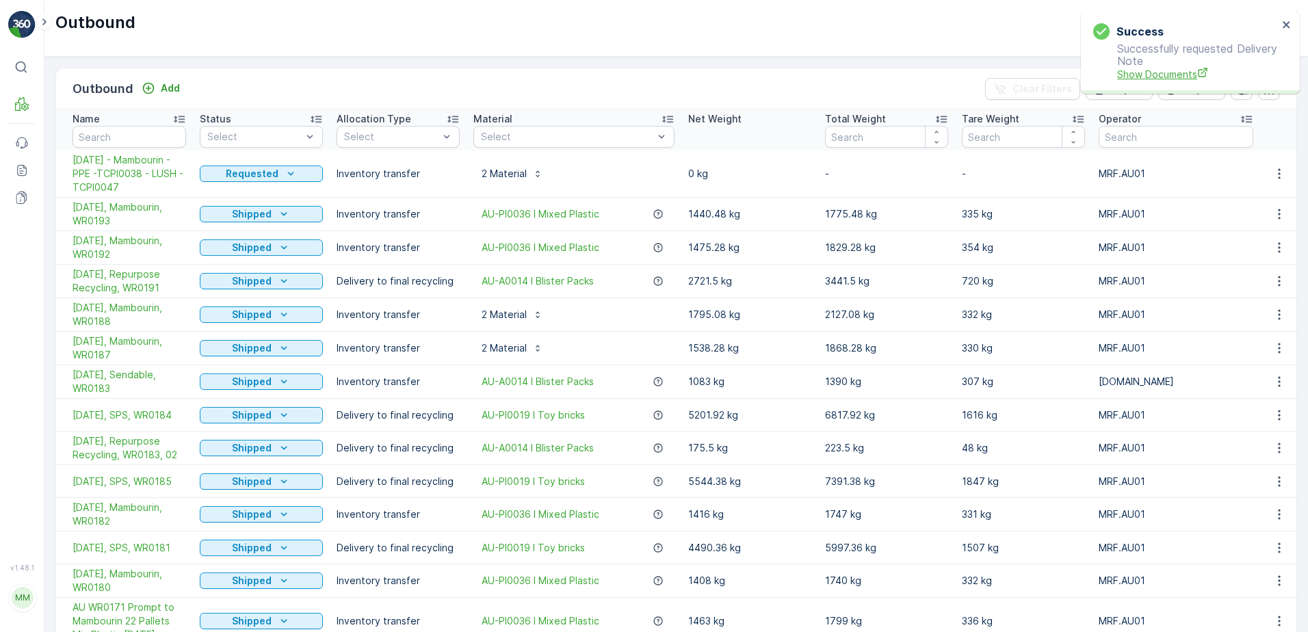
click at [1155, 75] on span "Show Documents" at bounding box center [1197, 74] width 161 height 14
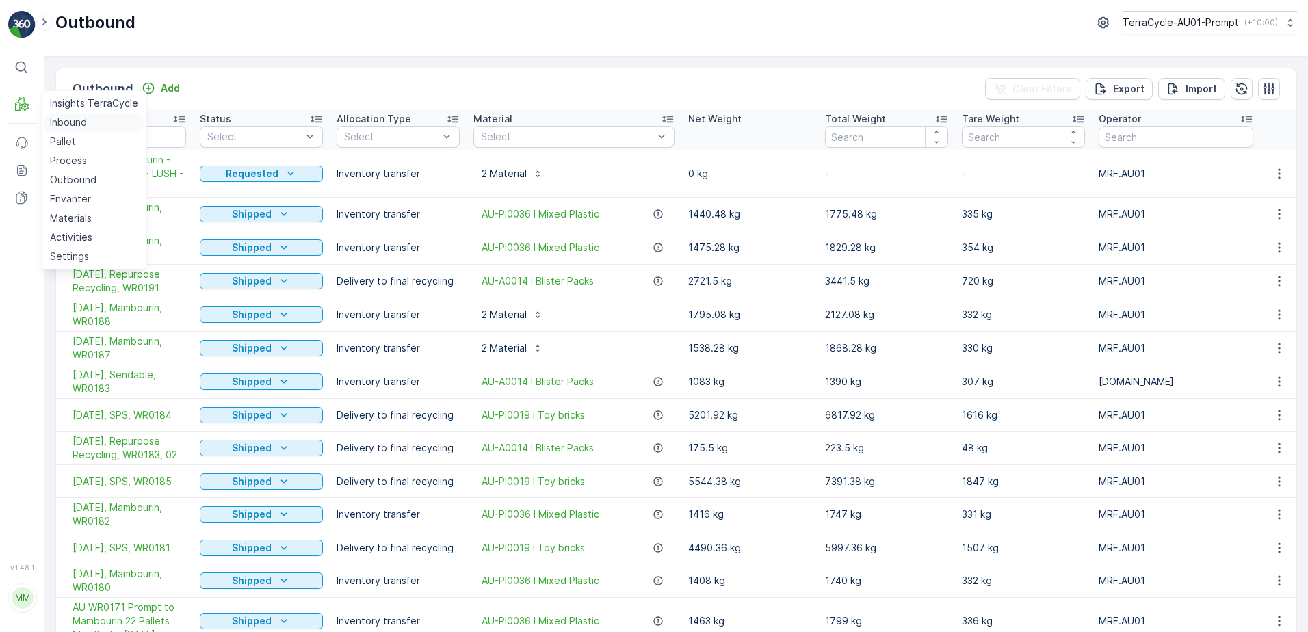
drag, startPoint x: 68, startPoint y: 124, endPoint x: 88, endPoint y: 117, distance: 21.2
click at [68, 124] on p "Inbound" at bounding box center [68, 123] width 37 height 14
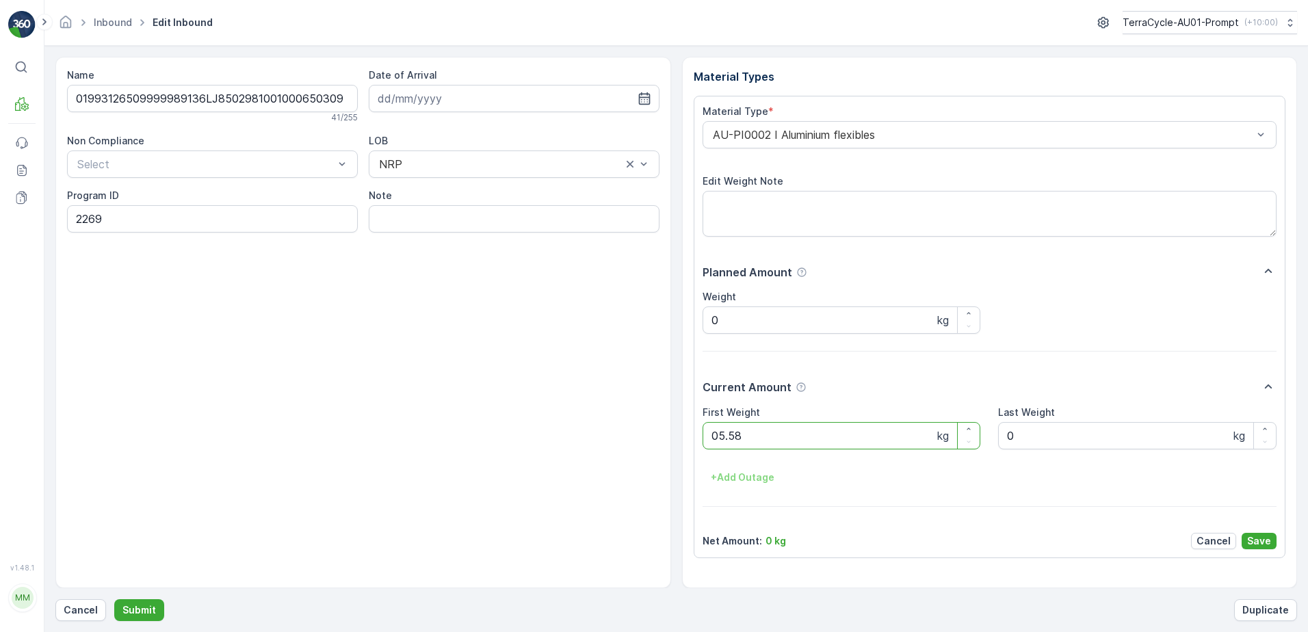
click at [114, 599] on button "Submit" at bounding box center [139, 610] width 50 height 22
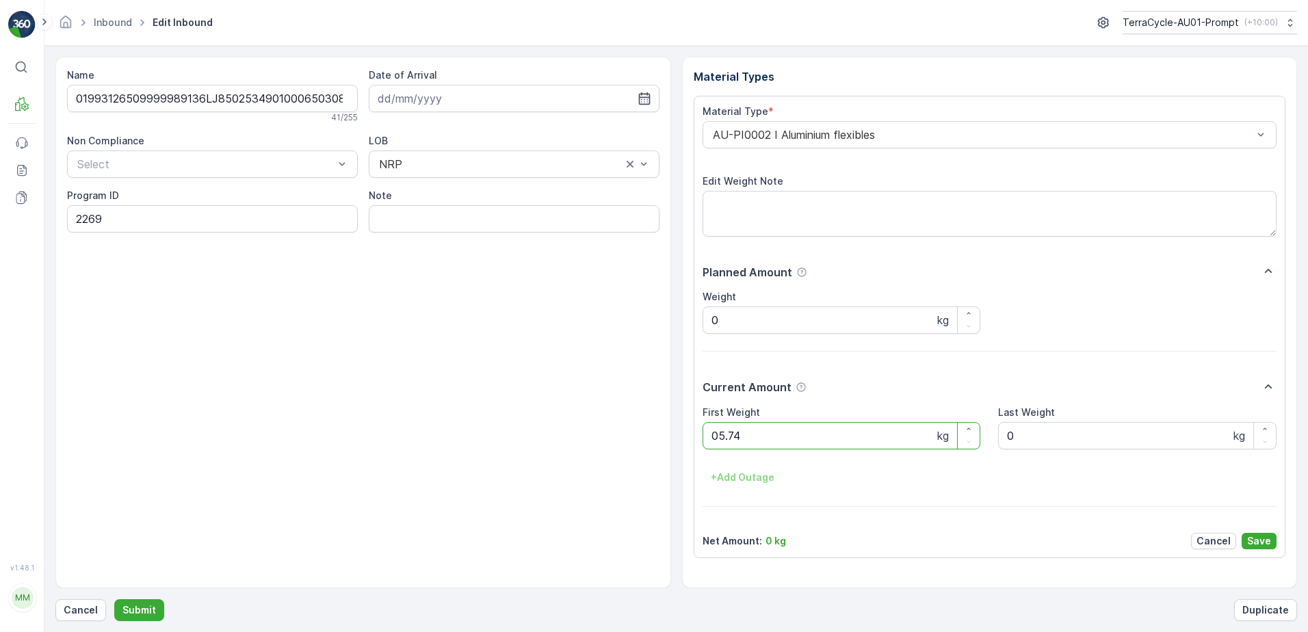
click at [114, 599] on button "Submit" at bounding box center [139, 610] width 50 height 22
click at [115, 220] on ID "CS90" at bounding box center [212, 218] width 291 height 27
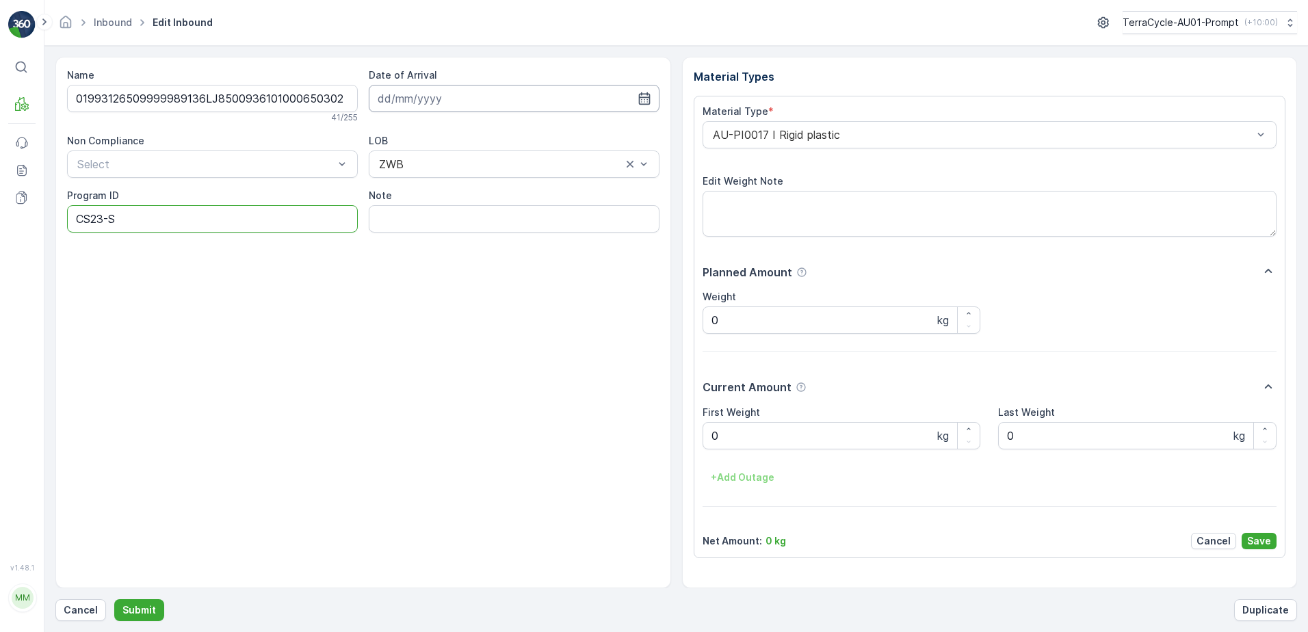
type ID "CS23-S"
click at [461, 101] on input at bounding box center [514, 98] width 291 height 27
click at [473, 270] on div "20" at bounding box center [466, 267] width 22 height 22
type input "20.08.2025"
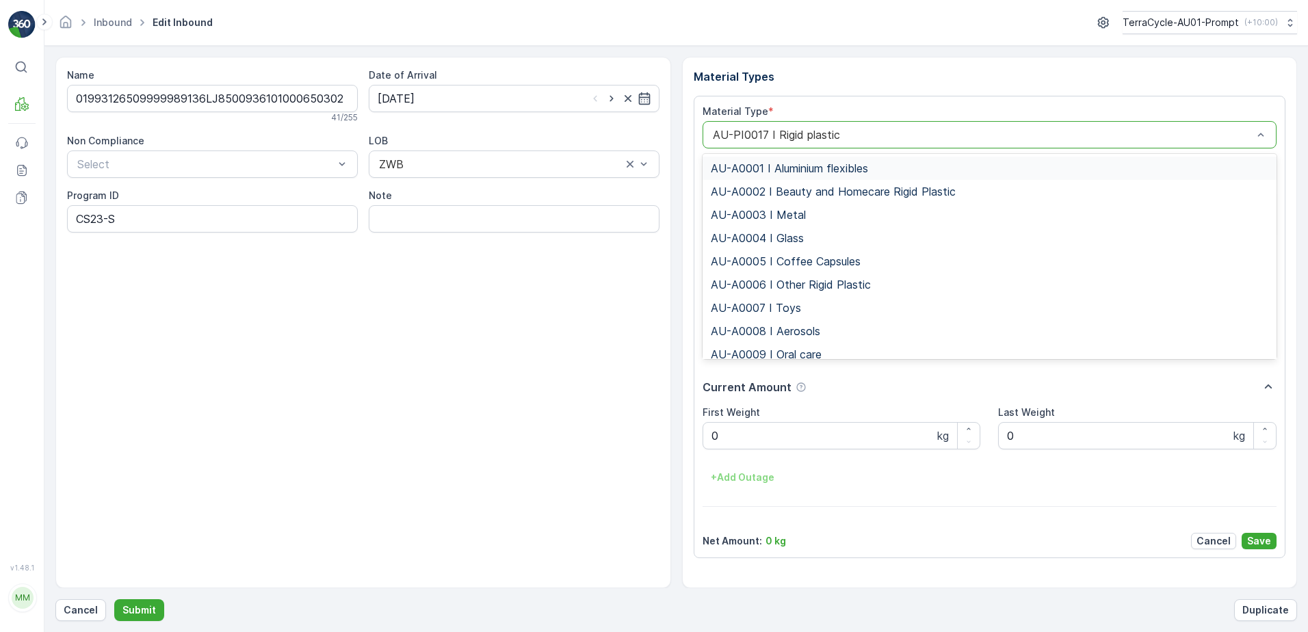
click at [704, 135] on div "AU-PI0017 I Rigid plastic" at bounding box center [989, 134] width 575 height 27
type input "0035"
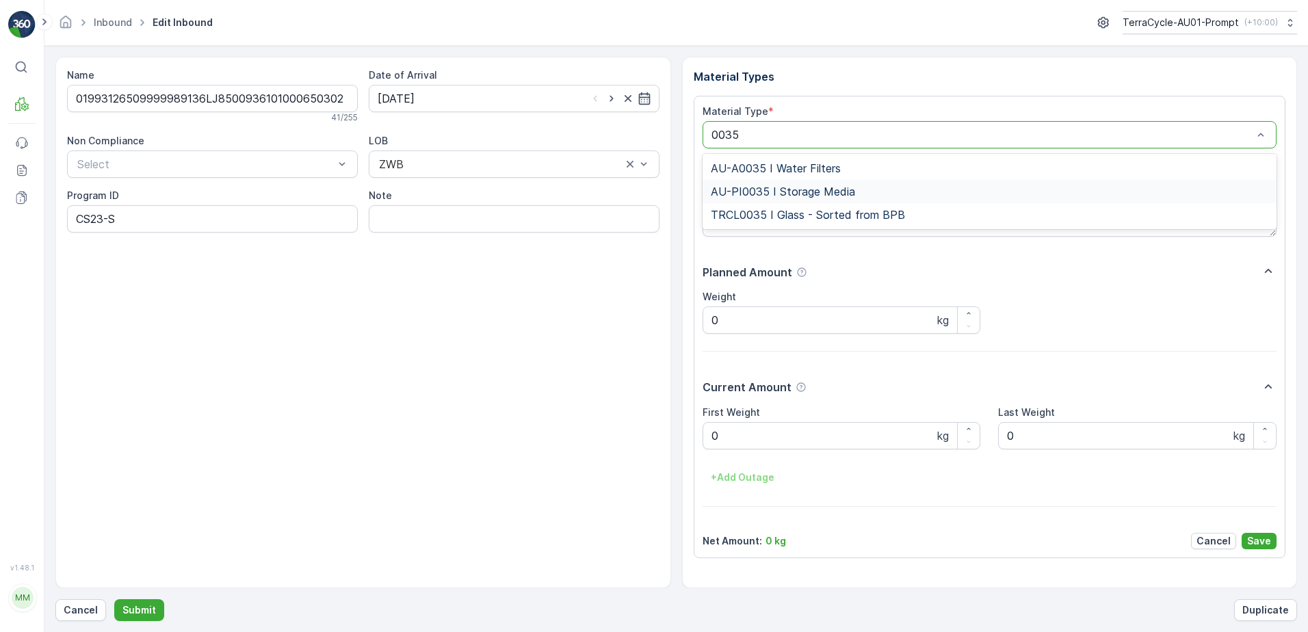
click at [817, 192] on span "AU-PI0035 I Storage Media" at bounding box center [783, 191] width 144 height 12
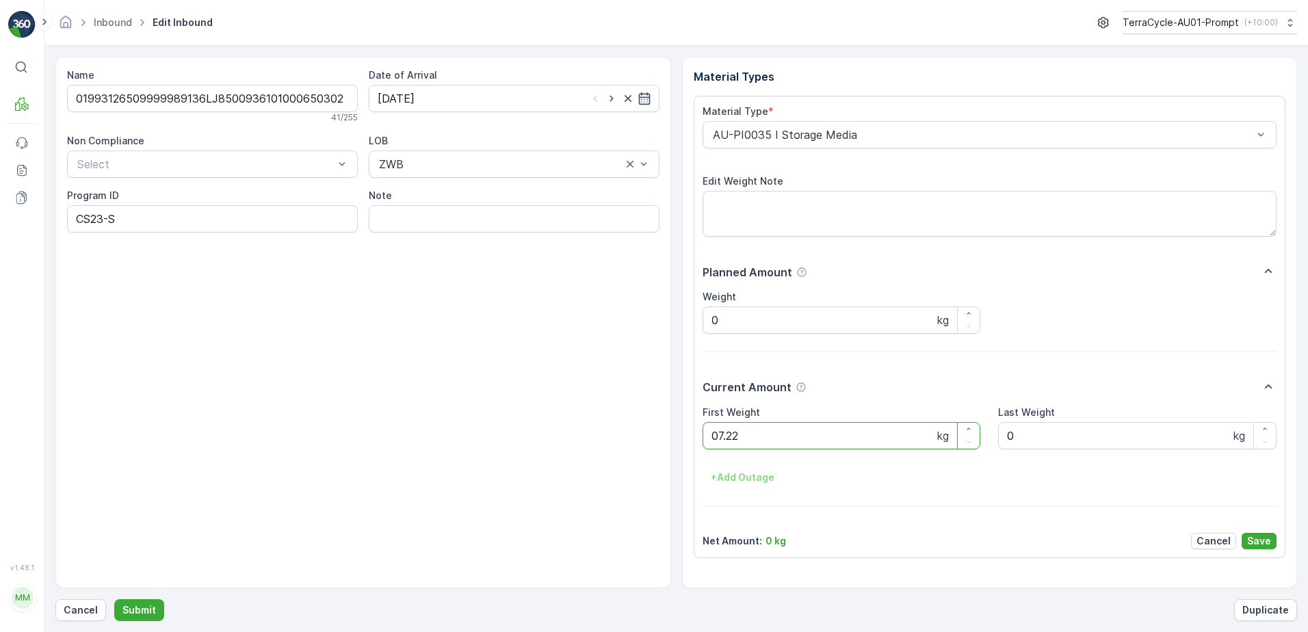
click at [114, 599] on button "Submit" at bounding box center [139, 610] width 50 height 22
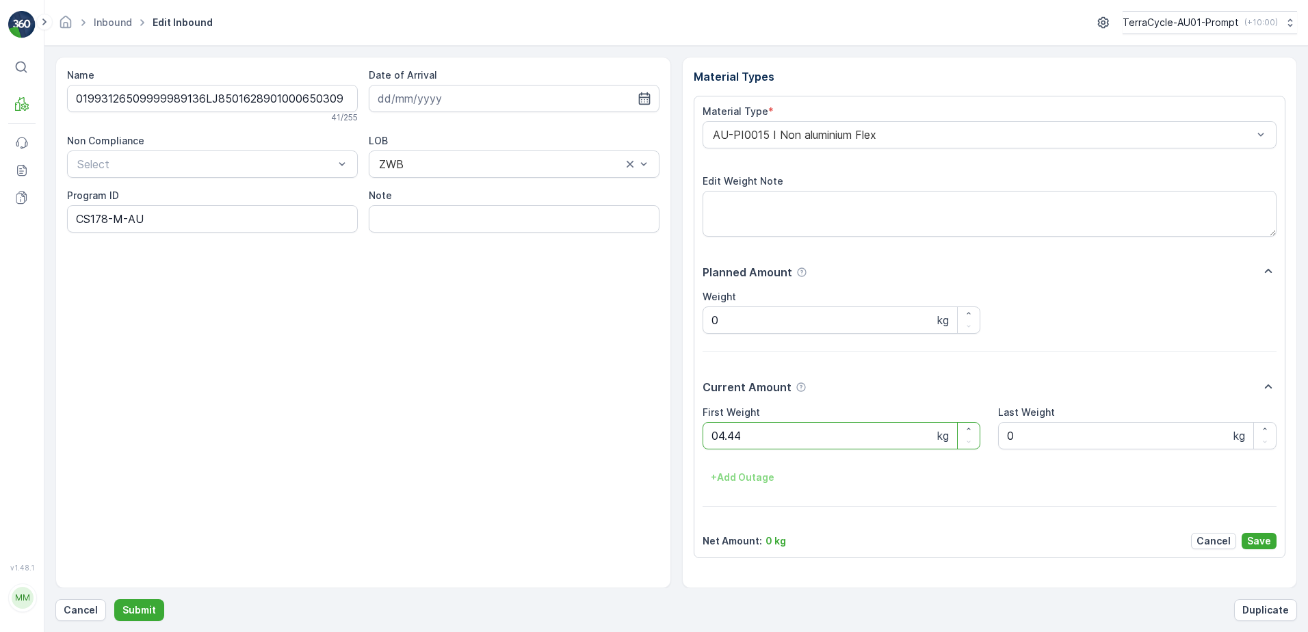
click at [114, 599] on button "Submit" at bounding box center [139, 610] width 50 height 22
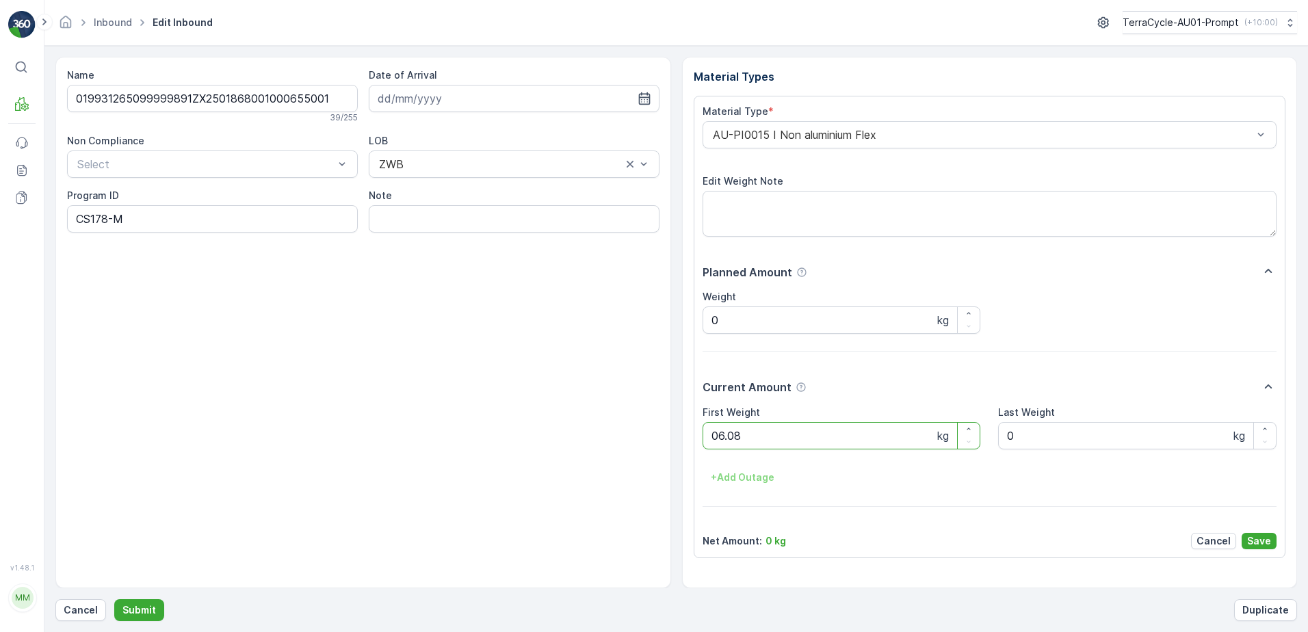
click at [114, 599] on button "Submit" at bounding box center [139, 610] width 50 height 22
click at [121, 218] on ID "CS182-S-AU" at bounding box center [212, 218] width 291 height 27
click at [109, 220] on ID "CS182-M-AU" at bounding box center [212, 218] width 291 height 27
type ID "CS178-M-AU"
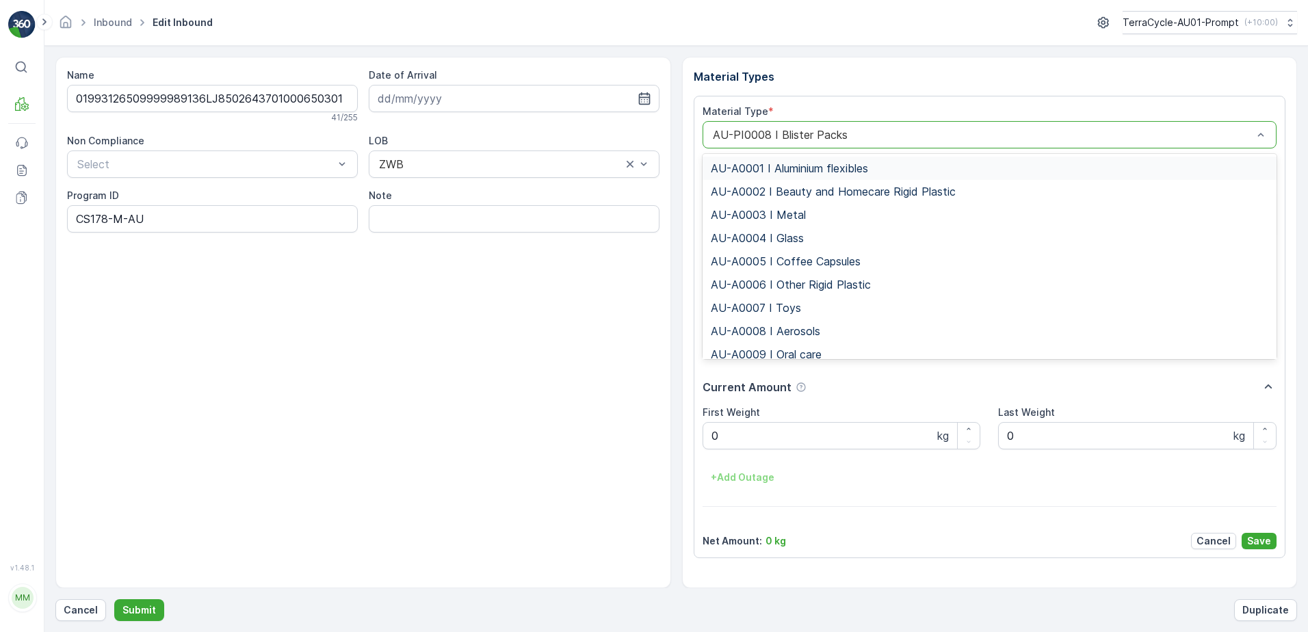
click at [708, 135] on div "AU-PI0008 I Blister Packs" at bounding box center [989, 134] width 575 height 27
type input "0015"
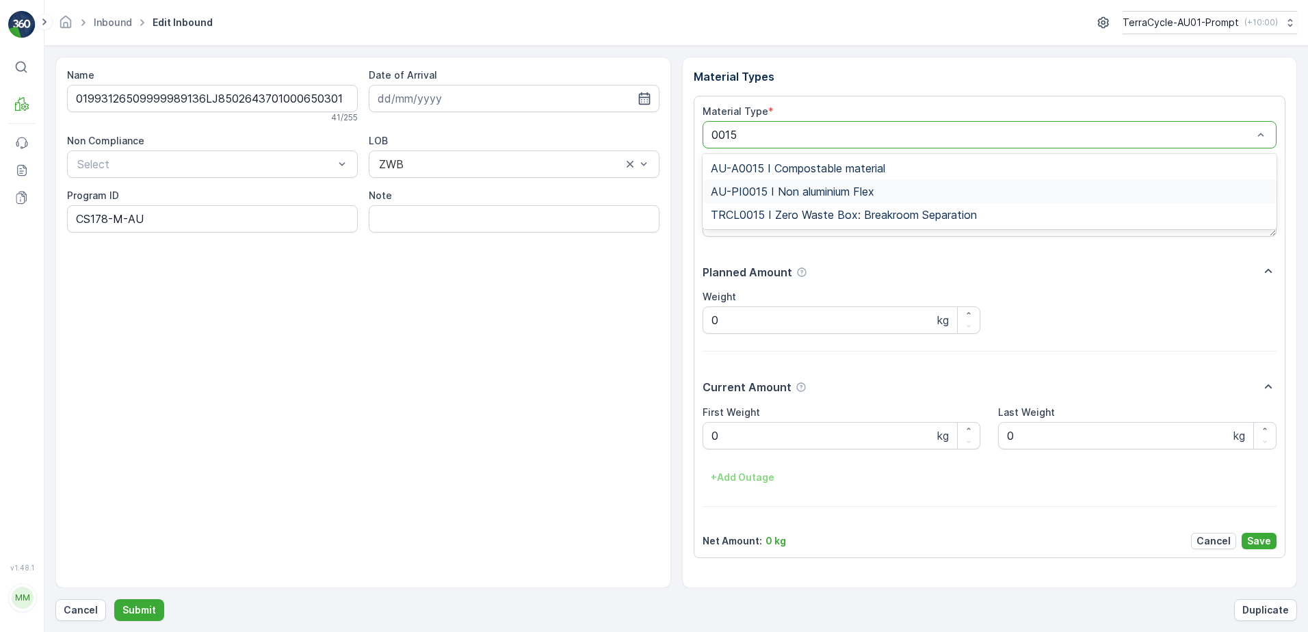
click at [793, 194] on span "AU-PI0015 I Non aluminium Flex" at bounding box center [792, 191] width 163 height 12
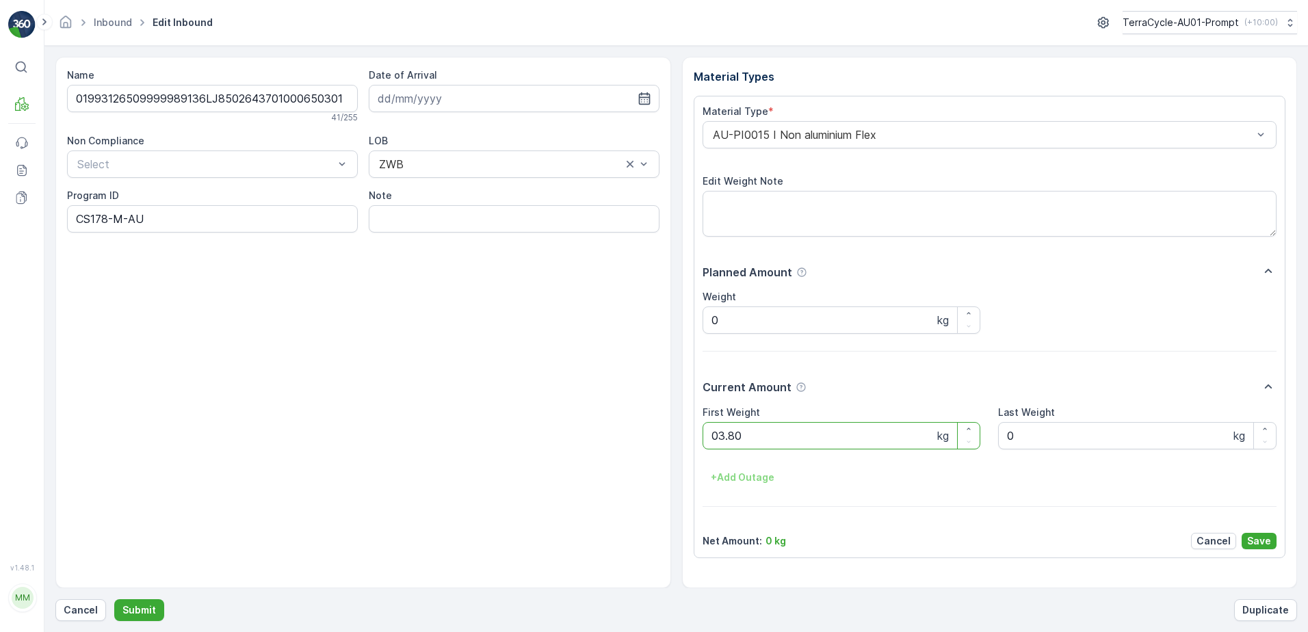
click at [114, 599] on button "Submit" at bounding box center [139, 610] width 50 height 22
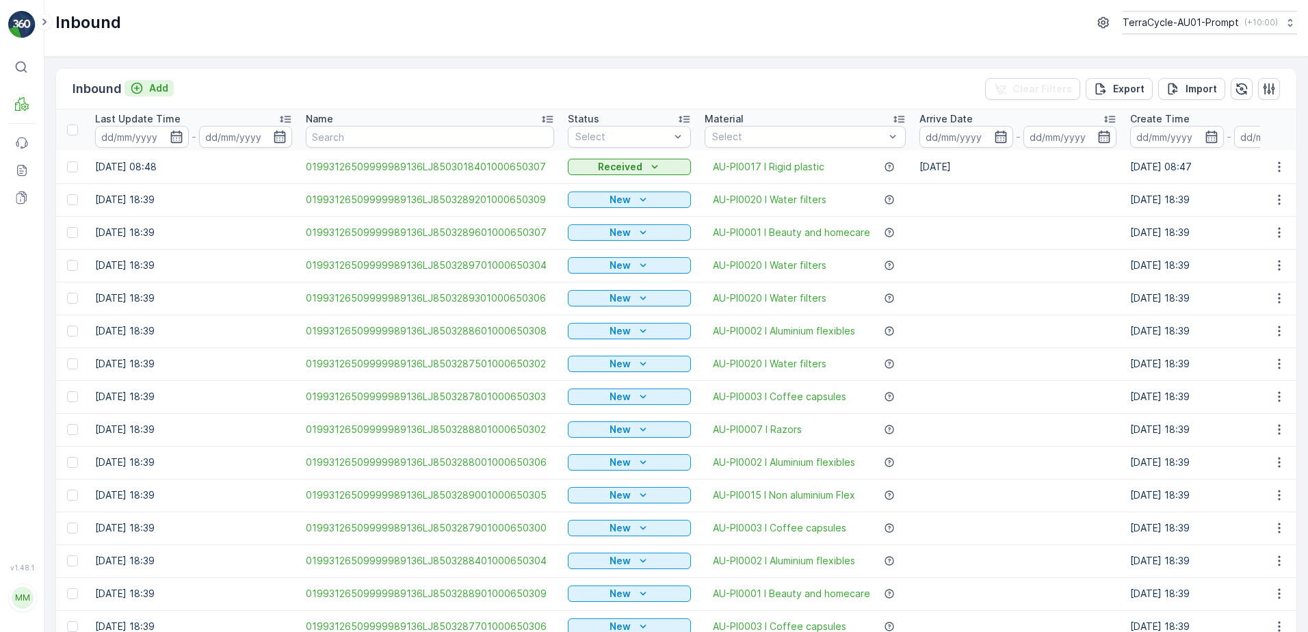
click at [168, 92] on button "Add" at bounding box center [148, 88] width 49 height 16
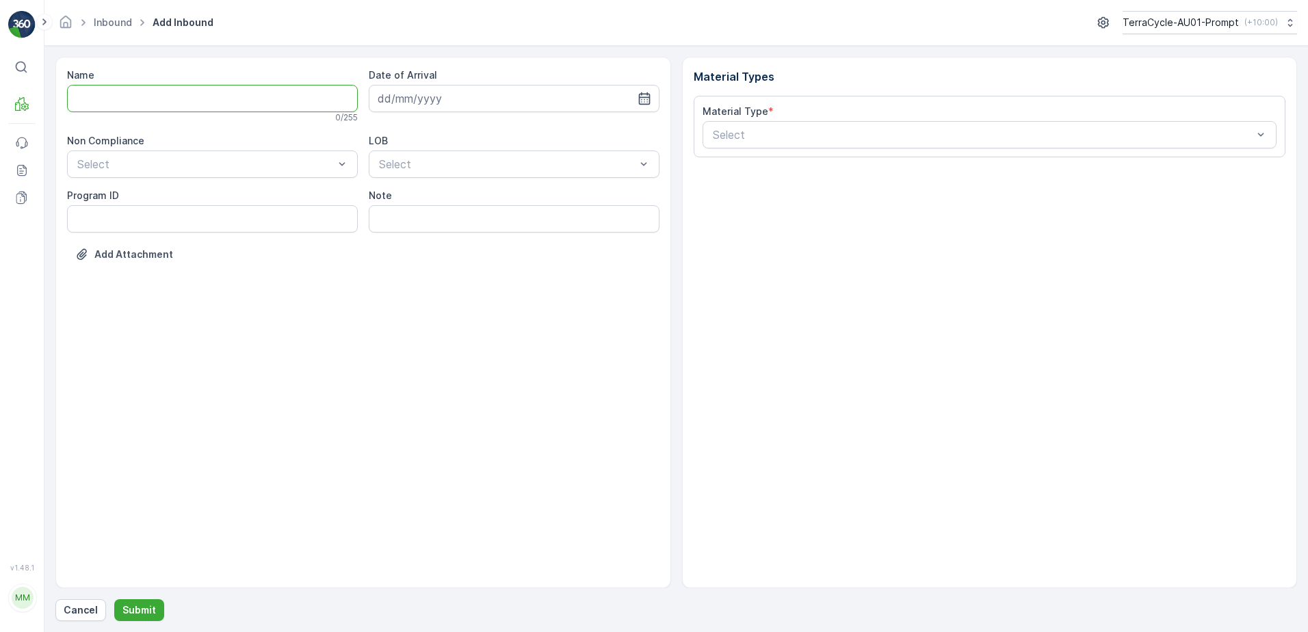
click at [108, 101] on input "Name" at bounding box center [212, 98] width 291 height 27
click at [114, 599] on button "Submit" at bounding box center [139, 610] width 50 height 22
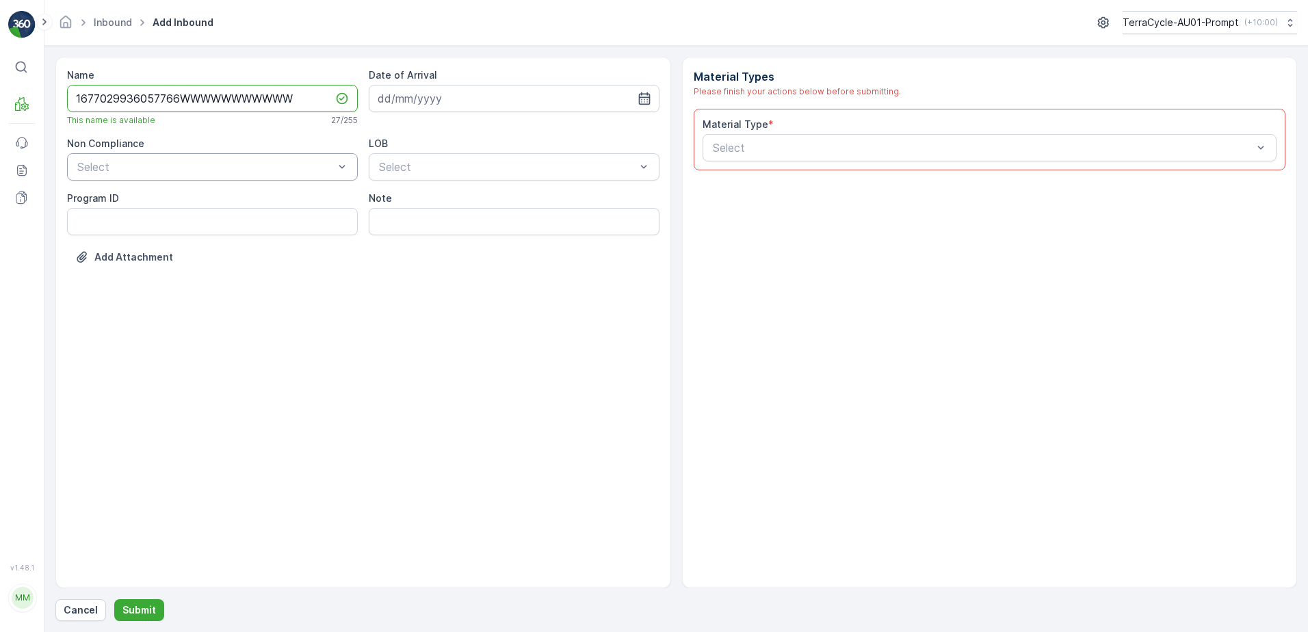
type input "1677029936057766WWWWWWWWWWW"
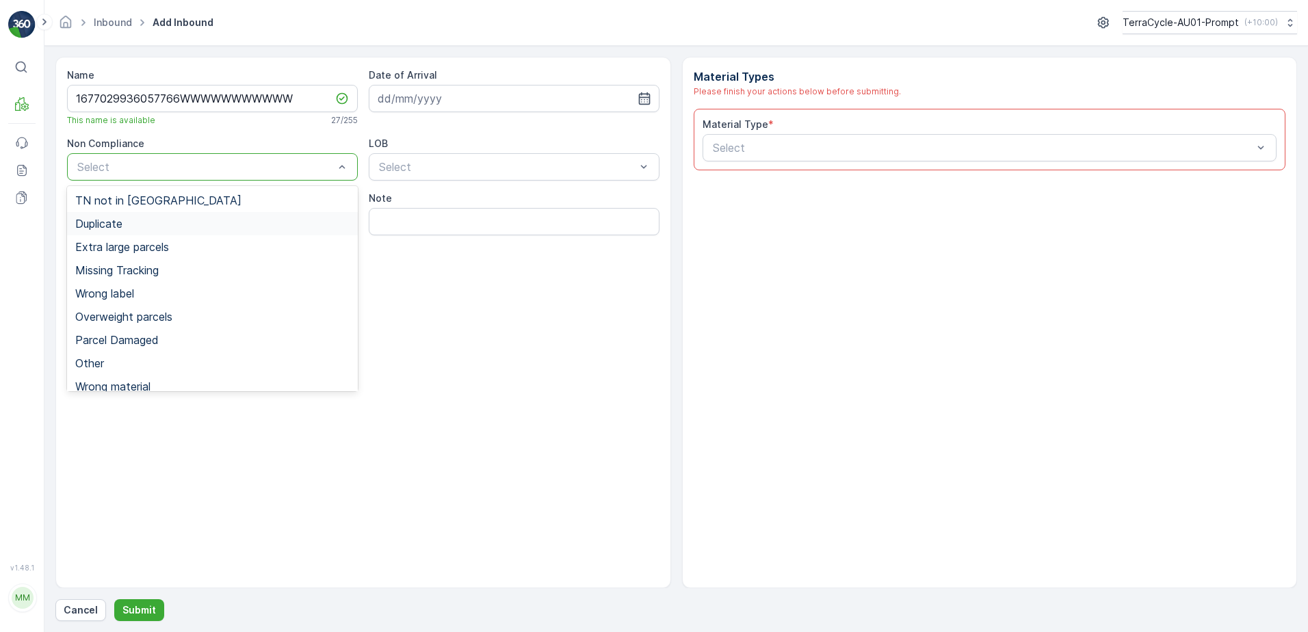
click at [120, 225] on span "Duplicate" at bounding box center [98, 224] width 47 height 12
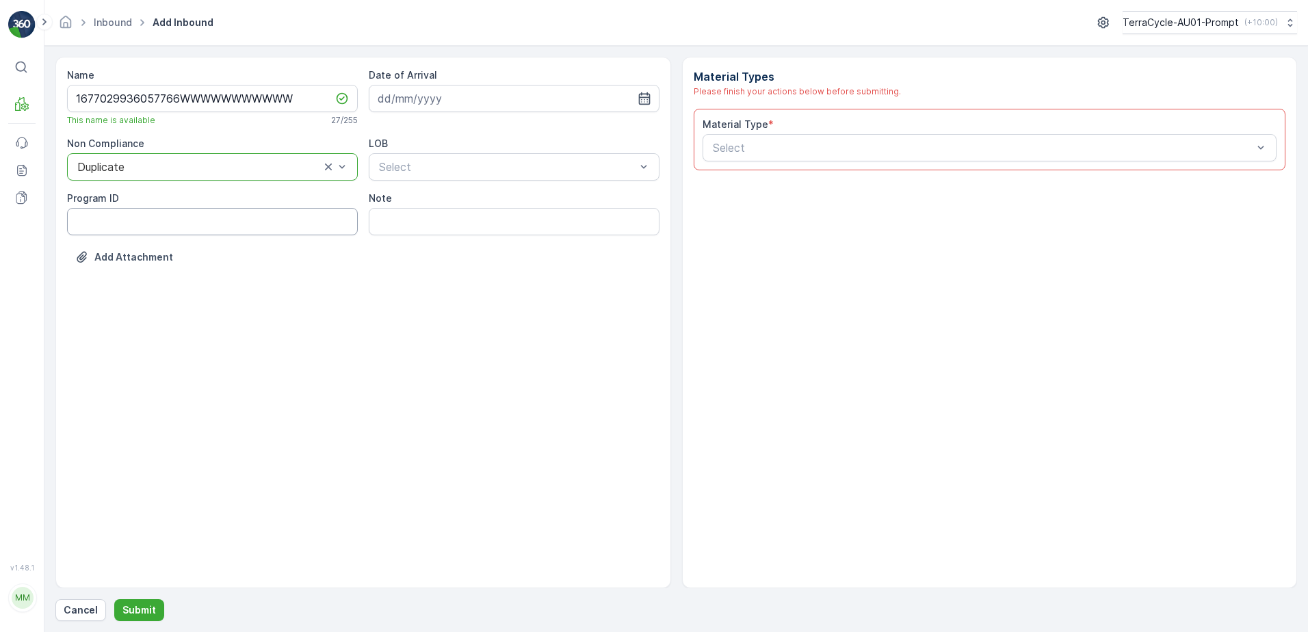
click at [111, 224] on ID "Program ID" at bounding box center [212, 221] width 291 height 27
type ID "1356"
click at [531, 98] on input at bounding box center [514, 98] width 291 height 27
click at [461, 273] on div "20" at bounding box center [466, 267] width 22 height 22
type input "20.08.2025"
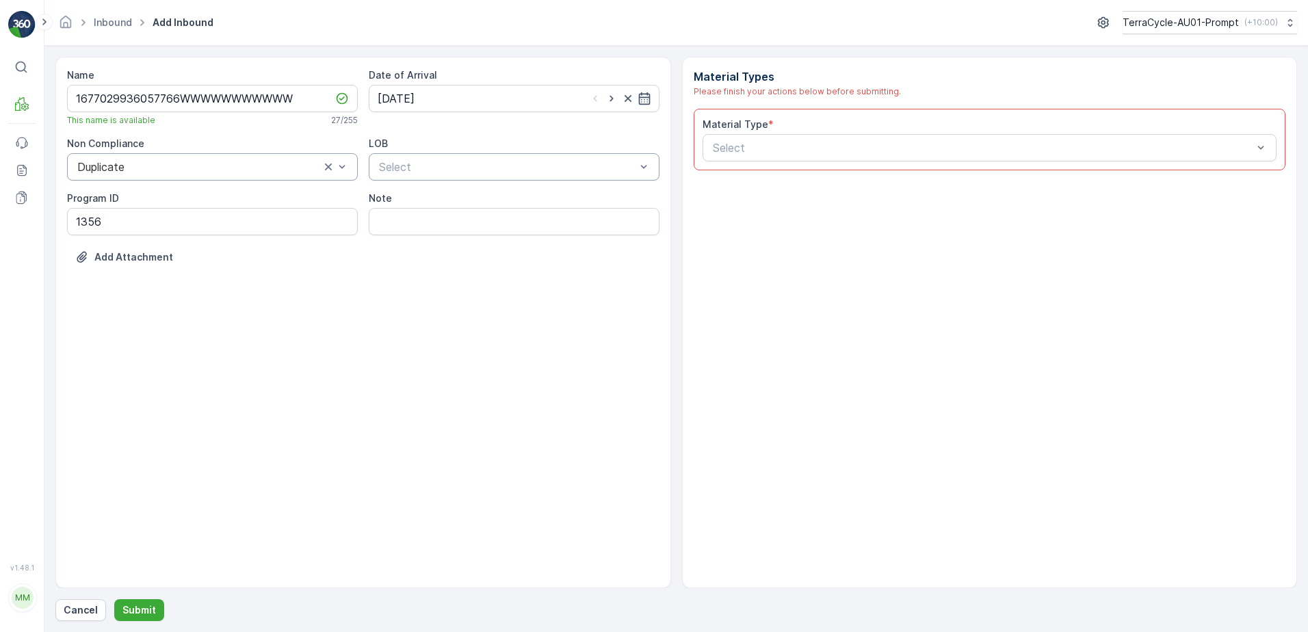
click at [452, 163] on div at bounding box center [507, 167] width 259 height 12
click at [447, 200] on div "NRP" at bounding box center [514, 200] width 274 height 12
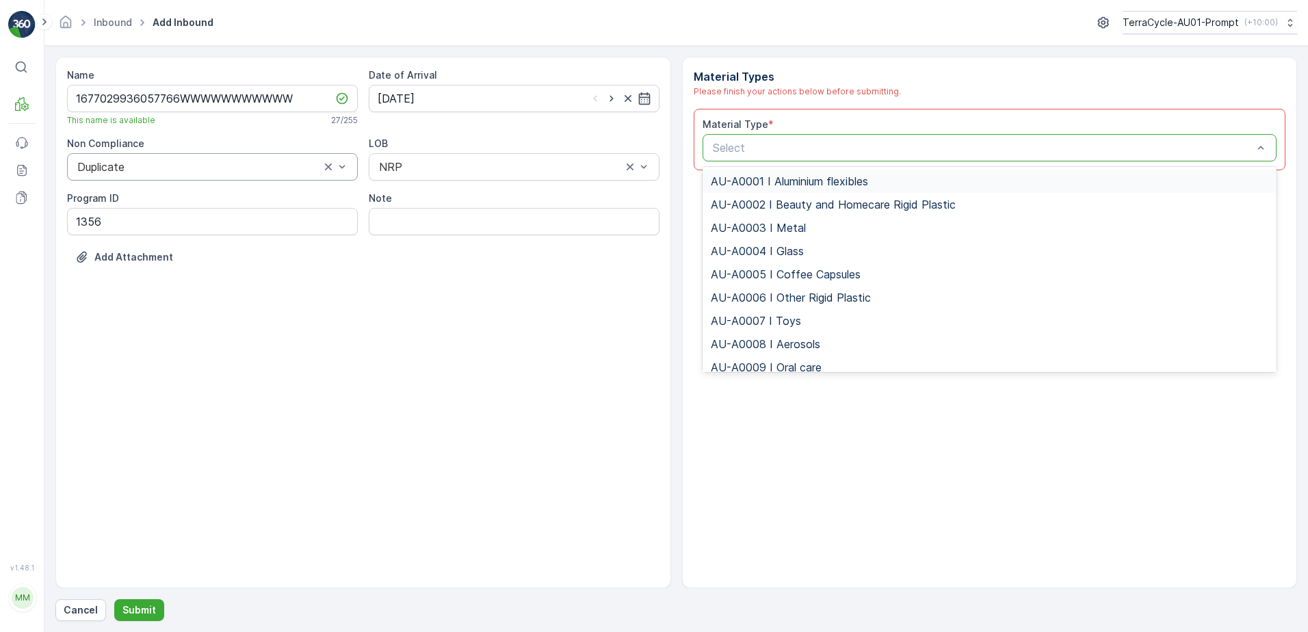
click at [835, 134] on div "Select" at bounding box center [989, 147] width 575 height 27
type input "0008"
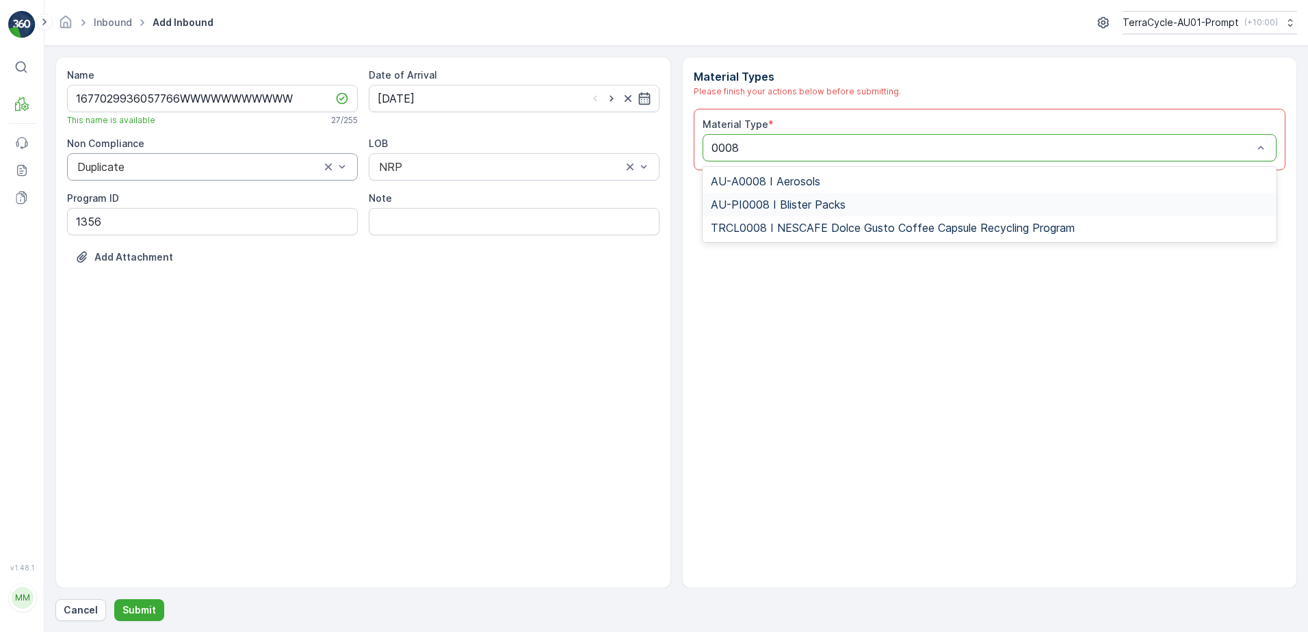
click at [830, 202] on span "AU-PI0008 I Blister Packs" at bounding box center [778, 204] width 135 height 12
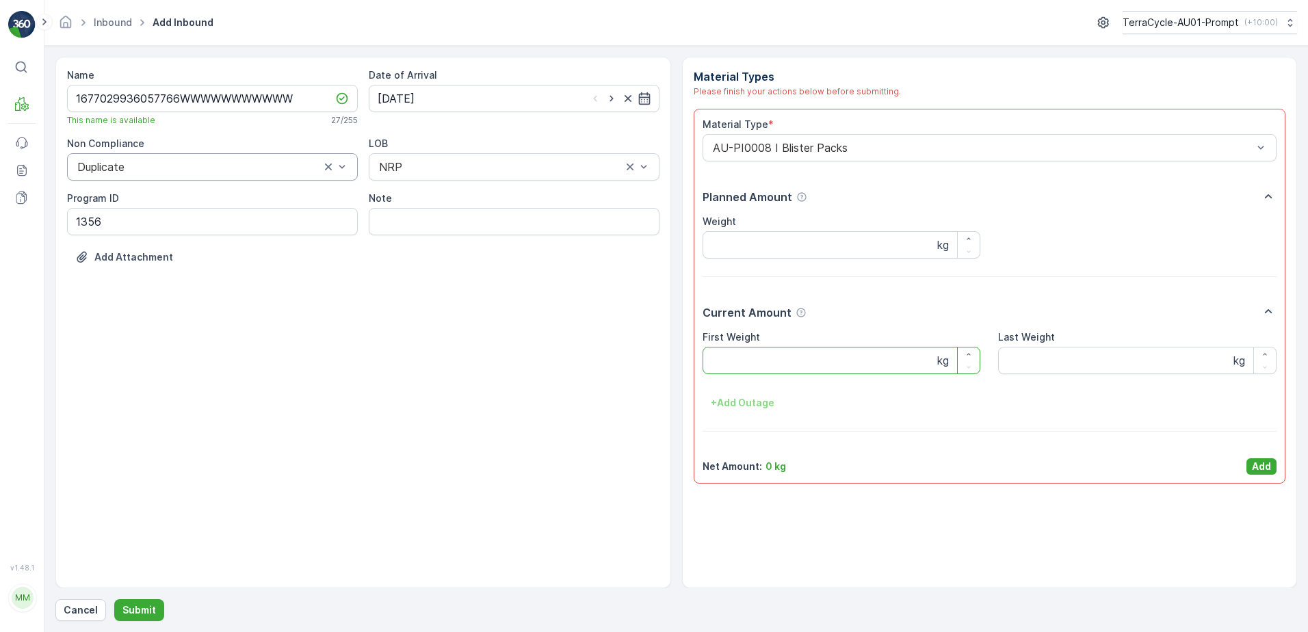
click at [816, 360] on Weight "First Weight" at bounding box center [841, 360] width 278 height 27
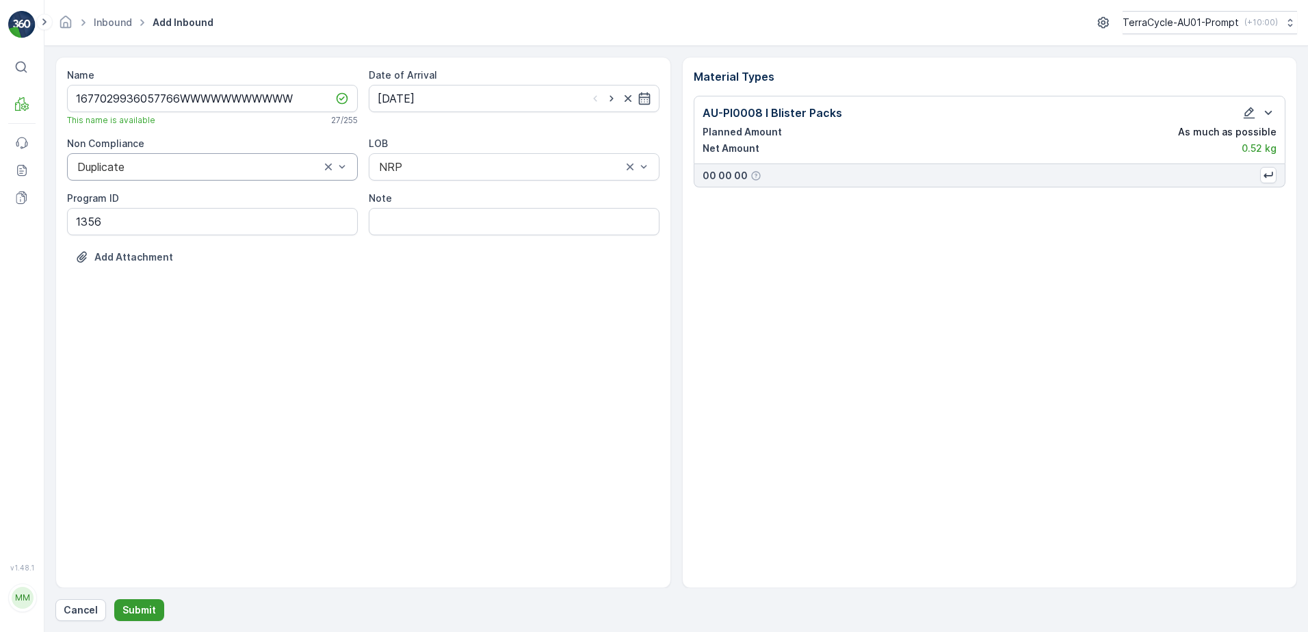
click at [156, 603] on button "Submit" at bounding box center [139, 610] width 50 height 22
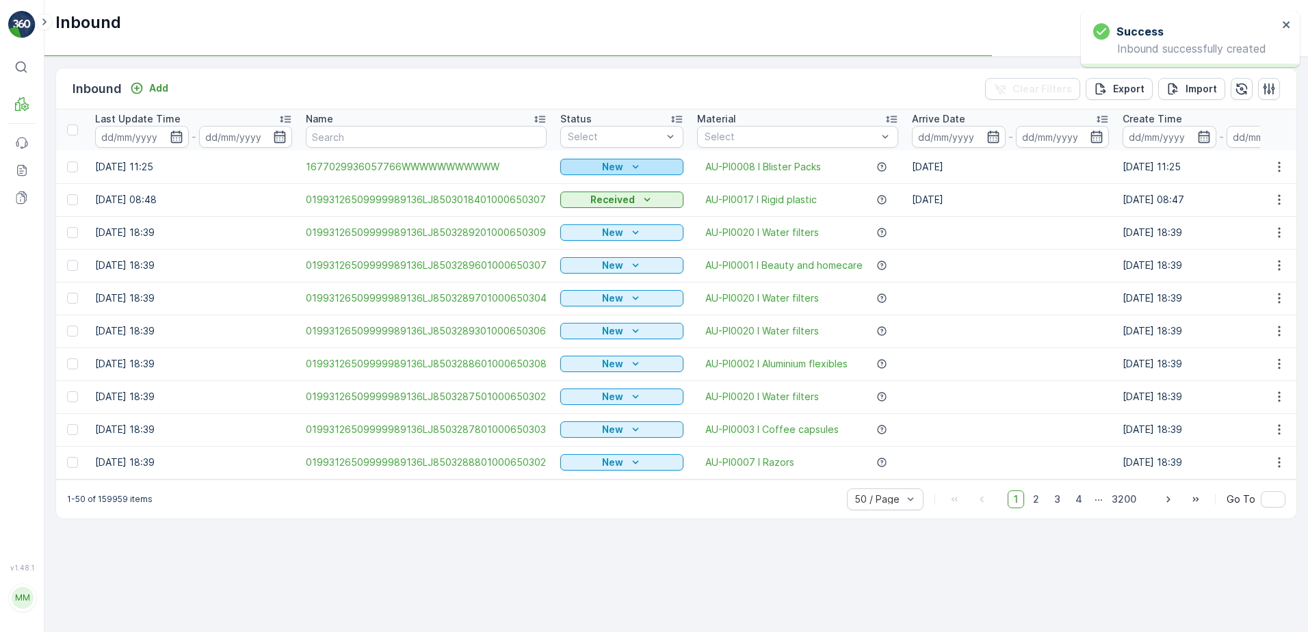
click at [615, 161] on p "New" at bounding box center [612, 167] width 21 height 14
click at [601, 207] on span "Scanned" at bounding box center [585, 207] width 40 height 14
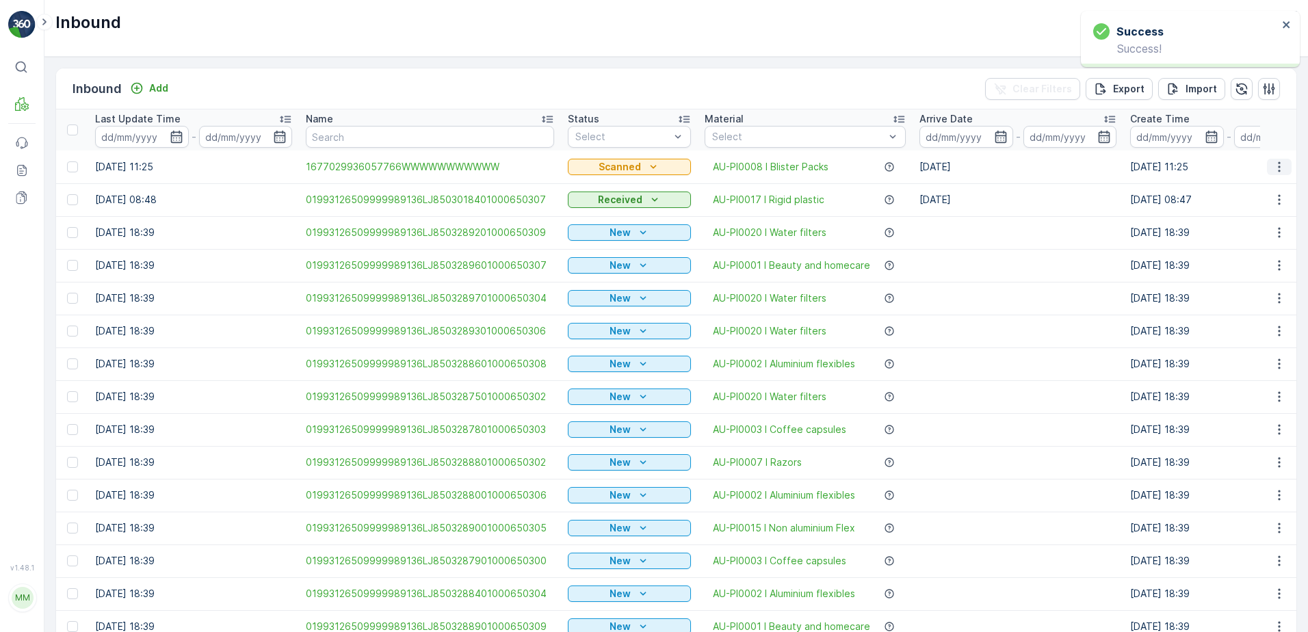
click at [1272, 168] on icon "button" at bounding box center [1279, 167] width 14 height 14
click at [1243, 269] on div "Print QR" at bounding box center [1254, 263] width 109 height 19
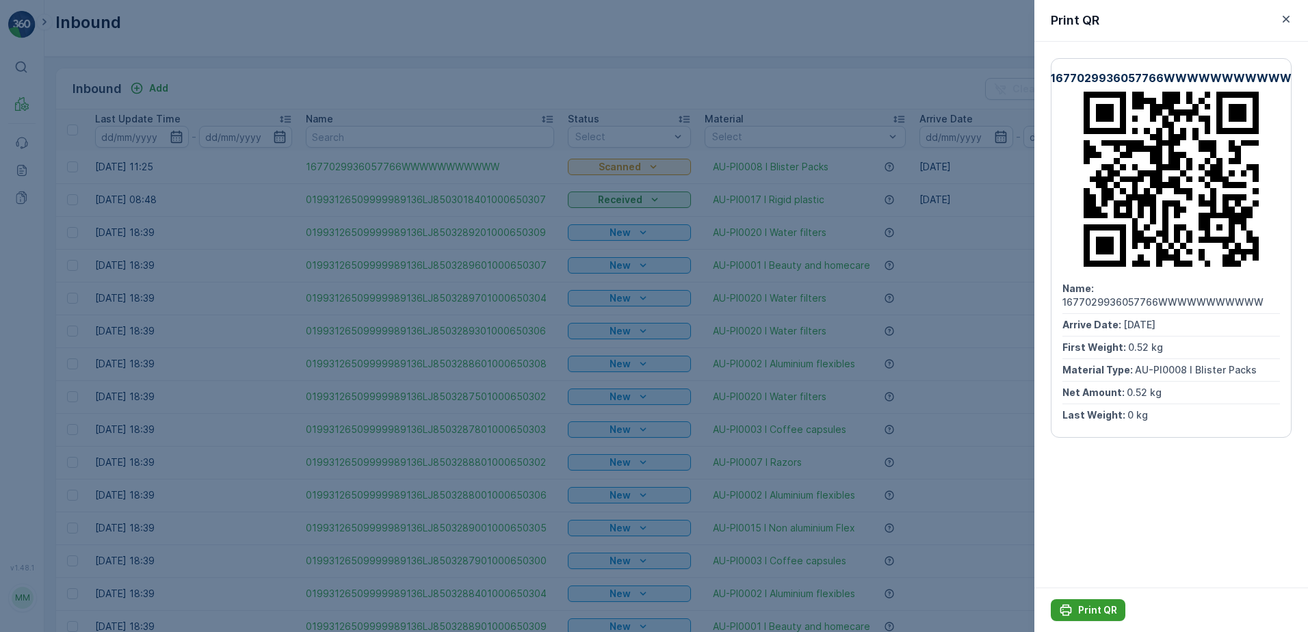
click at [1094, 611] on p "Print QR" at bounding box center [1097, 610] width 39 height 14
click at [1290, 18] on icon "button" at bounding box center [1286, 19] width 14 height 14
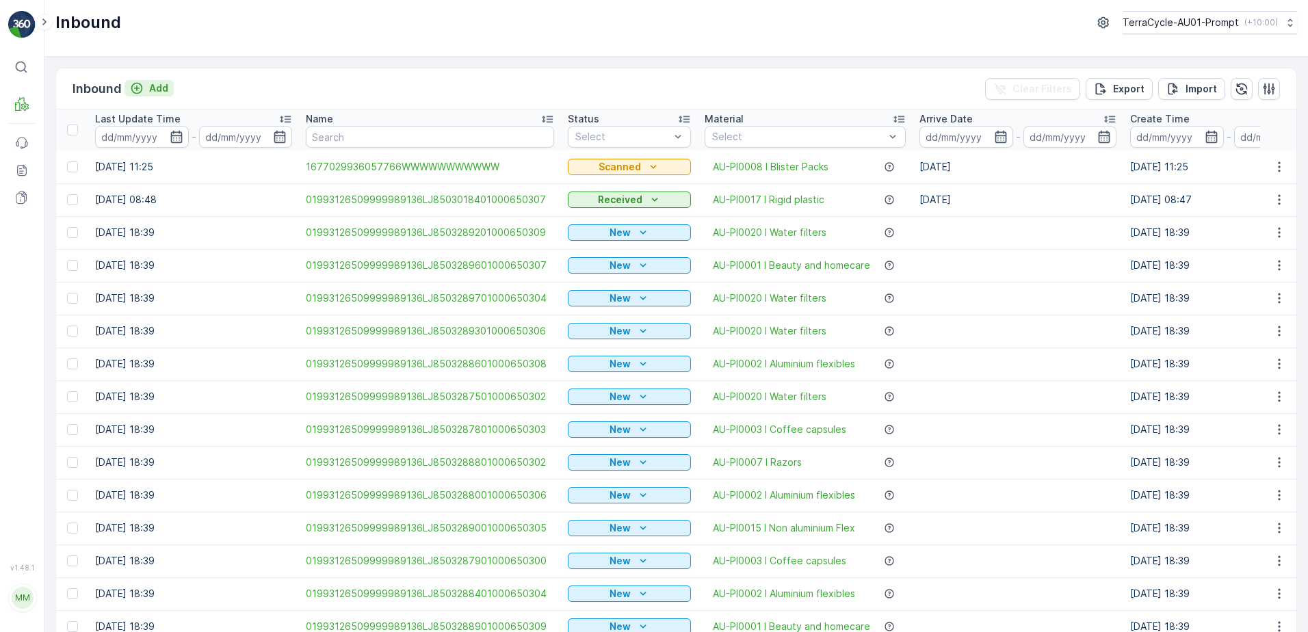
click at [157, 88] on p "Add" at bounding box center [158, 88] width 19 height 14
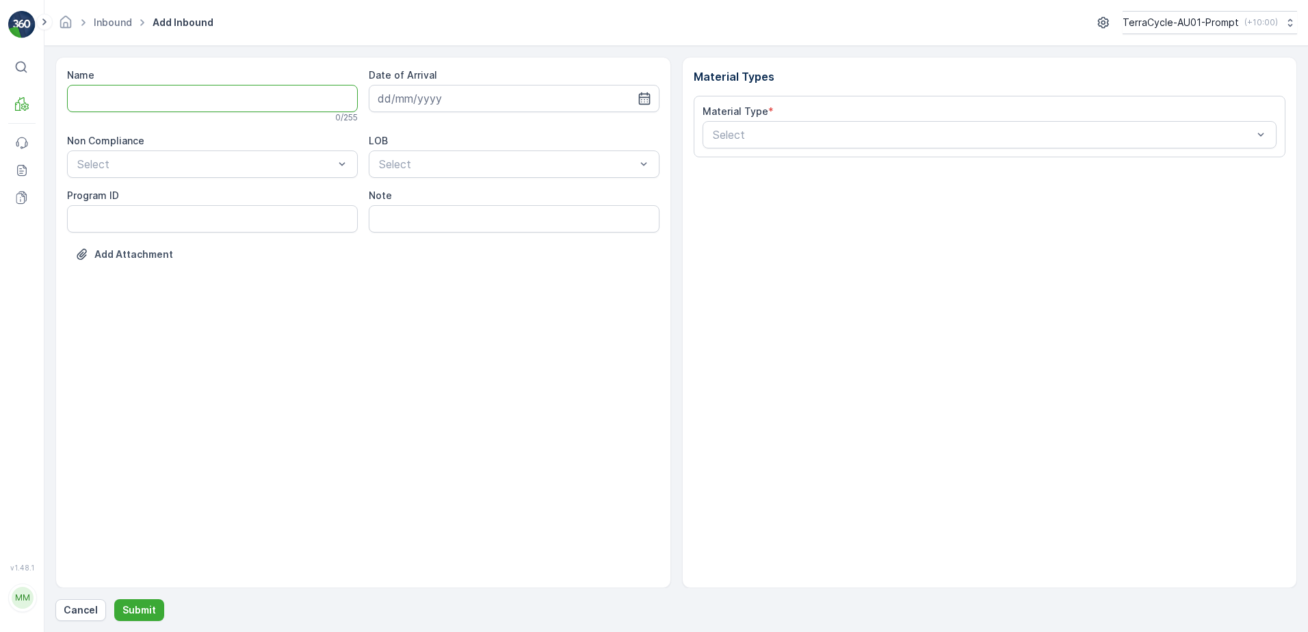
click at [209, 98] on input "Name" at bounding box center [212, 98] width 291 height 27
click at [114, 599] on button "Submit" at bounding box center [139, 610] width 50 height 22
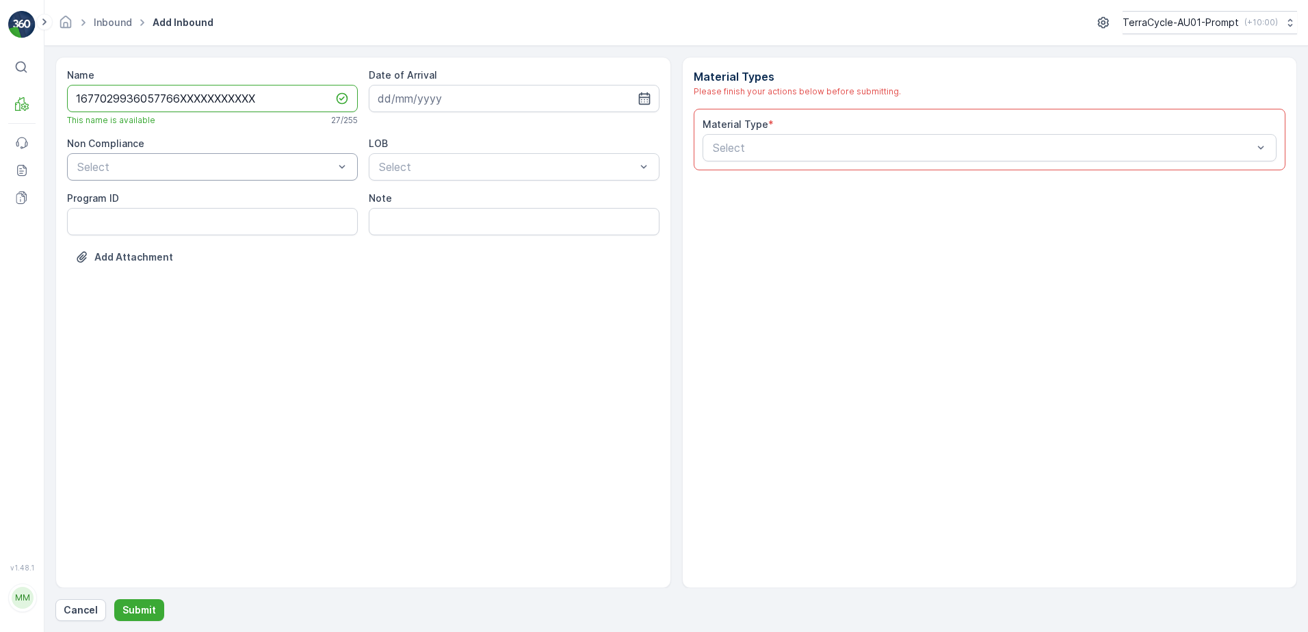
type input "1677029936057766XXXXXXXXXXX"
click at [161, 163] on div at bounding box center [205, 167] width 259 height 12
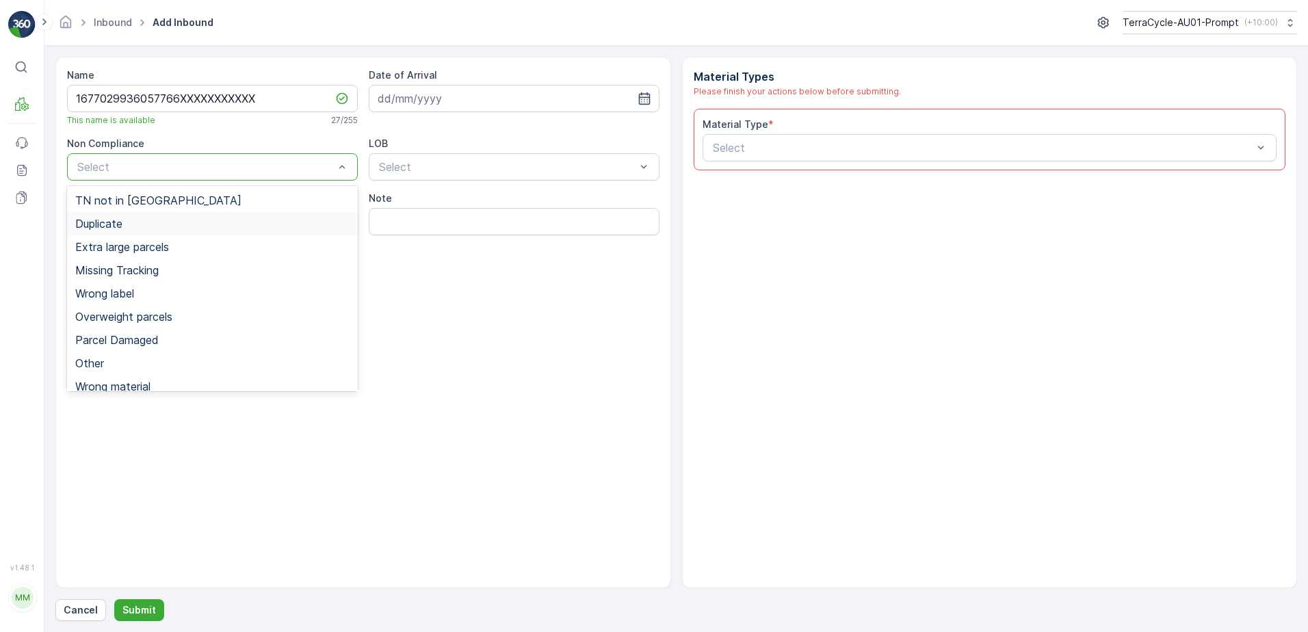
click at [141, 221] on div "Duplicate" at bounding box center [212, 224] width 274 height 12
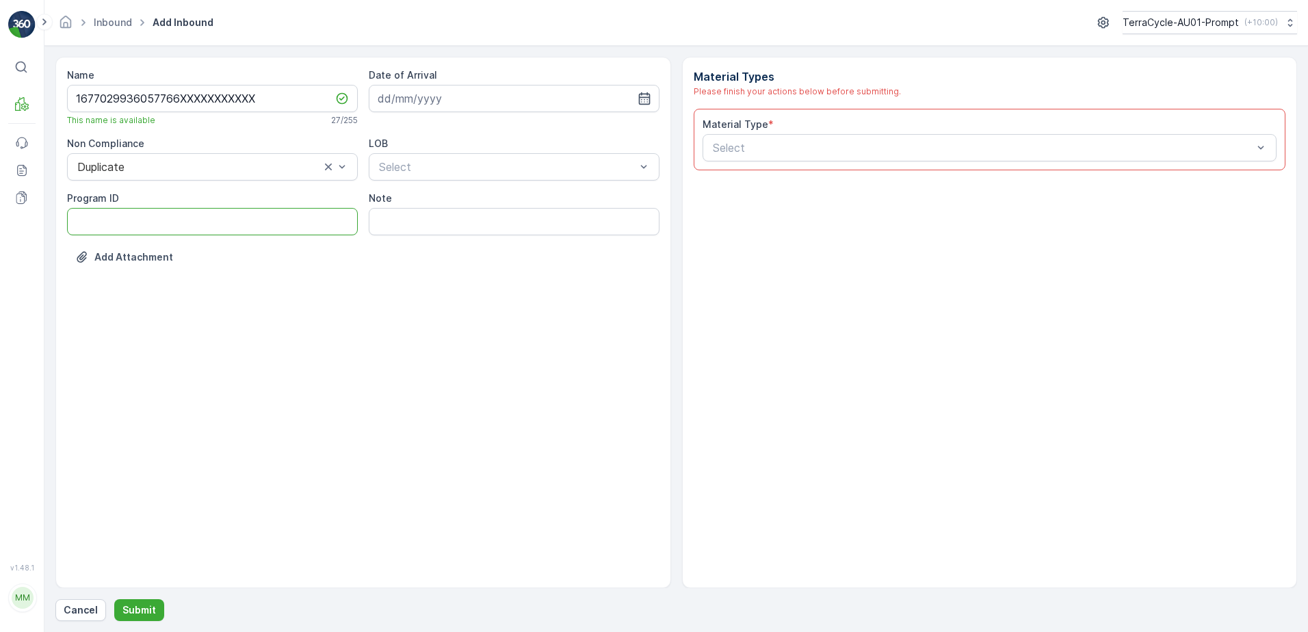
click at [130, 222] on ID "Program ID" at bounding box center [212, 221] width 291 height 27
type ID "1356"
click at [491, 93] on input at bounding box center [514, 98] width 291 height 27
click at [463, 277] on div "20" at bounding box center [466, 267] width 22 height 22
type input "20.08.2025"
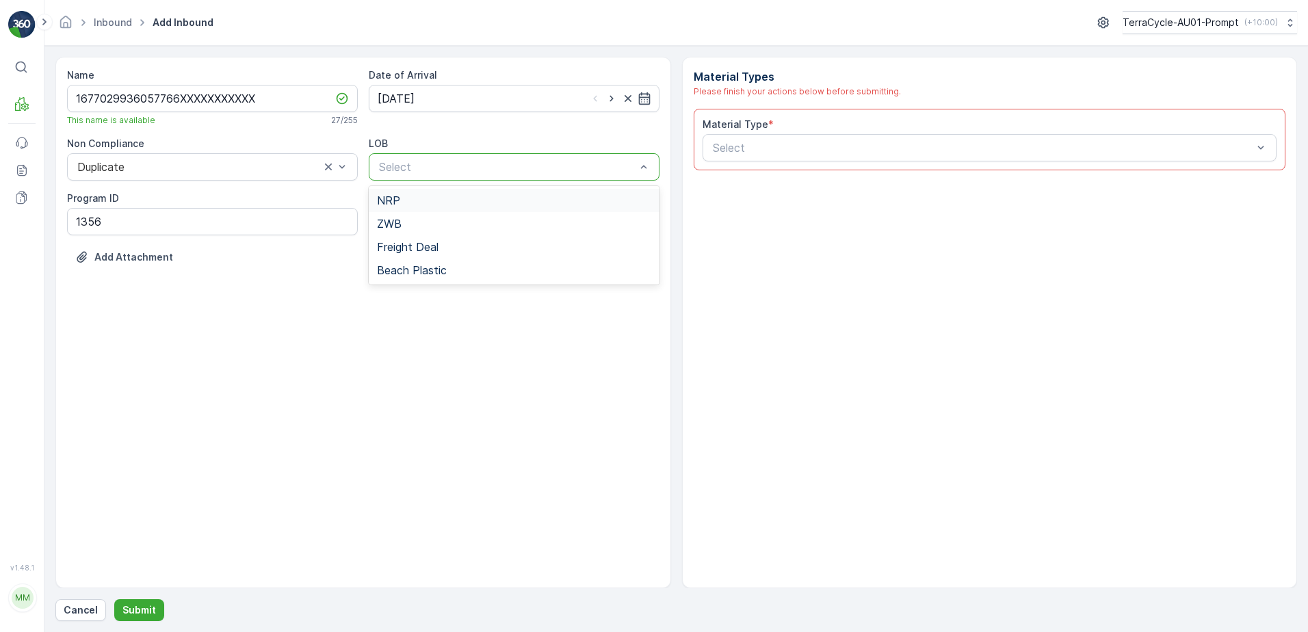
click at [486, 157] on div "Select" at bounding box center [514, 166] width 291 height 27
click at [468, 205] on div "NRP" at bounding box center [514, 200] width 274 height 12
click at [742, 147] on div at bounding box center [982, 148] width 543 height 12
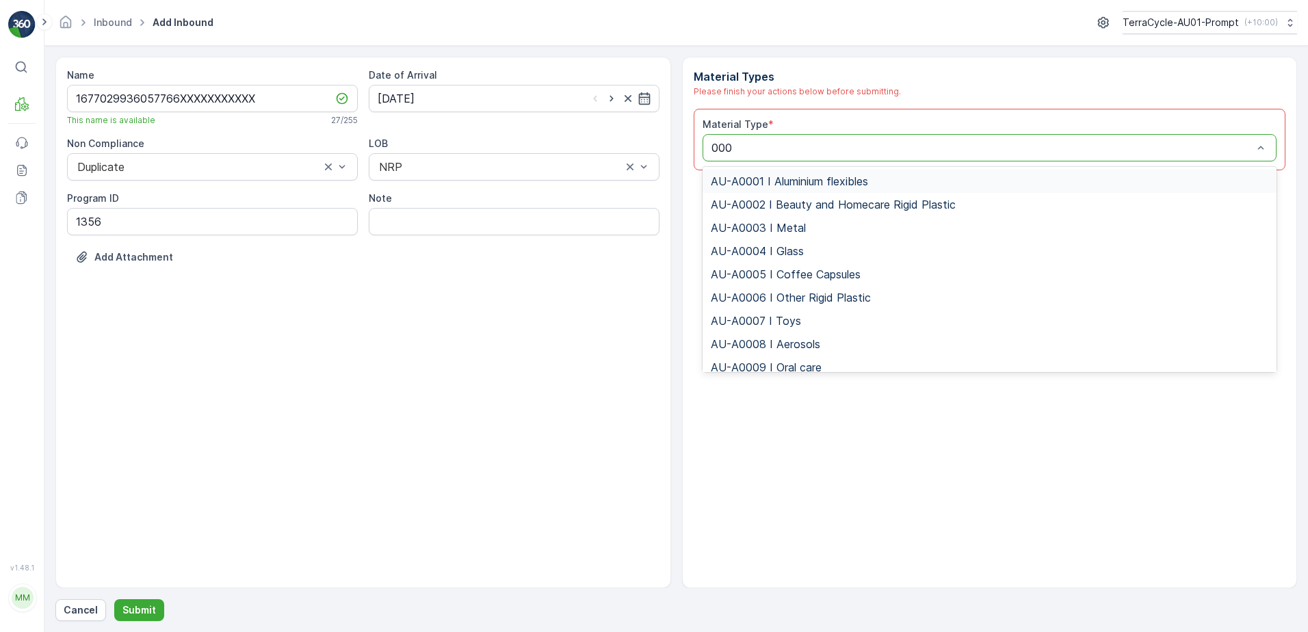
type input "0008"
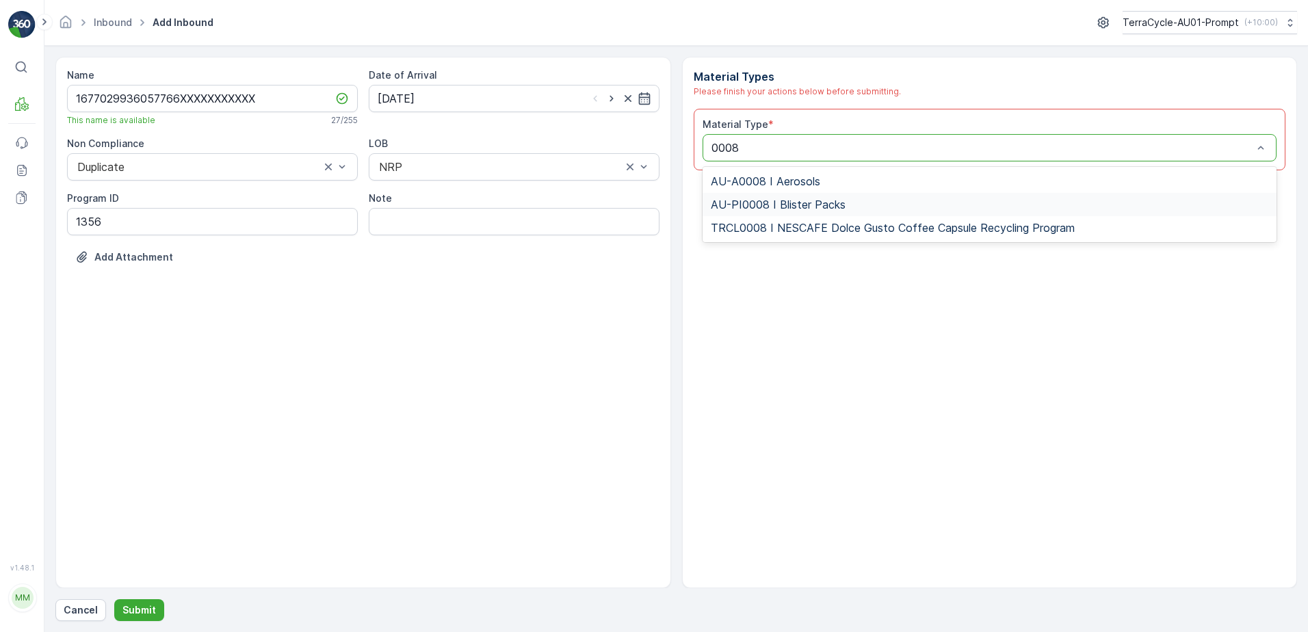
click at [800, 210] on span "AU-PI0008 I Blister Packs" at bounding box center [778, 204] width 135 height 12
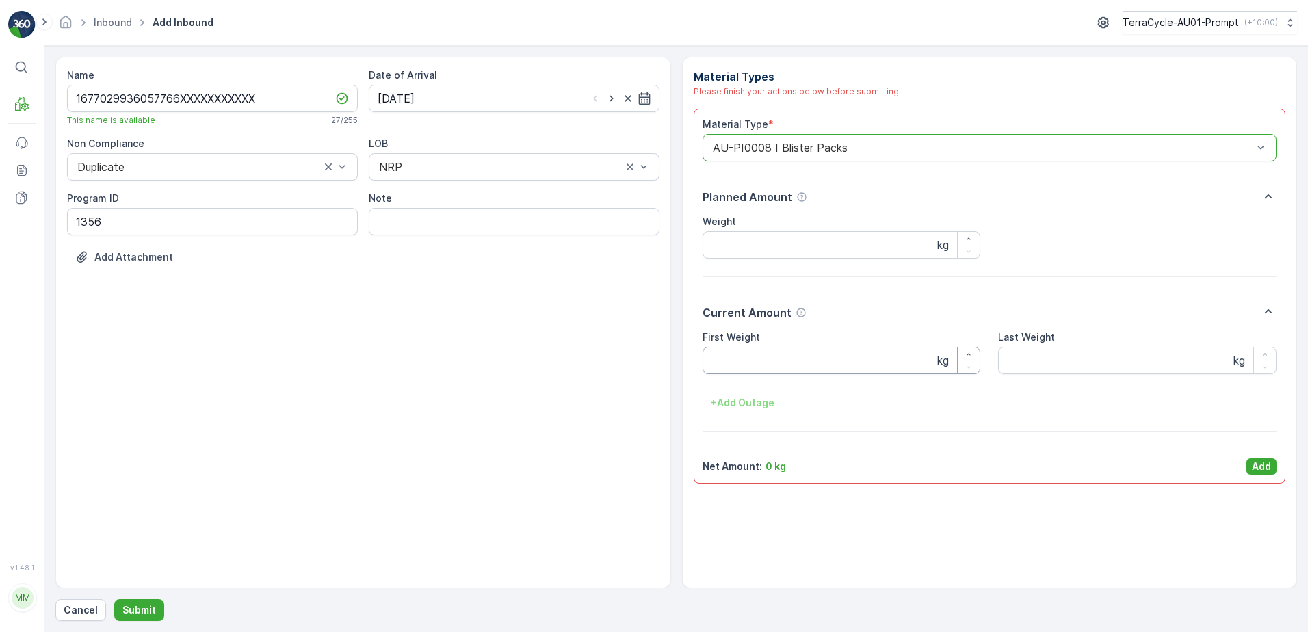
click at [757, 360] on Weight "First Weight" at bounding box center [841, 360] width 278 height 27
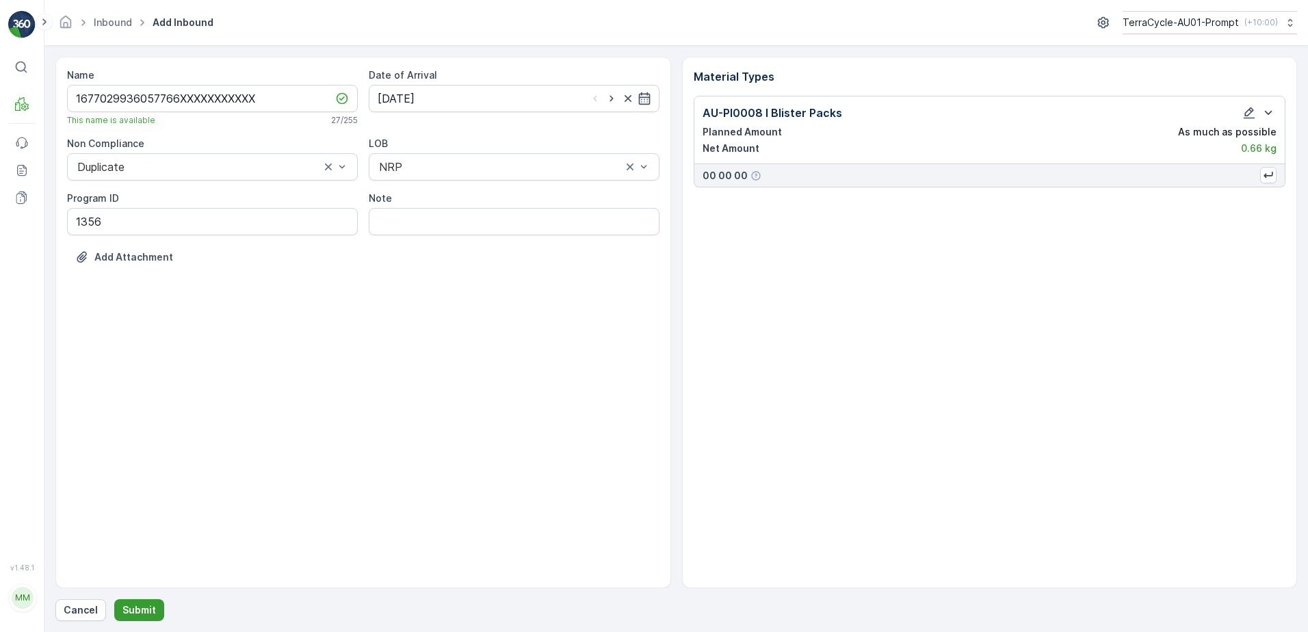
click at [124, 615] on p "Submit" at bounding box center [139, 610] width 34 height 14
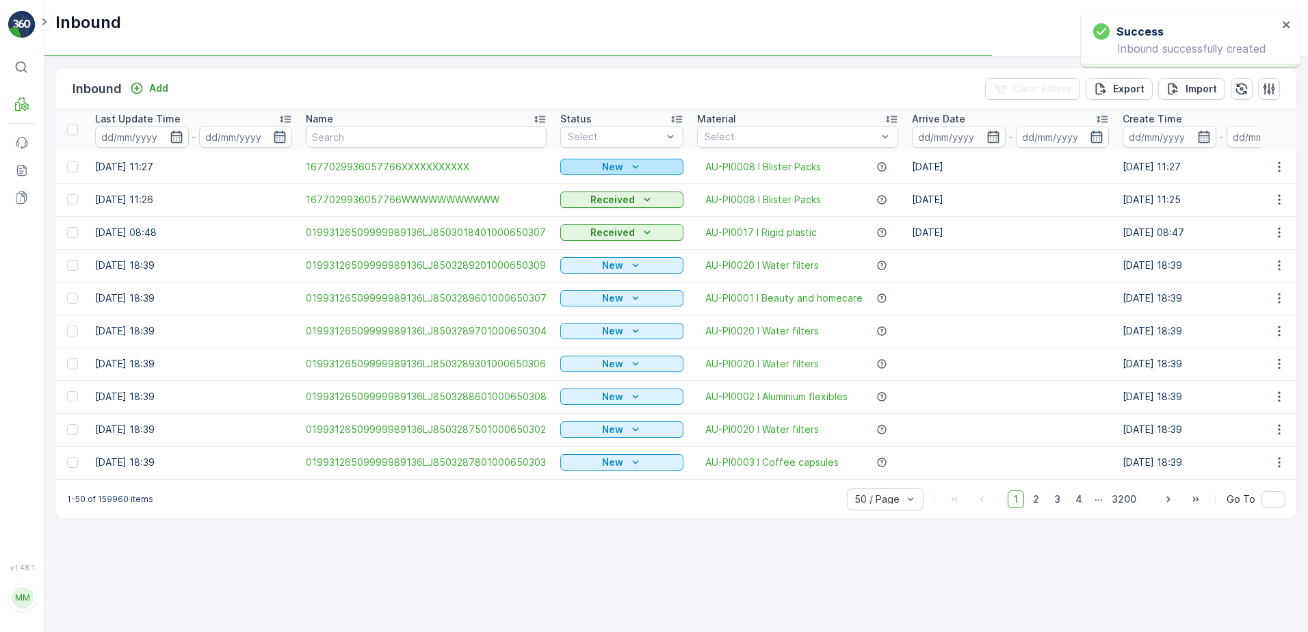
click at [629, 159] on button "New" at bounding box center [621, 167] width 123 height 16
click at [577, 206] on span "Scanned" at bounding box center [585, 207] width 40 height 14
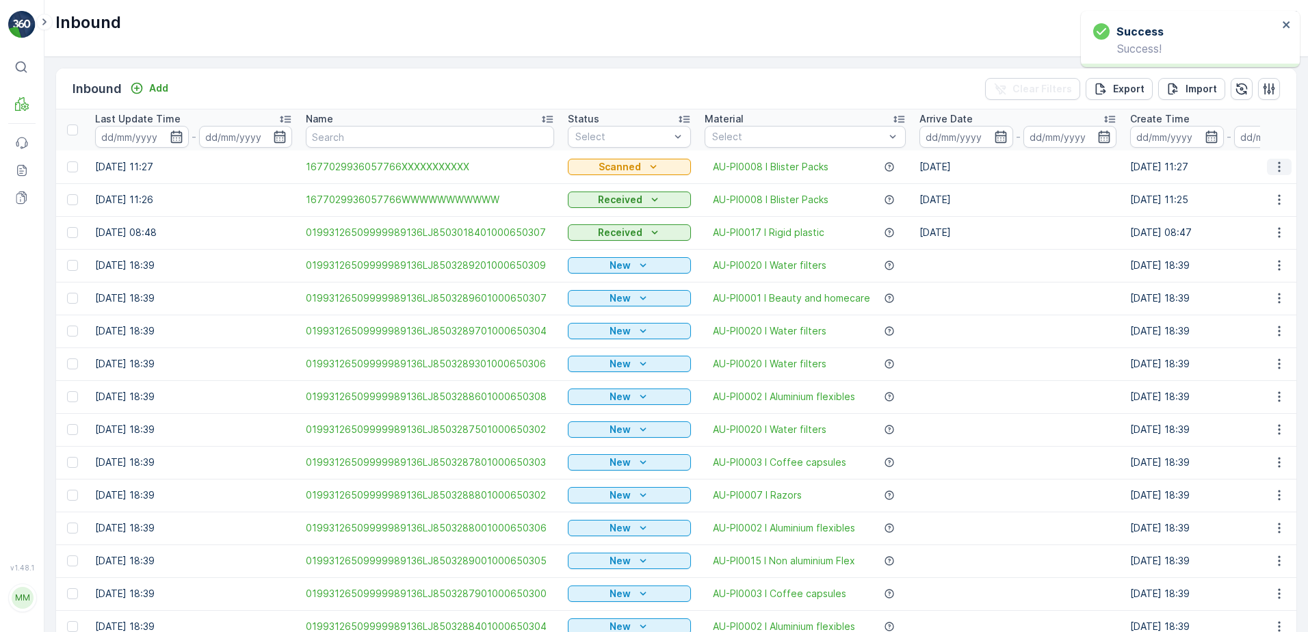
click at [1280, 161] on icon "button" at bounding box center [1279, 167] width 14 height 14
click at [1230, 261] on span "Print QR" at bounding box center [1224, 264] width 38 height 14
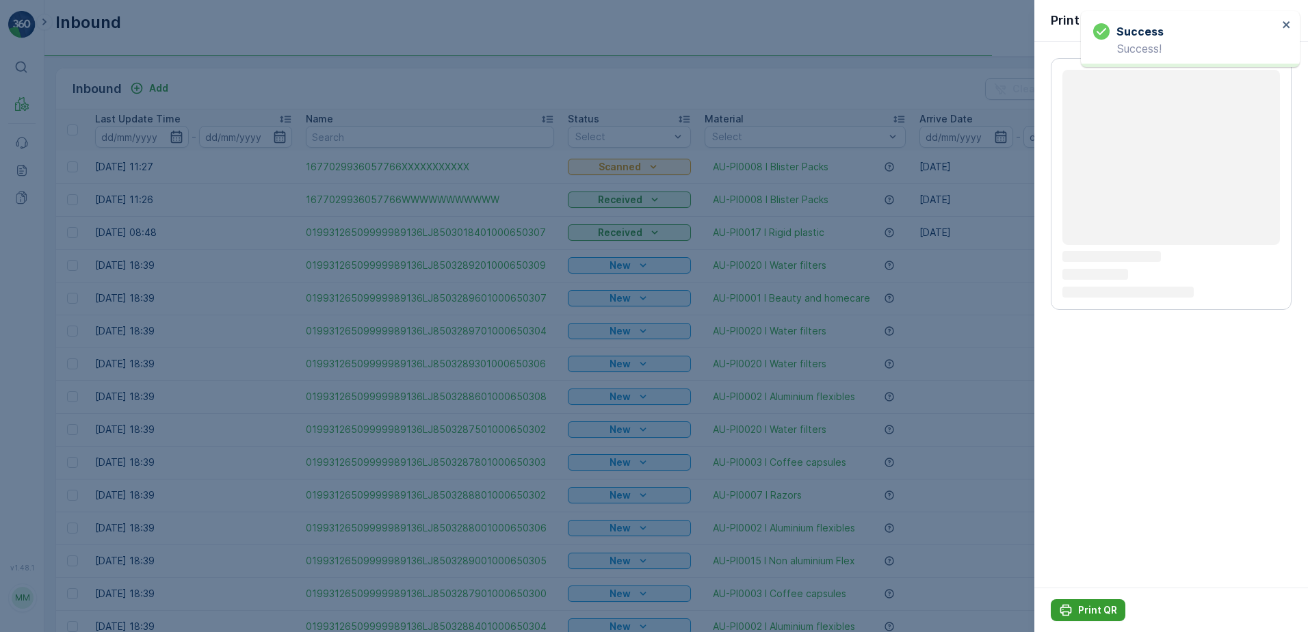
click at [1098, 610] on p "Print QR" at bounding box center [1097, 610] width 39 height 14
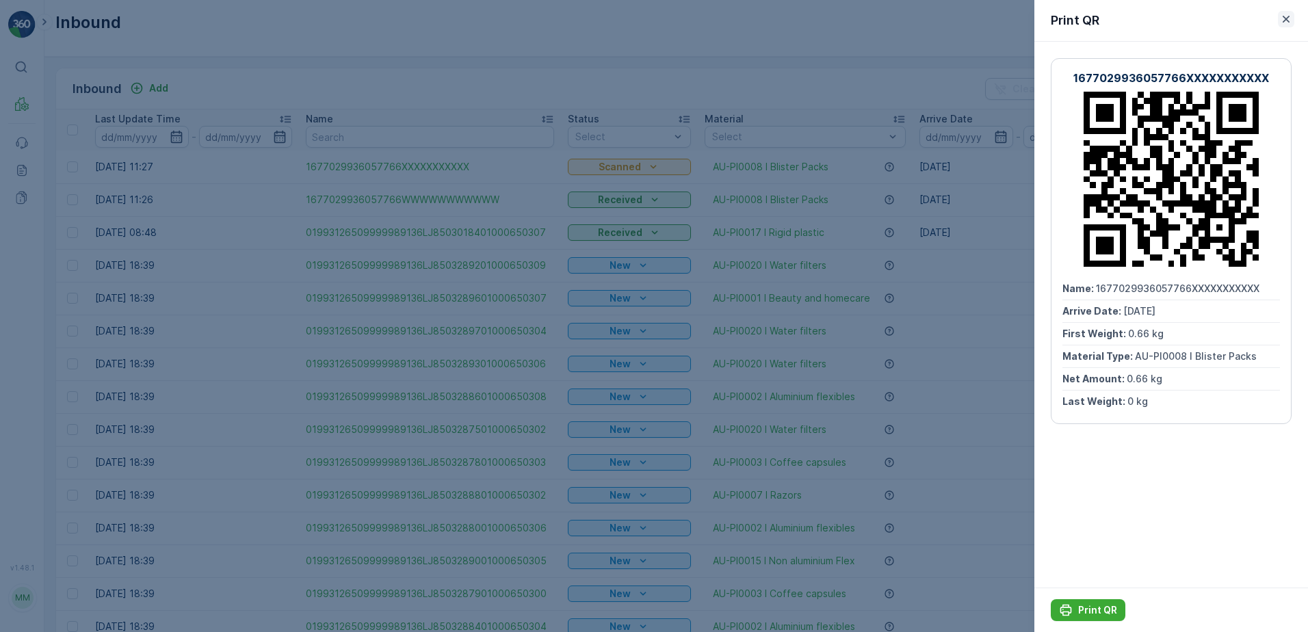
click at [1289, 20] on icon "button" at bounding box center [1286, 19] width 14 height 14
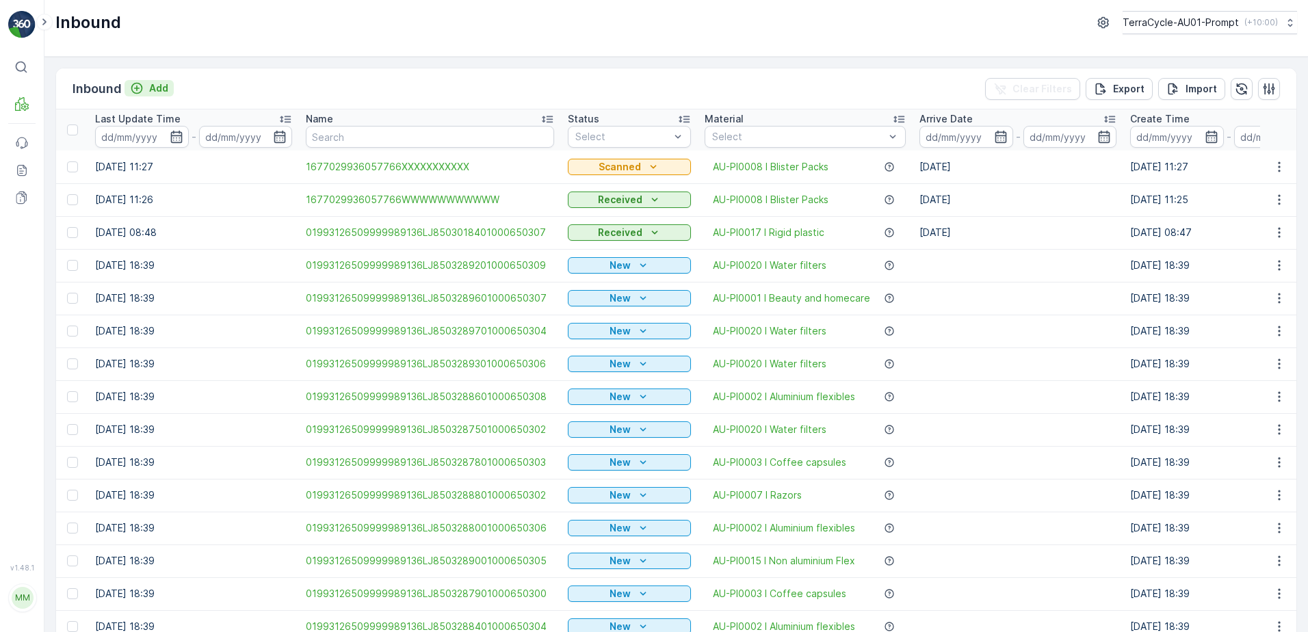
click at [140, 86] on icon "Add" at bounding box center [137, 88] width 14 height 14
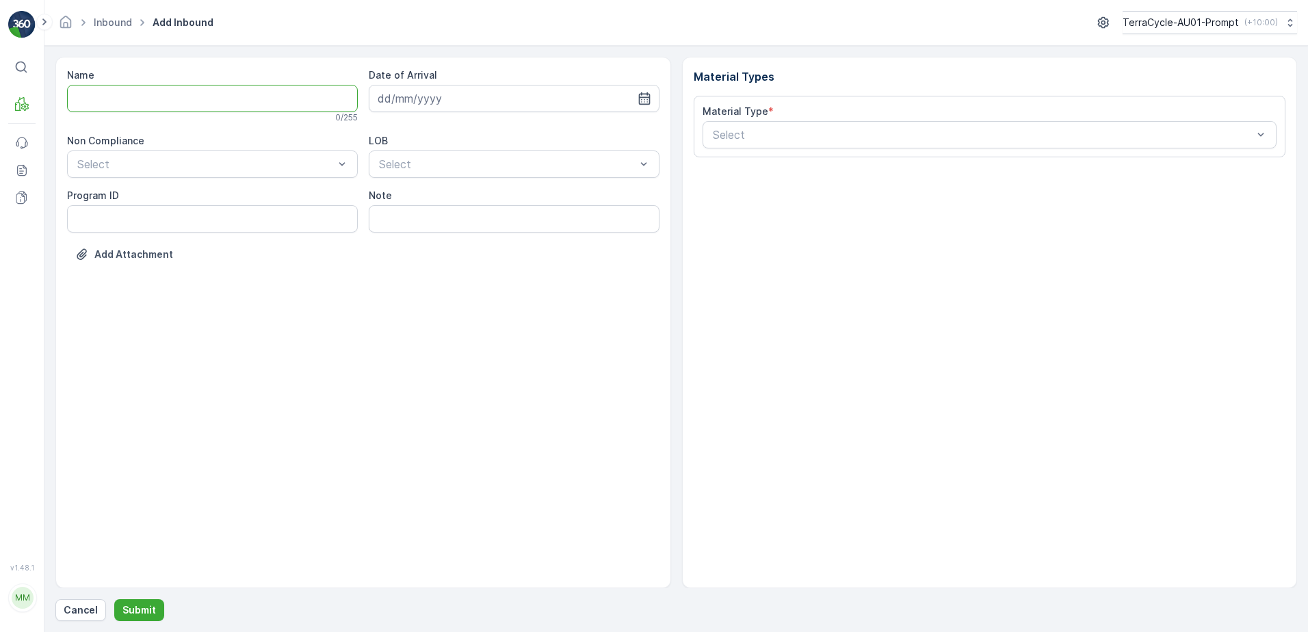
click at [235, 96] on input "Name" at bounding box center [212, 98] width 291 height 27
click at [114, 599] on button "Submit" at bounding box center [139, 610] width 50 height 22
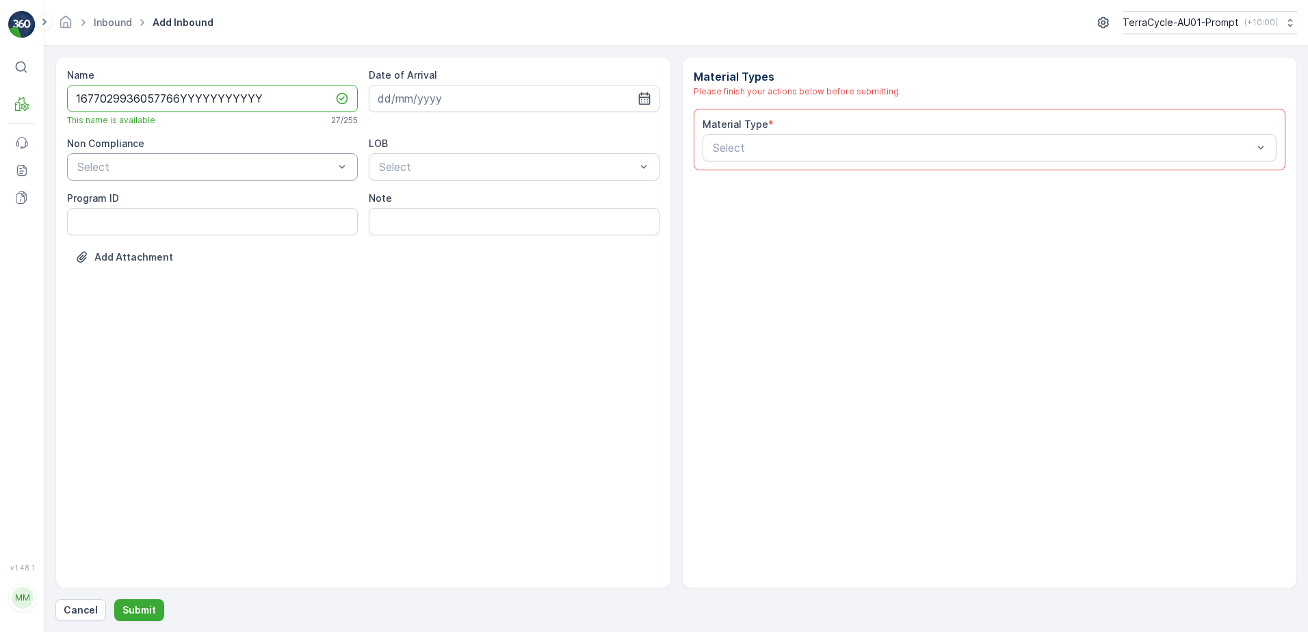
type input "1677029936057766YYYYYYYYYYY"
click at [144, 165] on div at bounding box center [205, 167] width 259 height 12
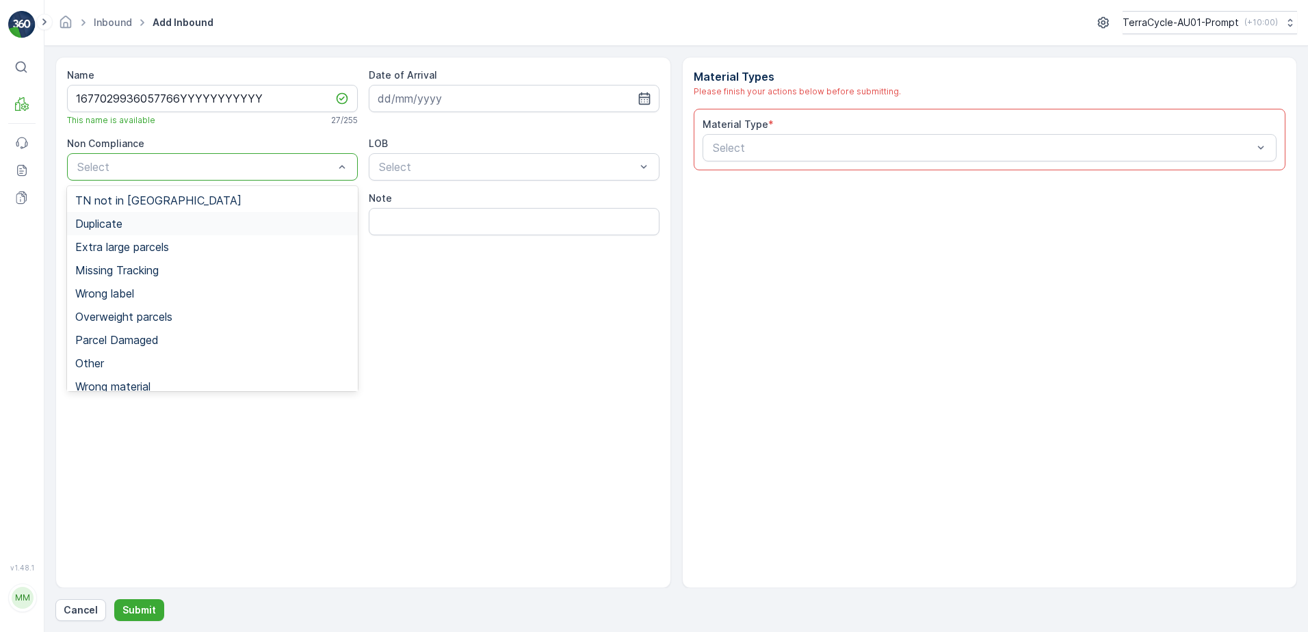
click at [133, 219] on div "Duplicate" at bounding box center [212, 224] width 274 height 12
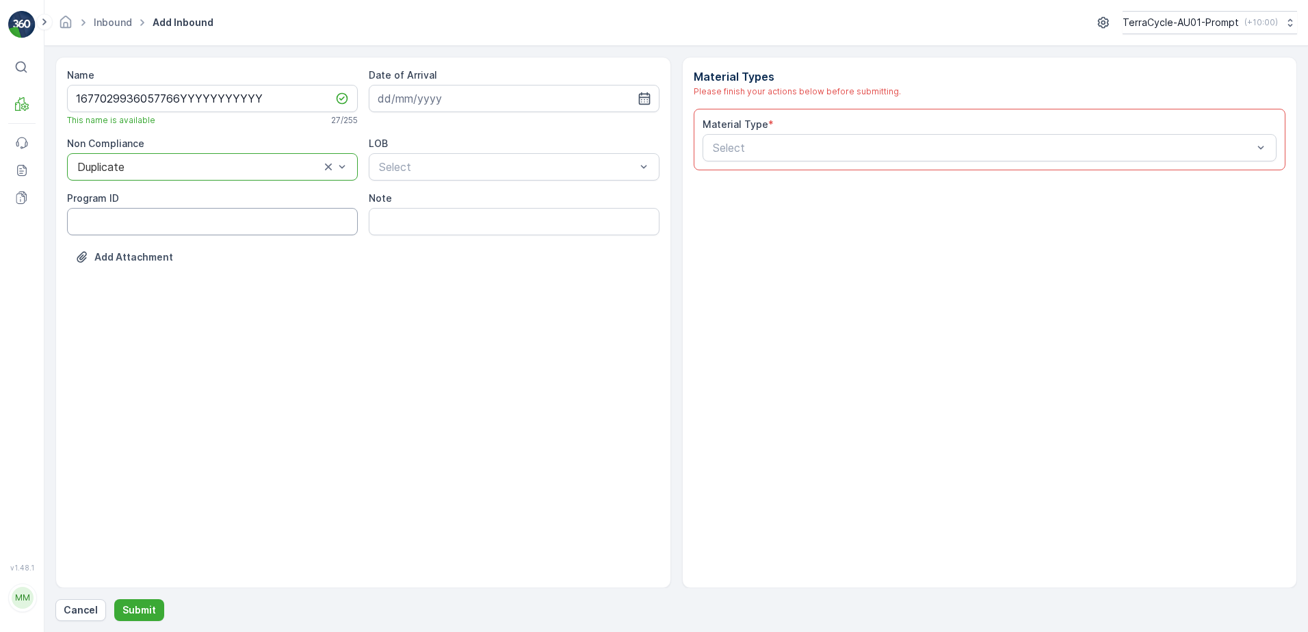
click at [127, 226] on ID "Program ID" at bounding box center [212, 221] width 291 height 27
type ID "1356"
click at [484, 103] on input at bounding box center [514, 98] width 291 height 27
drag, startPoint x: 471, startPoint y: 272, endPoint x: 477, endPoint y: 255, distance: 17.3
click at [471, 270] on div "20" at bounding box center [466, 267] width 22 height 22
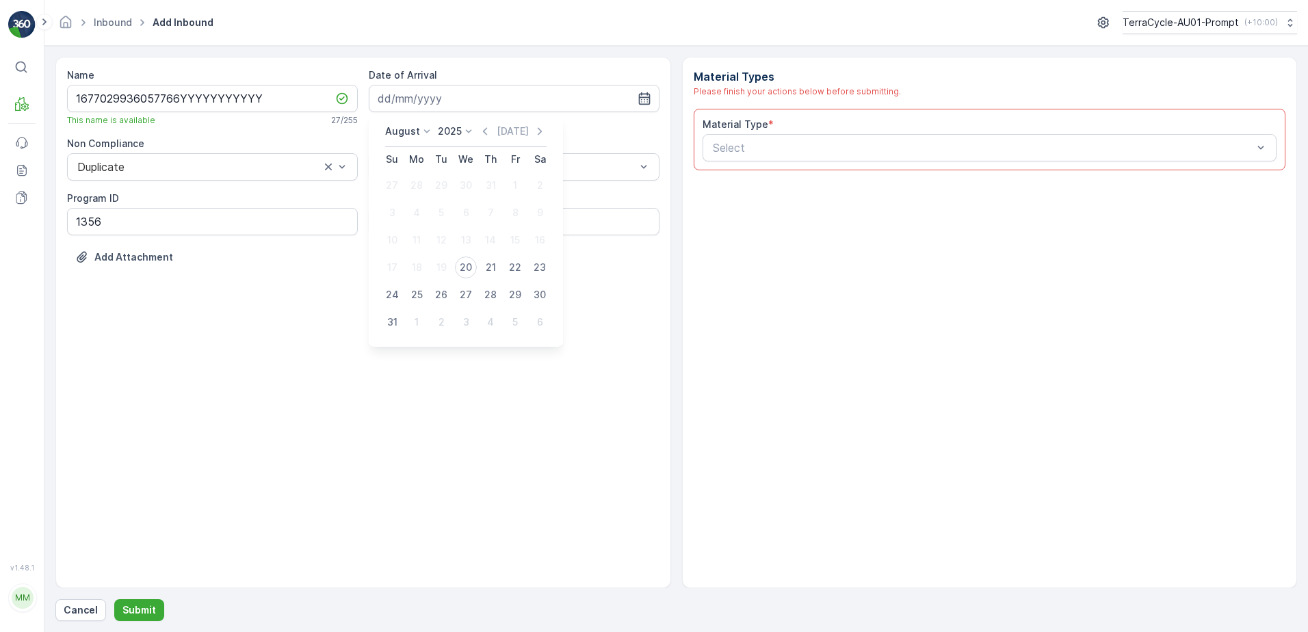
type input "20.08.2025"
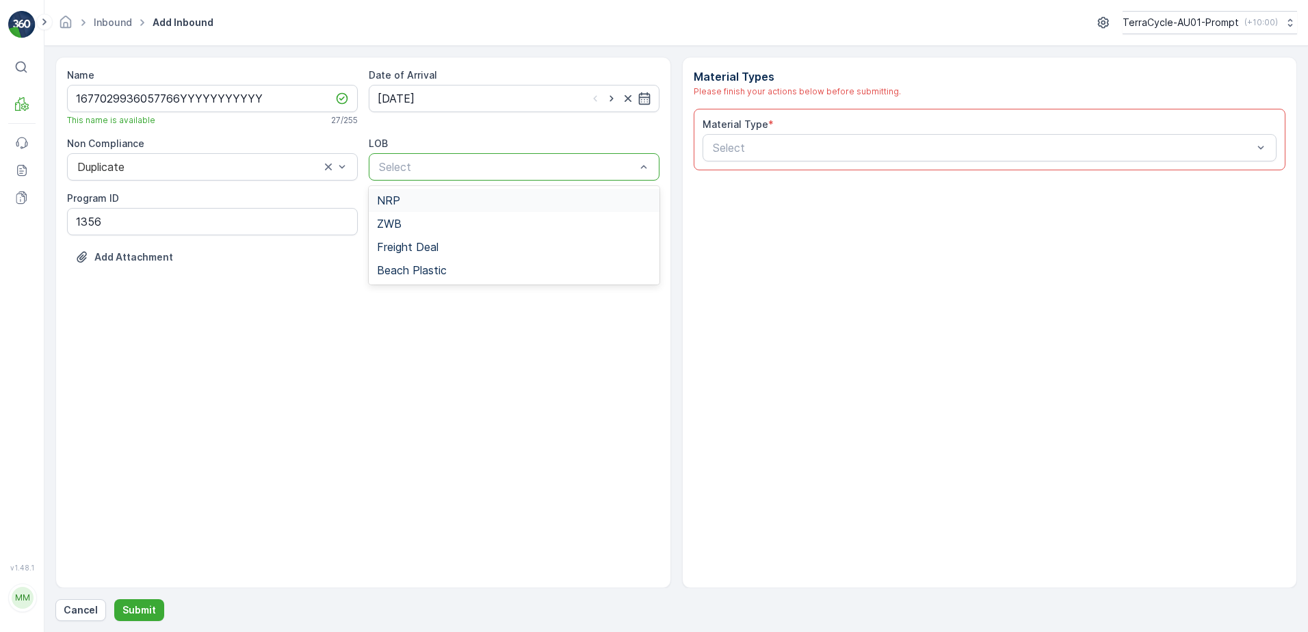
click at [479, 172] on div at bounding box center [507, 167] width 259 height 12
click at [468, 203] on div "NRP" at bounding box center [514, 200] width 274 height 12
click at [741, 144] on div at bounding box center [982, 148] width 543 height 12
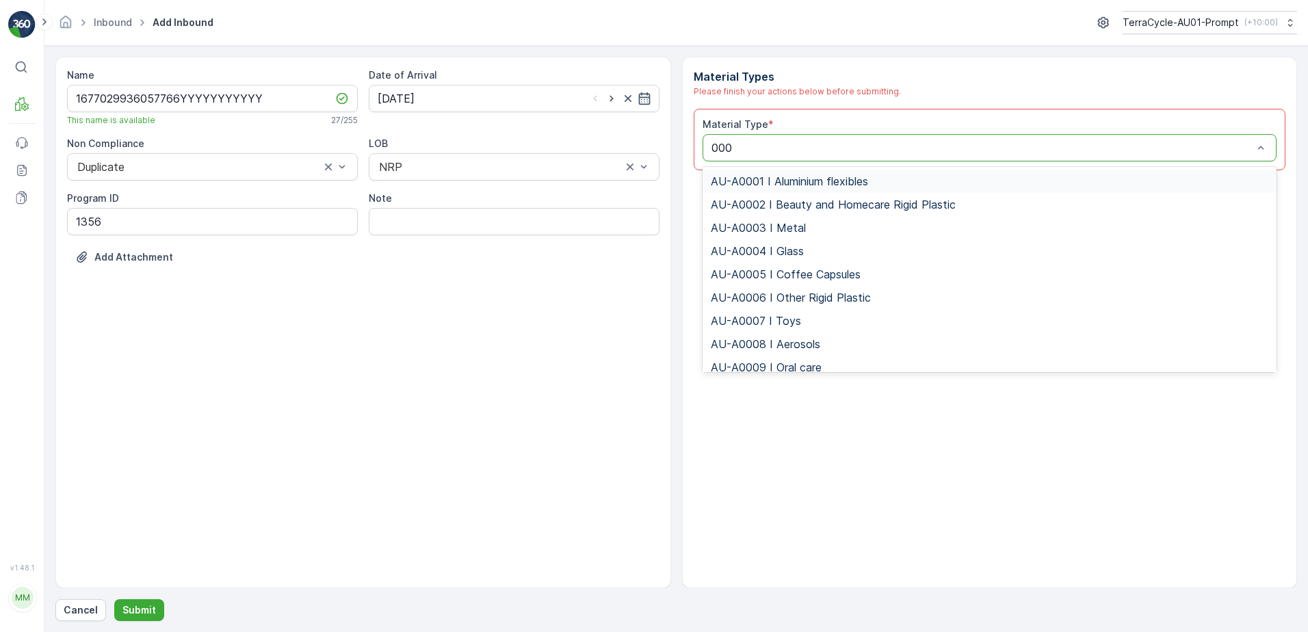
type input "0008"
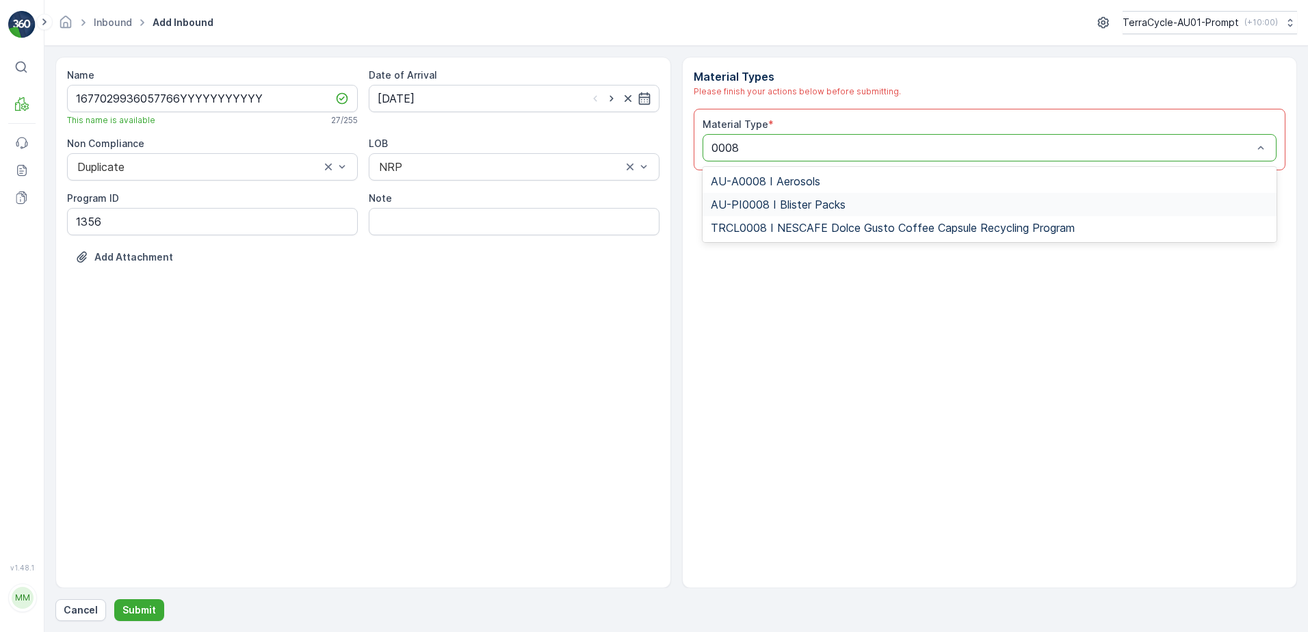
click at [805, 204] on span "AU-PI0008 I Blister Packs" at bounding box center [778, 204] width 135 height 12
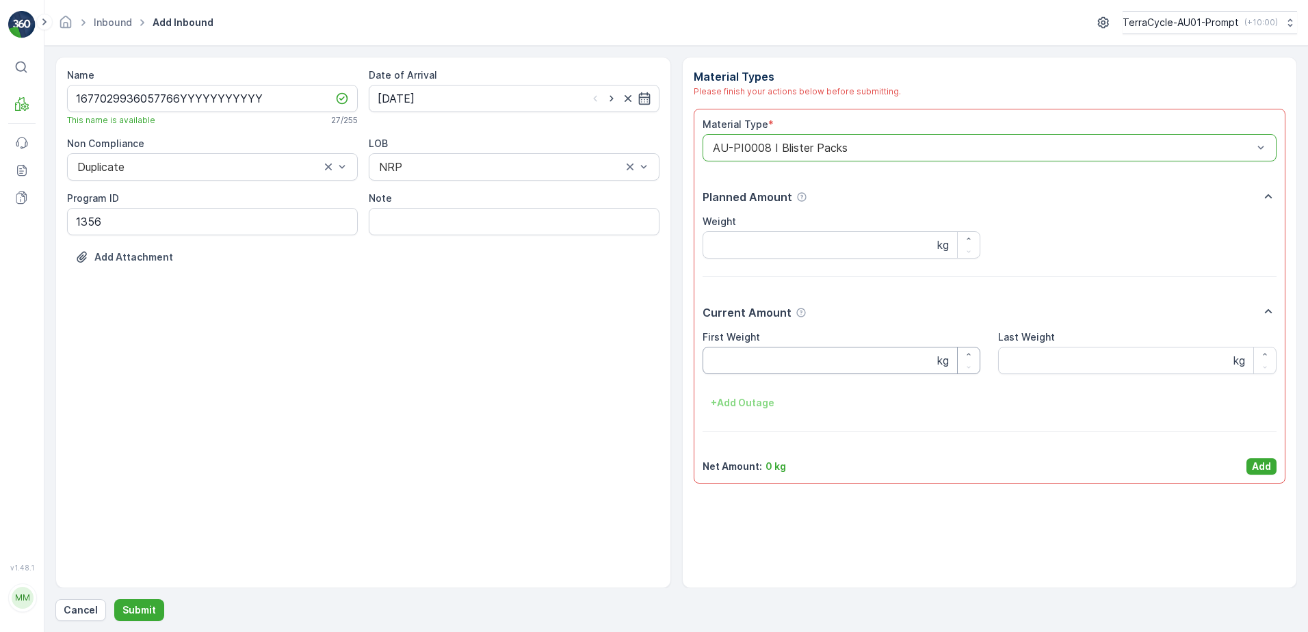
click at [777, 350] on Weight "First Weight" at bounding box center [841, 360] width 278 height 27
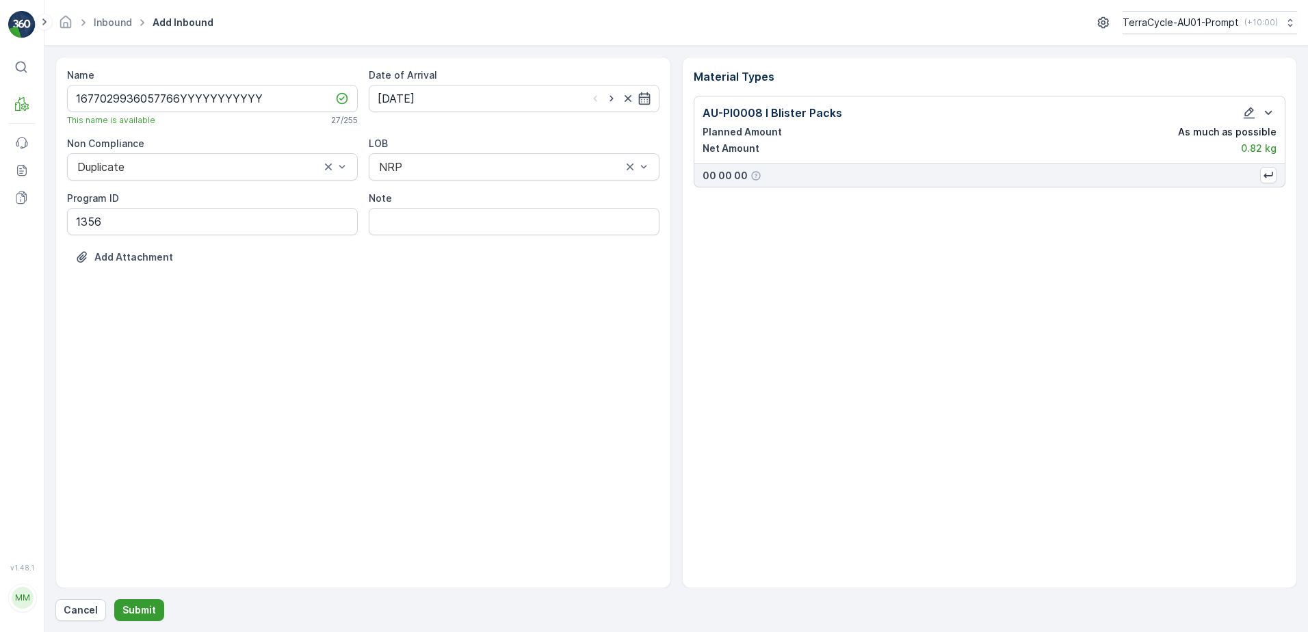
click at [150, 617] on button "Submit" at bounding box center [139, 610] width 50 height 22
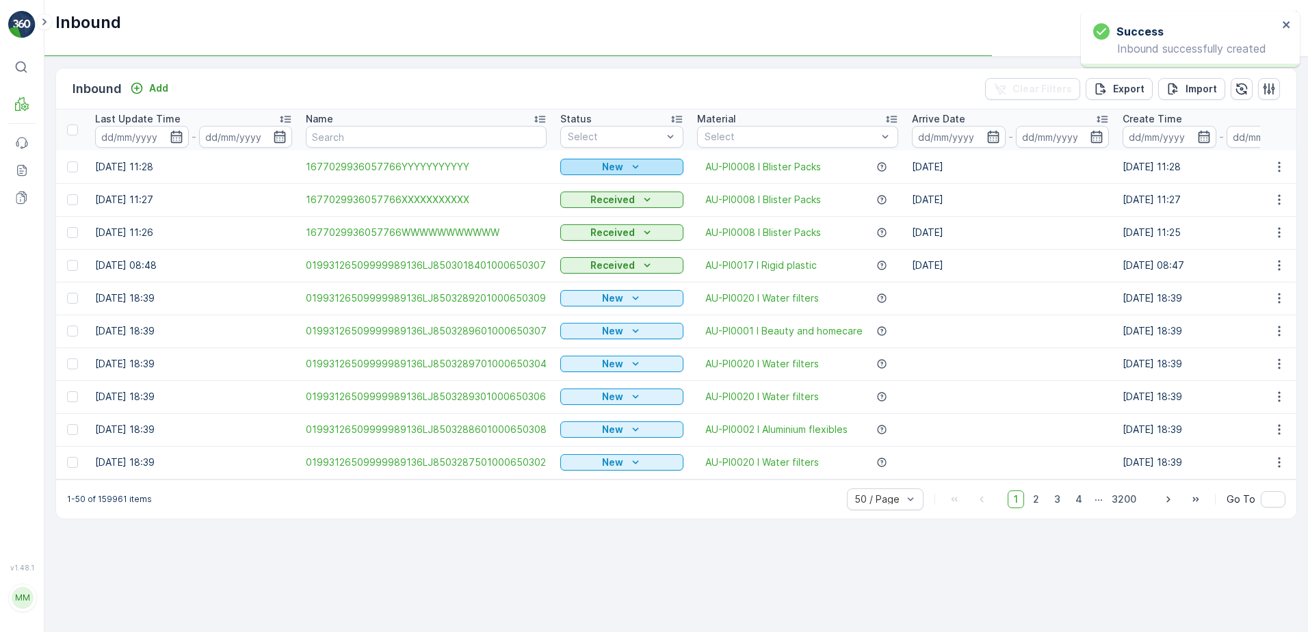
click at [614, 169] on p "New" at bounding box center [612, 167] width 21 height 14
click at [606, 203] on div "Scanned" at bounding box center [586, 206] width 55 height 19
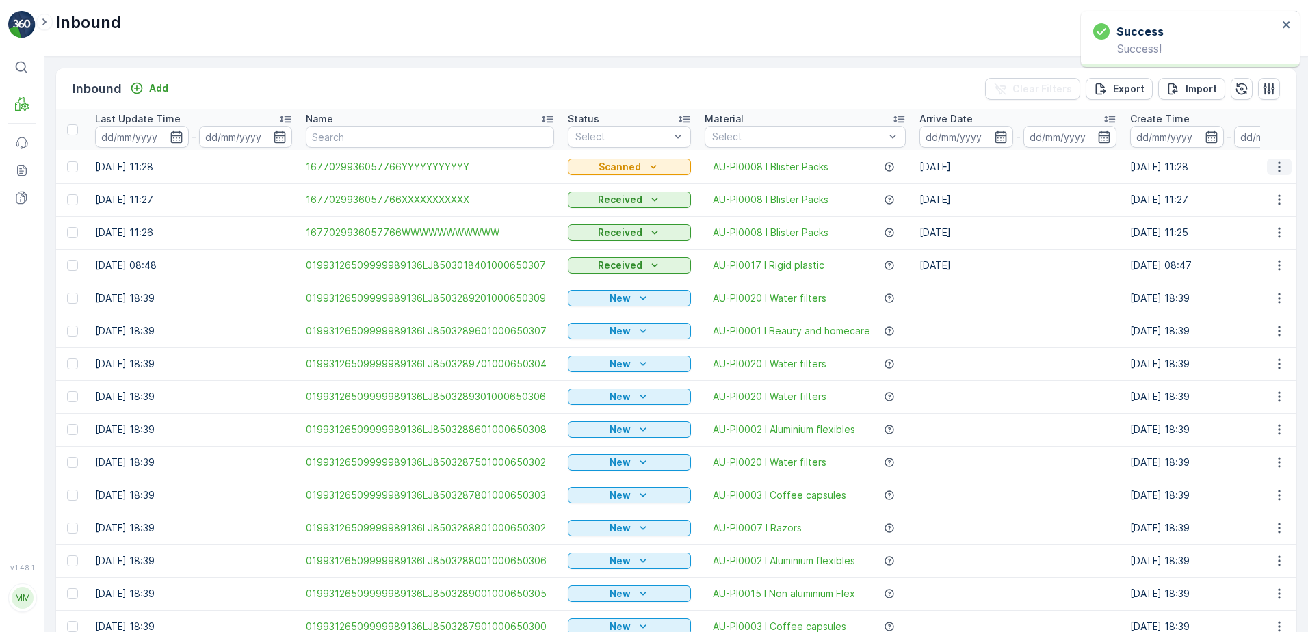
click at [1270, 163] on button "button" at bounding box center [1279, 167] width 25 height 16
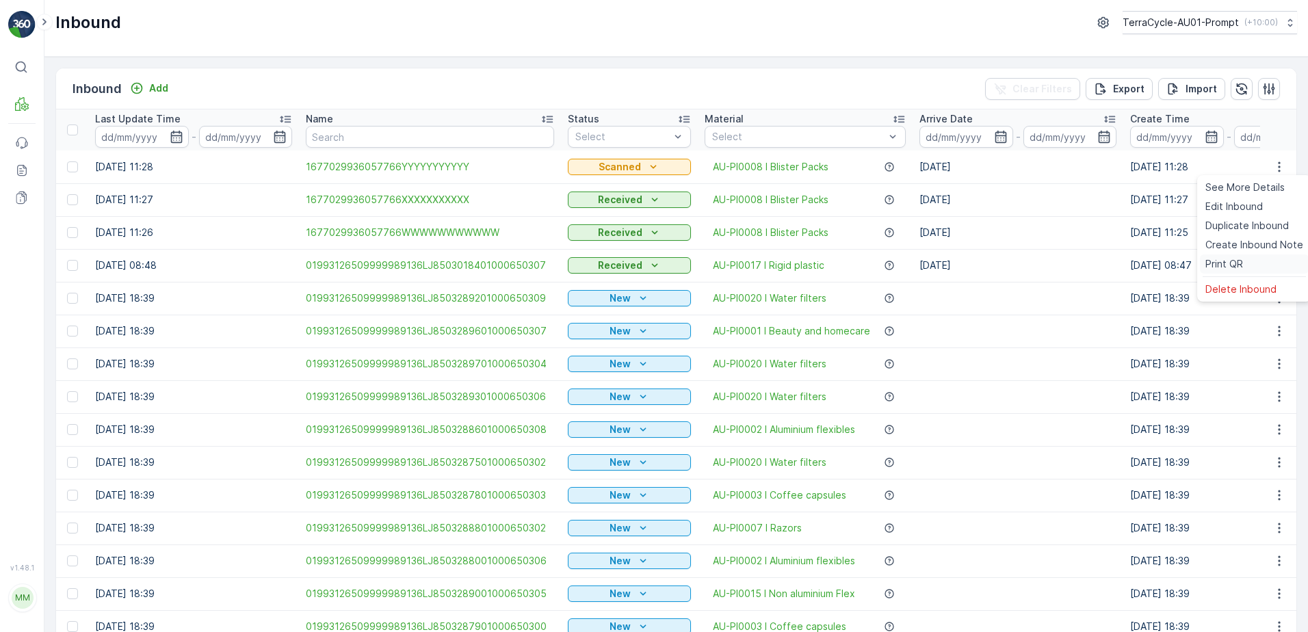
click at [1226, 267] on span "Print QR" at bounding box center [1224, 264] width 38 height 14
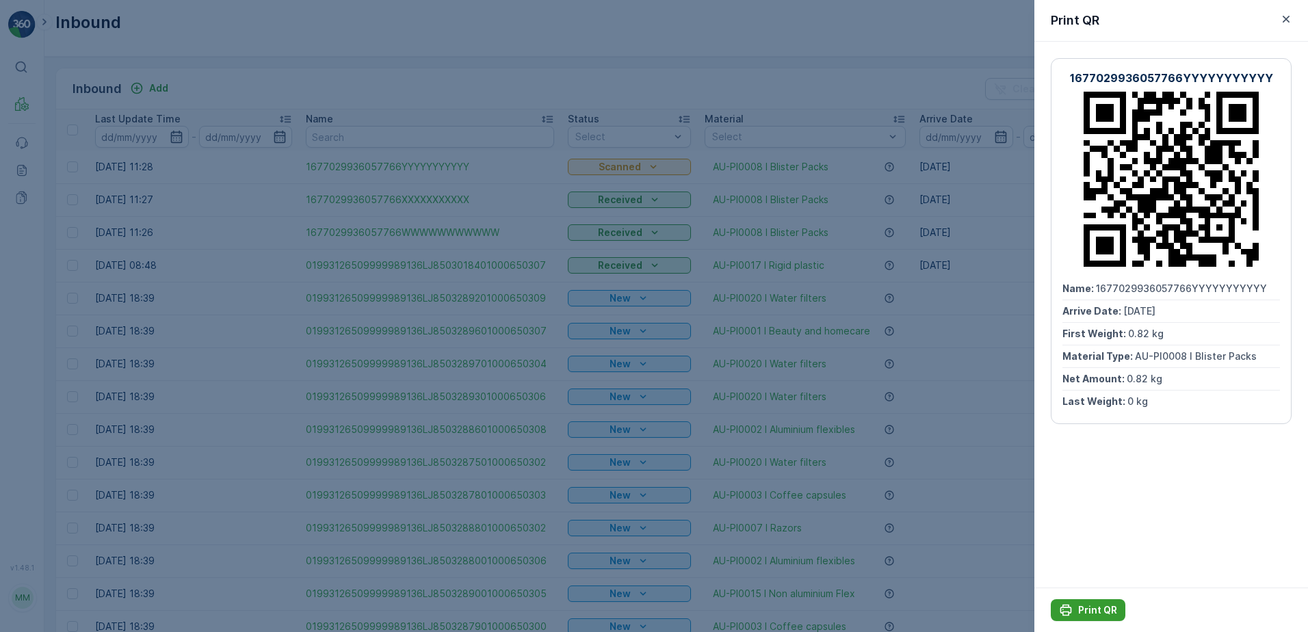
click at [1074, 607] on div "Print QR" at bounding box center [1088, 610] width 58 height 14
click at [1291, 18] on icon "button" at bounding box center [1286, 19] width 14 height 14
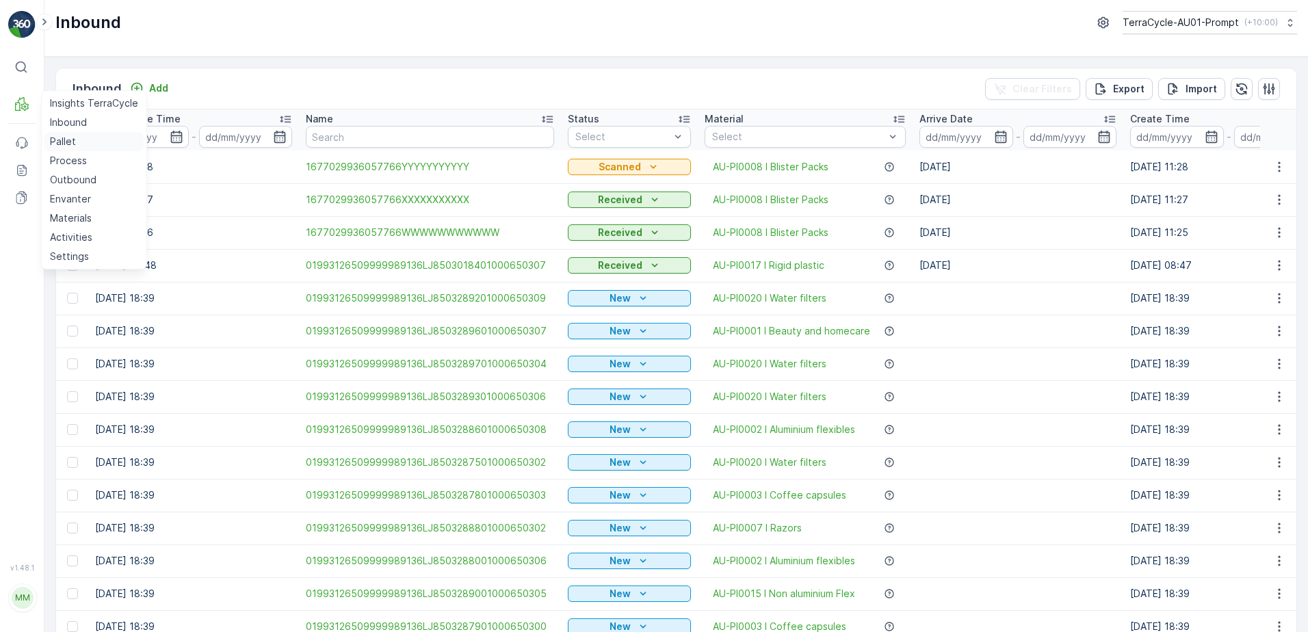
click at [64, 139] on p "Pallet" at bounding box center [63, 142] width 26 height 14
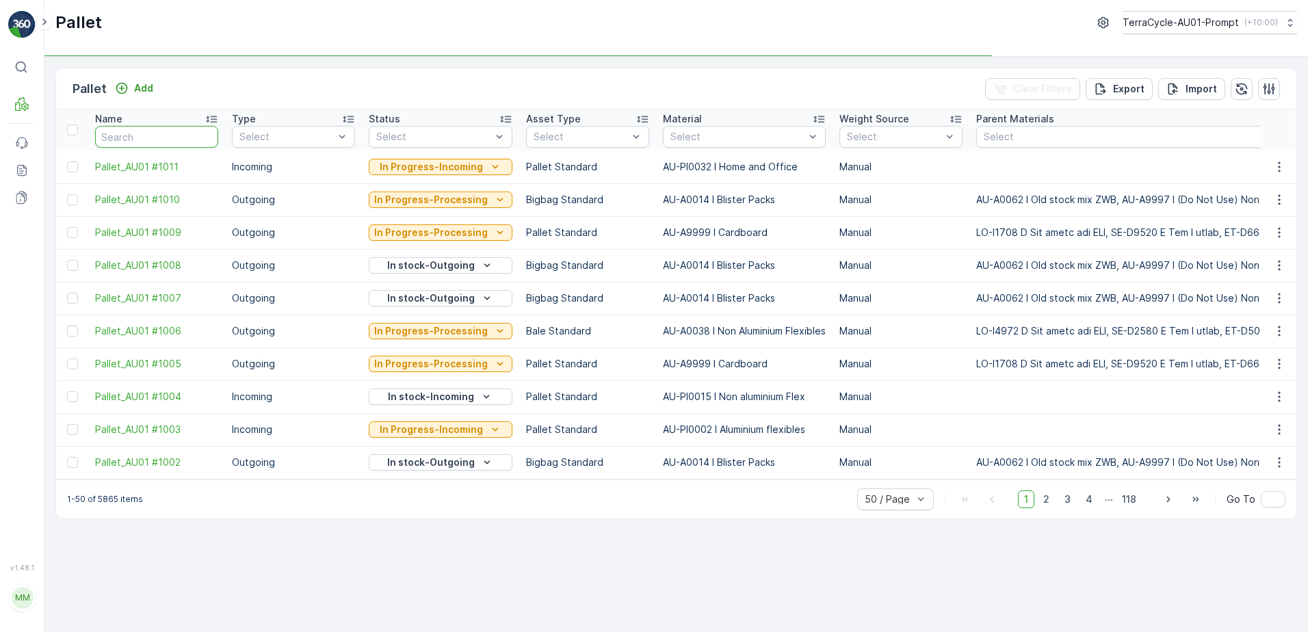
click at [118, 137] on input "text" at bounding box center [156, 137] width 123 height 22
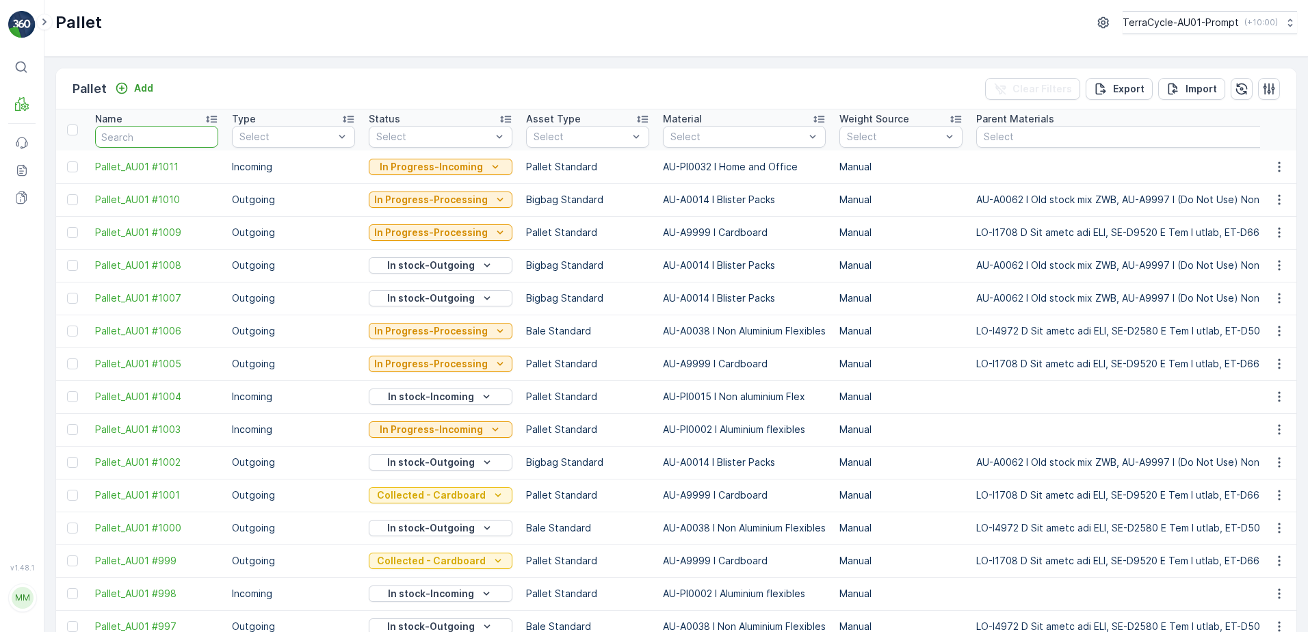
click at [123, 137] on input "text" at bounding box center [156, 137] width 123 height 22
type input "22556"
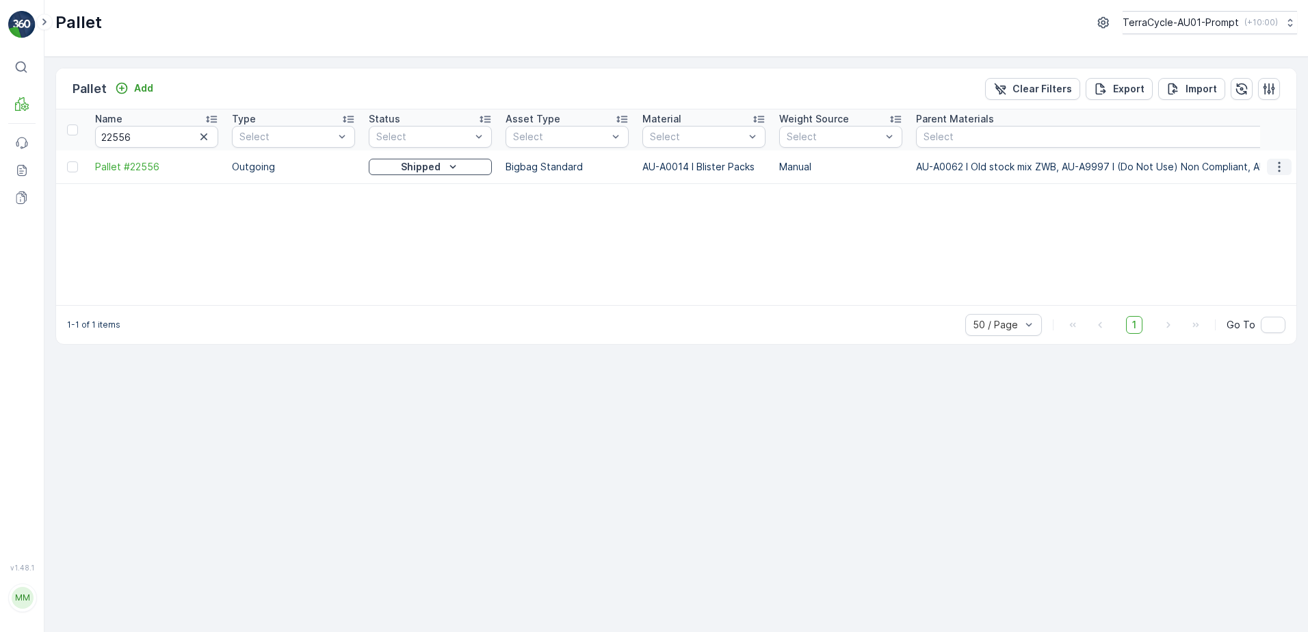
click at [1282, 165] on icon "button" at bounding box center [1279, 167] width 14 height 14
click at [1282, 189] on span "See More Details" at bounding box center [1262, 188] width 79 height 14
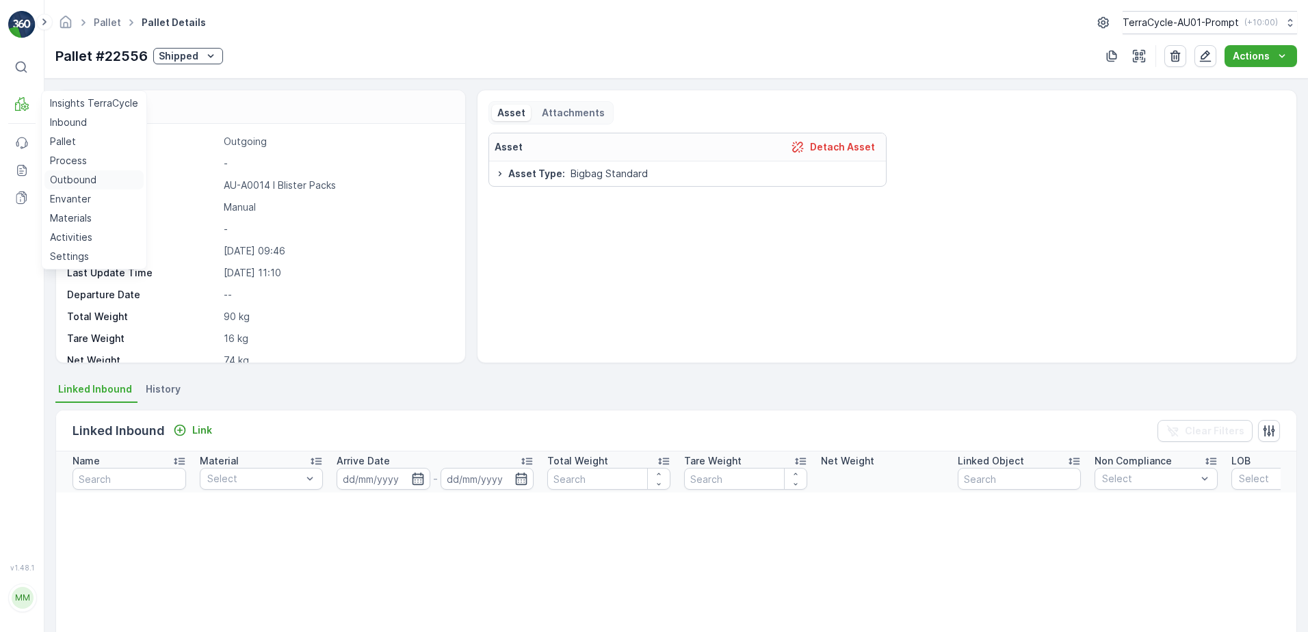
click at [77, 185] on p "Outbound" at bounding box center [73, 180] width 47 height 14
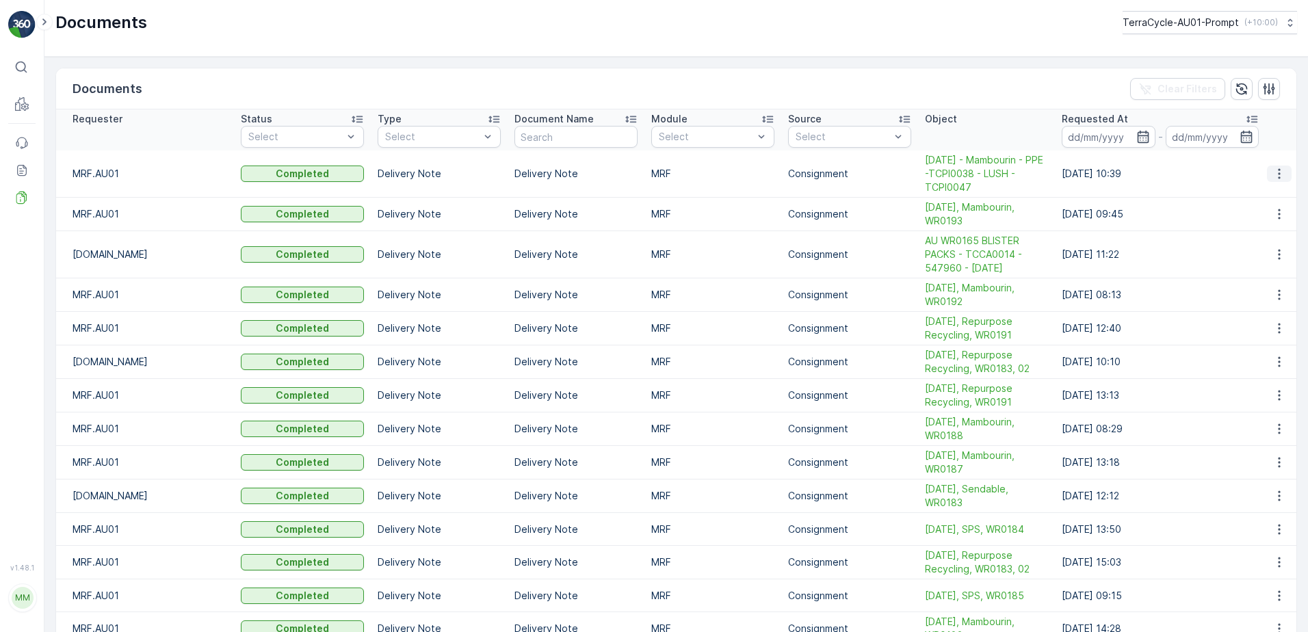
click at [1275, 169] on icon "button" at bounding box center [1279, 174] width 14 height 14
click at [1275, 190] on span "See Details" at bounding box center [1275, 188] width 53 height 14
